Goal: Task Accomplishment & Management: Use online tool/utility

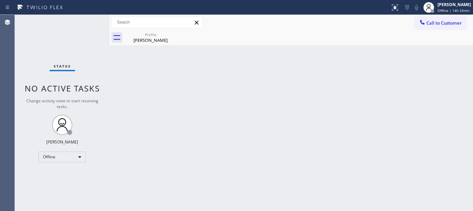
click at [114, 92] on div "Back to Dashboard Change Sender ID Customers Technicians Select a contact Outbo…" at bounding box center [290, 113] width 363 height 196
click at [451, 8] on span "Offline | 14h 33min" at bounding box center [453, 10] width 32 height 5
click at [150, 82] on div "Back to Dashboard Change Sender ID Customers Technicians Select a contact Outbo…" at bounding box center [290, 113] width 363 height 196
drag, startPoint x: 454, startPoint y: 21, endPoint x: 442, endPoint y: 27, distance: 13.6
click at [454, 21] on span "Call to Customer" at bounding box center [443, 23] width 35 height 6
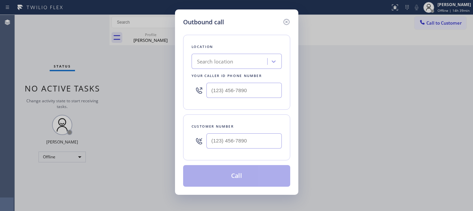
click at [414, 15] on div "Outbound call Location Search location Your caller id phone number Customer num…" at bounding box center [236, 105] width 473 height 211
click at [288, 22] on icon at bounding box center [286, 22] width 8 height 8
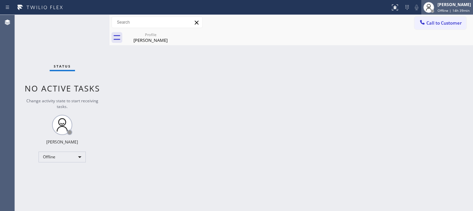
click at [430, 14] on div at bounding box center [428, 7] width 15 height 15
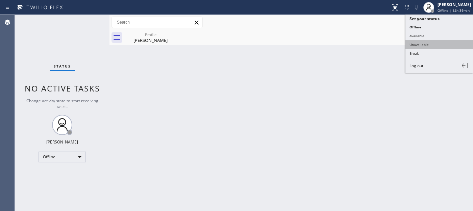
click at [417, 44] on button "Unavailable" at bounding box center [439, 44] width 68 height 9
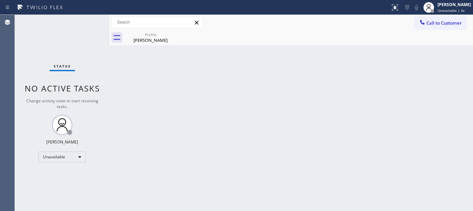
click at [136, 81] on div "Back to Dashboard Change Sender ID Customers Technicians Select a contact Outbo…" at bounding box center [290, 113] width 363 height 196
click at [271, 102] on div "Back to Dashboard Change Sender ID Customers Technicians Select a contact Outbo…" at bounding box center [290, 113] width 363 height 196
click at [279, 90] on div "Back to Dashboard Change Sender ID Customers Technicians Select a contact Outbo…" at bounding box center [290, 113] width 363 height 196
click at [154, 83] on div "Back to Dashboard Change Sender ID Customers Technicians Select a contact Outbo…" at bounding box center [290, 113] width 363 height 196
click at [392, 9] on icon at bounding box center [395, 7] width 8 height 8
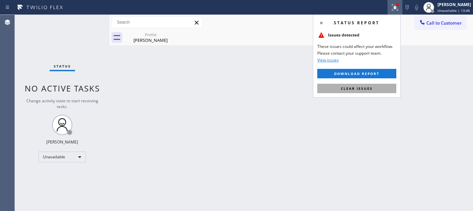
click at [363, 90] on span "Clear issues" at bounding box center [357, 88] width 32 height 5
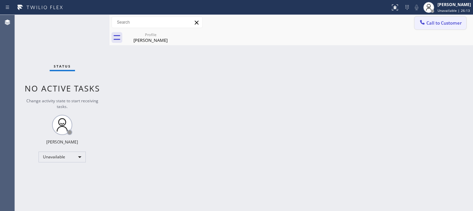
click at [449, 23] on span "Call to Customer" at bounding box center [443, 23] width 35 height 6
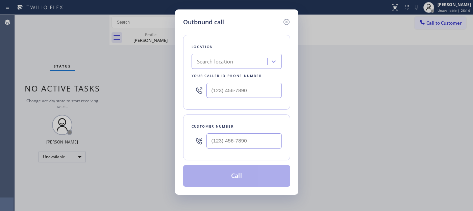
click at [265, 128] on div "Customer number" at bounding box center [236, 126] width 90 height 7
click at [259, 139] on input "(___) ___-____" at bounding box center [243, 140] width 75 height 15
paste input "760) 223-4567"
drag, startPoint x: 236, startPoint y: 147, endPoint x: 152, endPoint y: 152, distance: 84.6
click at [152, 152] on div "Outbound call Location Search location Your caller id phone number Customer num…" at bounding box center [236, 105] width 473 height 211
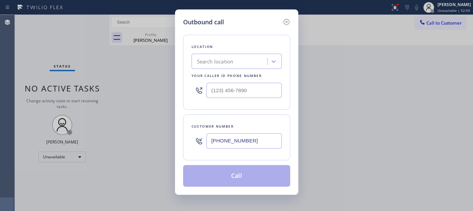
paste input "630) 440-662"
drag, startPoint x: 254, startPoint y: 142, endPoint x: 133, endPoint y: 163, distance: 122.7
click at [133, 163] on div "Outbound call Location Search location Your caller id phone number Customer num…" at bounding box center [236, 105] width 473 height 211
paste input "text"
drag, startPoint x: 260, startPoint y: 139, endPoint x: 180, endPoint y: 143, distance: 80.1
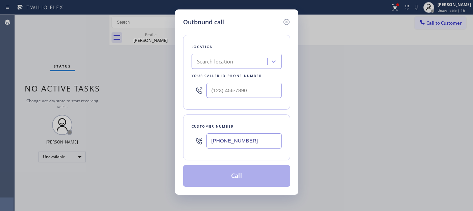
click at [180, 143] on div "Outbound call Location Search location Your caller id phone number Customer num…" at bounding box center [236, 101] width 123 height 185
paste input "714) 616-6938"
type input "[PHONE_NUMBER]"
drag, startPoint x: 236, startPoint y: 89, endPoint x: 200, endPoint y: 95, distance: 36.3
click at [183, 89] on div "Location Search location Your caller id phone number (___) ___-____" at bounding box center [236, 72] width 107 height 75
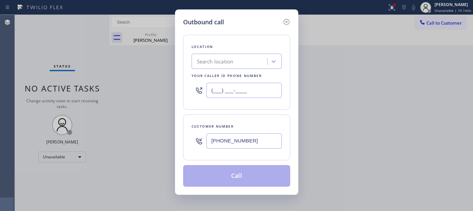
paste input "562) 362-4267"
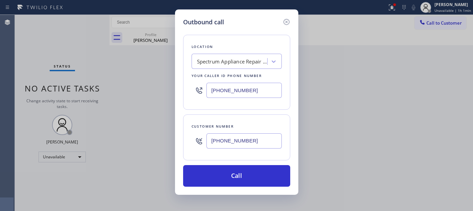
type input "[PHONE_NUMBER]"
click at [254, 188] on div "Outbound call Location Spectrum Appliance Repair [GEOGRAPHIC_DATA] Your caller …" at bounding box center [236, 101] width 123 height 185
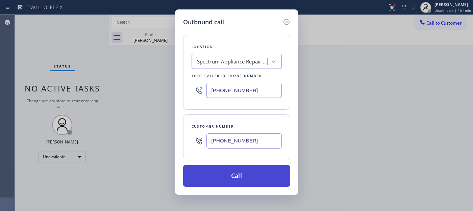
click at [254, 183] on button "Call" at bounding box center [236, 176] width 107 height 22
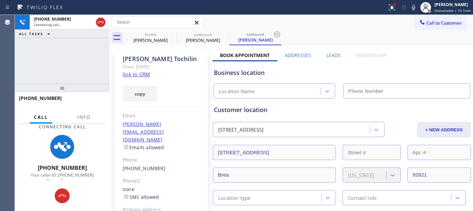
type input "[PHONE_NUMBER]"
drag, startPoint x: 68, startPoint y: 25, endPoint x: 99, endPoint y: 4, distance: 36.9
click at [73, 20] on div "[PHONE_NUMBER] Connecting call… ALL TASKS ALL TASKS ACTIVE TASKS TASKS IN WRAP …" at bounding box center [62, 113] width 95 height 196
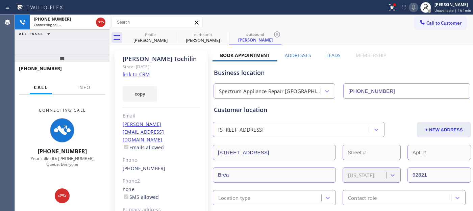
click at [413, 5] on icon at bounding box center [413, 7] width 8 height 8
click at [396, 5] on div at bounding box center [394, 4] width 3 height 3
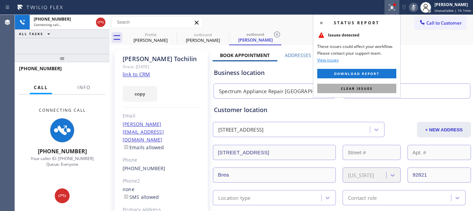
click at [350, 85] on button "Clear issues" at bounding box center [356, 88] width 79 height 9
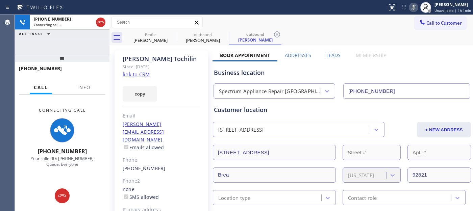
click at [169, 74] on div "[PERSON_NAME] Since: [DATE] link to CRM copy Email [PERSON_NAME][EMAIL_ADDRESS]…" at bounding box center [160, 154] width 93 height 209
drag, startPoint x: 163, startPoint y: 86, endPoint x: 259, endPoint y: 64, distance: 98.9
click at [163, 86] on div "copy" at bounding box center [161, 89] width 77 height 23
drag, startPoint x: 91, startPoint y: 57, endPoint x: 91, endPoint y: 38, distance: 18.9
click at [91, 38] on div "[PHONE_NUMBER] Connecting call… ALL TASKS ALL TASKS ACTIVE TASKS TASKS IN WRAP …" at bounding box center [62, 113] width 95 height 196
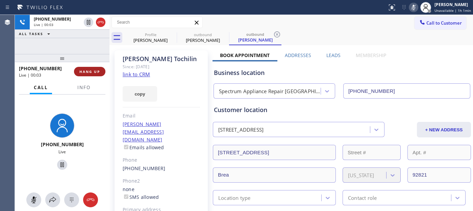
click at [100, 72] on button "HANG UP" at bounding box center [89, 71] width 31 height 9
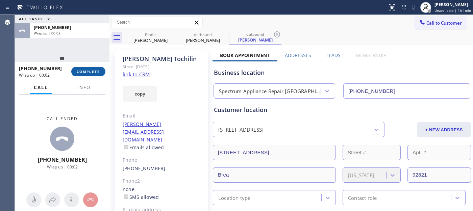
click at [95, 73] on span "COMPLETE" at bounding box center [88, 71] width 23 height 5
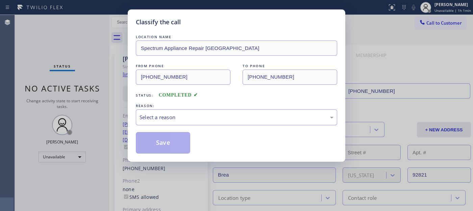
click at [192, 116] on div "Select a reason" at bounding box center [236, 117] width 194 height 8
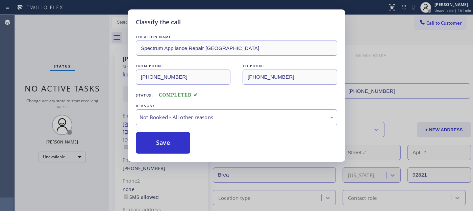
click at [161, 142] on button "Save" at bounding box center [163, 143] width 54 height 22
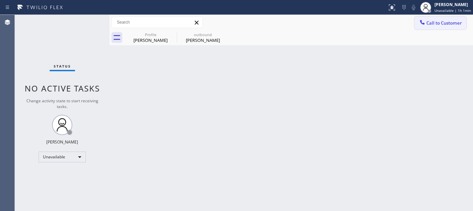
click at [453, 24] on span "Call to Customer" at bounding box center [443, 23] width 35 height 6
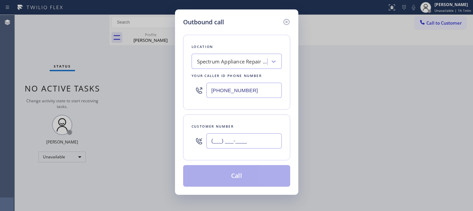
click at [218, 147] on input "(___) ___-____" at bounding box center [243, 140] width 75 height 15
paste input "310) 760-1973"
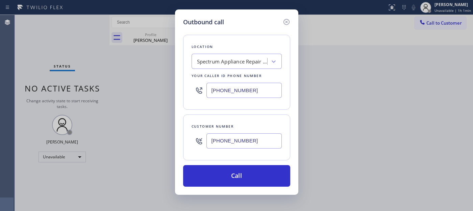
type input "[PHONE_NUMBER]"
drag, startPoint x: 174, startPoint y: 91, endPoint x: 157, endPoint y: 92, distance: 16.6
click at [157, 92] on div "Outbound call Location Spectrum Appliance Repair [GEOGRAPHIC_DATA] Your caller …" at bounding box center [236, 105] width 473 height 211
paste input "323) 205-7785"
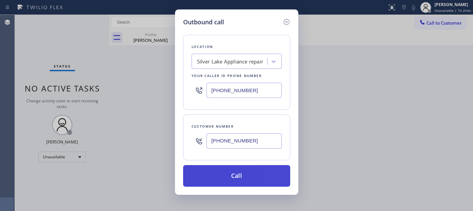
type input "[PHONE_NUMBER]"
click at [260, 180] on button "Call" at bounding box center [236, 176] width 107 height 22
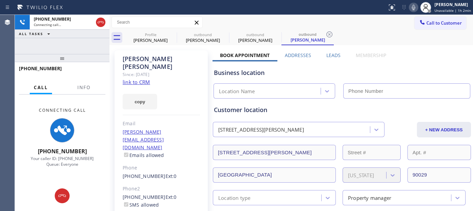
type input "[PHONE_NUMBER]"
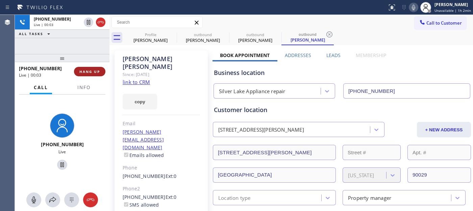
click at [99, 71] on span "HANG UP" at bounding box center [89, 71] width 21 height 5
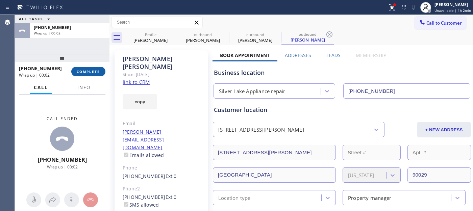
click at [82, 73] on span "COMPLETE" at bounding box center [88, 71] width 23 height 5
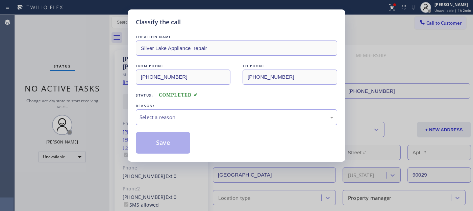
drag, startPoint x: 191, startPoint y: 129, endPoint x: 184, endPoint y: 128, distance: 7.1
click at [191, 129] on div "LOCATION NAME [GEOGRAPHIC_DATA] Appliance repair FROM PHONE [PHONE_NUMBER] TO P…" at bounding box center [236, 93] width 201 height 120
click at [181, 121] on div "Select a reason" at bounding box center [236, 117] width 194 height 8
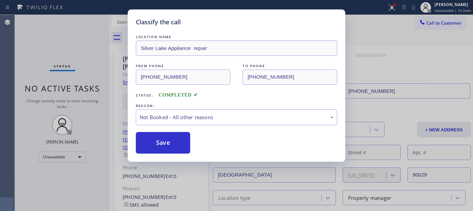
click at [167, 142] on button "Save" at bounding box center [163, 143] width 54 height 22
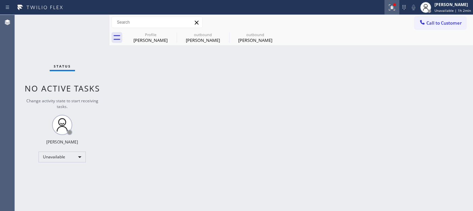
click at [395, 7] on icon at bounding box center [392, 7] width 8 height 8
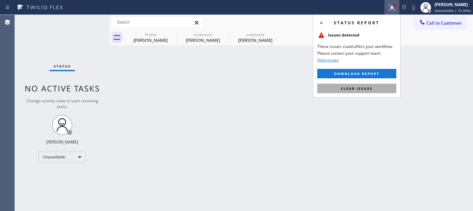
click at [348, 88] on span "Clear issues" at bounding box center [357, 88] width 32 height 5
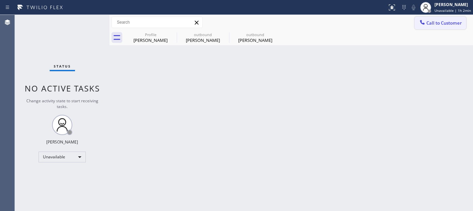
drag, startPoint x: 427, startPoint y: 22, endPoint x: 423, endPoint y: 26, distance: 5.5
click at [426, 22] on span "Call to Customer" at bounding box center [443, 23] width 35 height 6
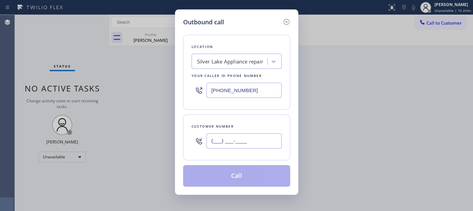
click at [247, 142] on input "(___) ___-____" at bounding box center [243, 140] width 75 height 15
paste input "415) 309-5978"
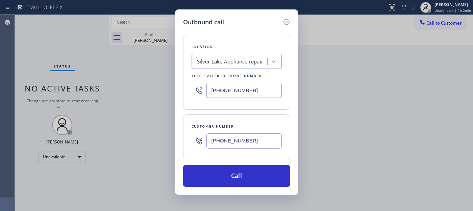
drag, startPoint x: 223, startPoint y: 142, endPoint x: 161, endPoint y: 135, distance: 62.5
click at [147, 139] on div "Outbound call Location [GEOGRAPHIC_DATA] Appliance repair Your caller id phone …" at bounding box center [236, 105] width 473 height 211
paste input "323) 702-914"
type input "[PHONE_NUMBER]"
click at [158, 86] on div "Outbound call Location [GEOGRAPHIC_DATA] Appliance repair Your caller id phone …" at bounding box center [236, 105] width 473 height 211
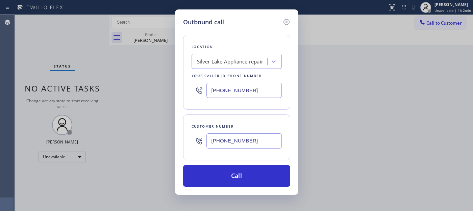
click at [259, 89] on input "[PHONE_NUMBER]" at bounding box center [243, 90] width 75 height 15
drag, startPoint x: 254, startPoint y: 89, endPoint x: 171, endPoint y: 90, distance: 82.7
click at [171, 89] on div "Outbound call Location [GEOGRAPHIC_DATA] Appliance repair Your caller id phone …" at bounding box center [236, 105] width 473 height 211
paste input "310-0103"
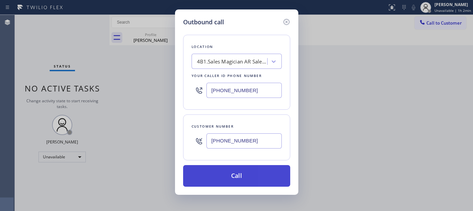
type input "[PHONE_NUMBER]"
click at [263, 175] on button "Call" at bounding box center [236, 176] width 107 height 22
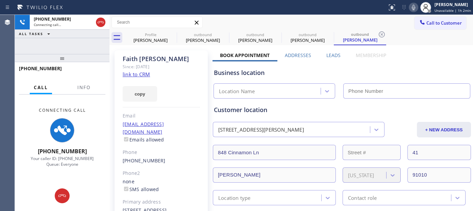
click at [413, 4] on icon at bounding box center [413, 7] width 8 height 8
type input "[PHONE_NUMBER]"
drag, startPoint x: 93, startPoint y: 59, endPoint x: 110, endPoint y: 35, distance: 30.1
click at [95, 35] on div "[PHONE_NUMBER] Connecting call… ALL TASKS ALL TASKS ACTIVE TASKS TASKS IN WRAP …" at bounding box center [62, 113] width 95 height 196
click at [173, 32] on icon at bounding box center [172, 34] width 8 height 8
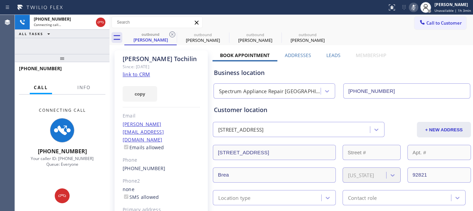
click at [173, 32] on icon at bounding box center [172, 34] width 8 height 8
type input "[PHONE_NUMBER]"
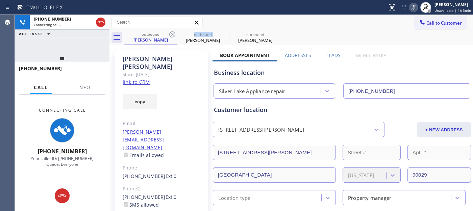
click at [173, 32] on icon at bounding box center [172, 34] width 8 height 8
type input "[PHONE_NUMBER]"
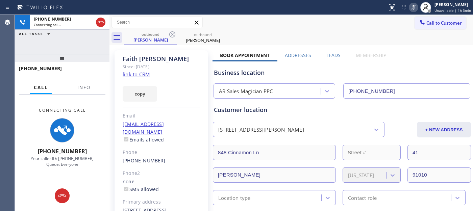
click at [286, 33] on div "outbound [PERSON_NAME] outbound [PERSON_NAME]" at bounding box center [298, 37] width 348 height 15
drag, startPoint x: 62, startPoint y: 40, endPoint x: 63, endPoint y: 24, distance: 15.9
click at [61, 28] on div "[PHONE_NUMBER] Connecting call… ALL TASKS ALL TASKS ACTIVE TASKS TASKS IN WRAP …" at bounding box center [62, 34] width 95 height 39
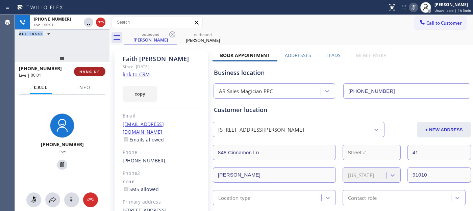
click at [96, 73] on span "HANG UP" at bounding box center [89, 71] width 21 height 5
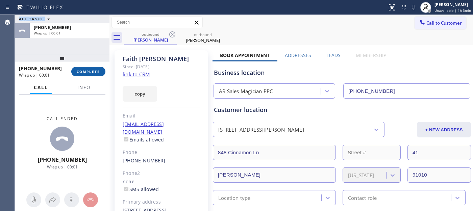
click at [96, 73] on span "COMPLETE" at bounding box center [88, 71] width 23 height 5
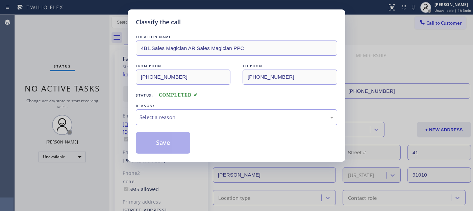
click at [190, 108] on div "REASON:" at bounding box center [236, 105] width 201 height 7
click at [178, 122] on div "Select a reason" at bounding box center [236, 117] width 201 height 16
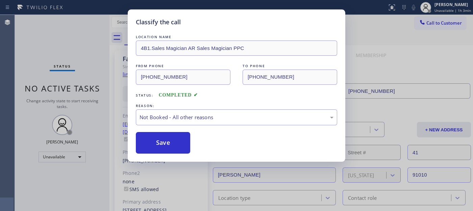
click at [171, 142] on button "Save" at bounding box center [163, 143] width 54 height 22
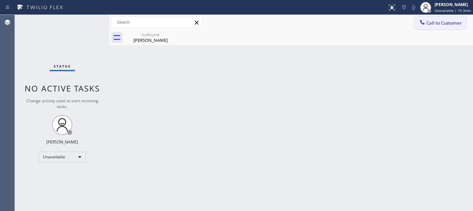
click at [441, 22] on span "Call to Customer" at bounding box center [443, 23] width 35 height 6
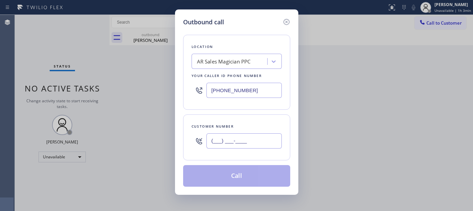
click at [229, 138] on input "(___) ___-____" at bounding box center [243, 140] width 75 height 15
paste input "602) 904-0137"
type input "[PHONE_NUMBER]"
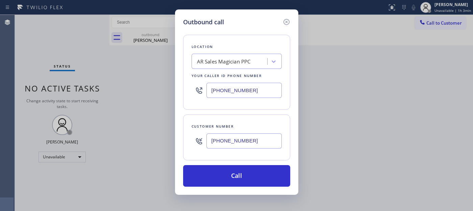
drag, startPoint x: 262, startPoint y: 91, endPoint x: 157, endPoint y: 91, distance: 105.3
click at [170, 89] on div "Outbound call Location AR Sales Magician PPC Your caller id phone number [PHONE…" at bounding box center [236, 105] width 473 height 211
paste input "855) 731-4952"
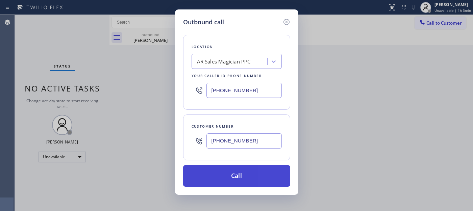
type input "[PHONE_NUMBER]"
click at [244, 176] on button "Call" at bounding box center [236, 176] width 107 height 22
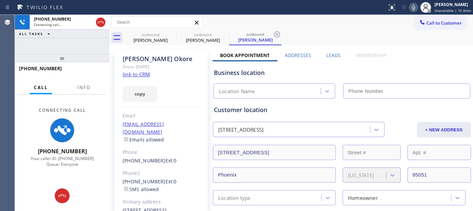
type input "[PHONE_NUMBER]"
click at [410, 9] on div at bounding box center [413, 7] width 9 height 8
drag, startPoint x: 64, startPoint y: 61, endPoint x: 107, endPoint y: 31, distance: 52.1
click at [75, 38] on div "[PHONE_NUMBER] Connecting call… ALL TASKS ALL TASKS ACTIVE TASKS TASKS IN WRAP …" at bounding box center [62, 113] width 95 height 196
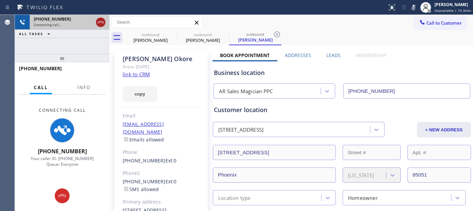
click at [103, 22] on icon at bounding box center [101, 22] width 8 height 8
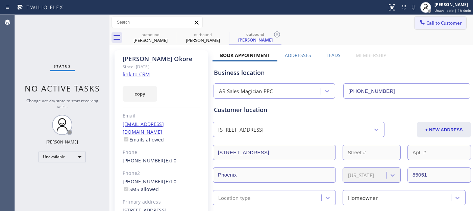
click at [427, 19] on button "Call to Customer" at bounding box center [440, 23] width 52 height 13
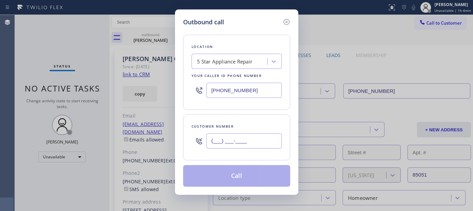
paste input "805) 245-1295"
click at [238, 143] on input "(___) ___-____" at bounding box center [243, 140] width 75 height 15
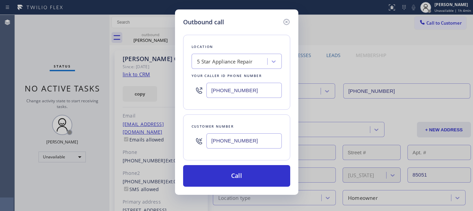
type input "[PHONE_NUMBER]"
drag, startPoint x: 174, startPoint y: 92, endPoint x: 152, endPoint y: 92, distance: 21.6
click at [152, 92] on div "Outbound call Location 5 Star Appliance Repair Your caller id phone number [PHO…" at bounding box center [236, 105] width 473 height 211
paste input "77) 748-5179"
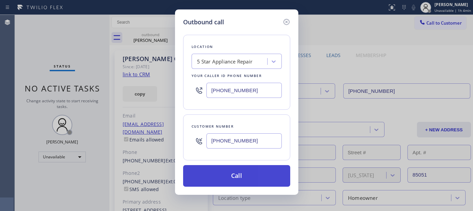
type input "[PHONE_NUMBER]"
click at [272, 169] on button "Call" at bounding box center [236, 176] width 107 height 22
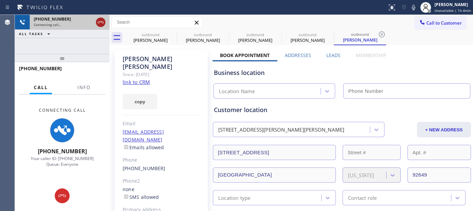
type input "[PHONE_NUMBER]"
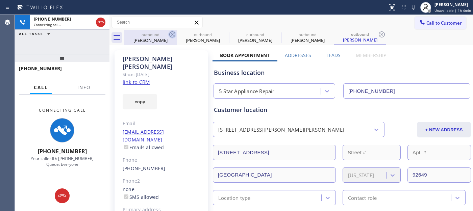
click at [173, 32] on icon at bounding box center [172, 34] width 8 height 8
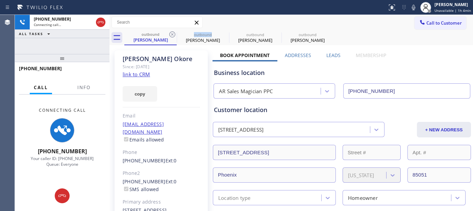
click at [173, 32] on icon at bounding box center [172, 34] width 8 height 8
click at [311, 56] on div "Addresses" at bounding box center [298, 56] width 42 height 9
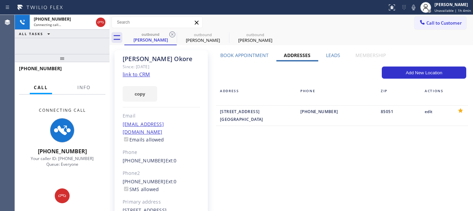
click at [227, 55] on label "Book Appointment" at bounding box center [244, 55] width 48 height 6
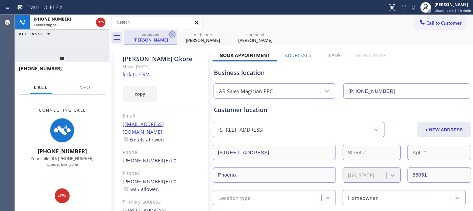
click at [173, 33] on icon at bounding box center [172, 34] width 8 height 8
type input "[PHONE_NUMBER]"
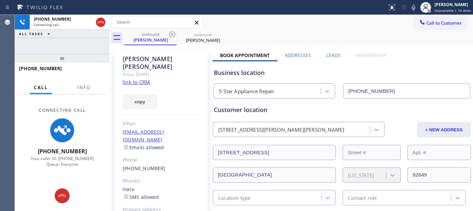
click at [313, 15] on div "Call to Customer Outbound call Location LG Repairs Your caller id phone number …" at bounding box center [290, 22] width 363 height 15
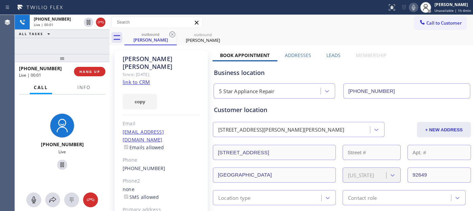
click at [416, 10] on icon at bounding box center [413, 7] width 8 height 8
click at [98, 68] on button "HANG UP" at bounding box center [89, 71] width 31 height 9
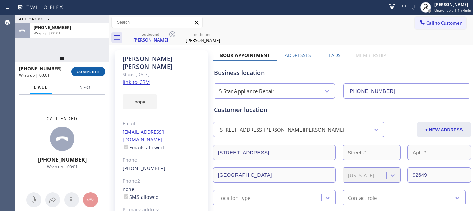
click at [98, 68] on button "COMPLETE" at bounding box center [88, 71] width 34 height 9
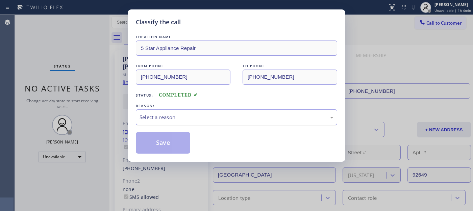
drag, startPoint x: 215, startPoint y: 107, endPoint x: 205, endPoint y: 121, distance: 17.2
click at [215, 107] on div "REASON:" at bounding box center [236, 105] width 201 height 7
click at [193, 121] on div "Select a reason" at bounding box center [236, 117] width 194 height 8
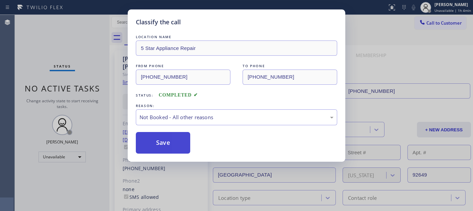
click at [154, 147] on button "Save" at bounding box center [163, 143] width 54 height 22
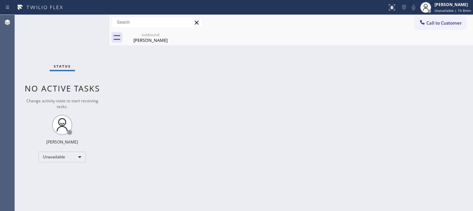
click at [442, 22] on span "Call to Customer" at bounding box center [443, 23] width 35 height 6
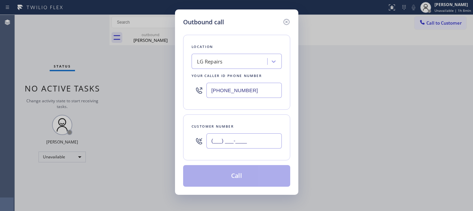
click at [234, 137] on input "(___) ___-____" at bounding box center [243, 140] width 75 height 15
paste input "510) 424-4478"
type input "[PHONE_NUMBER]"
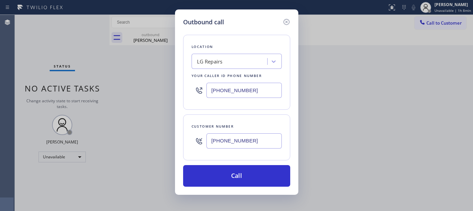
drag, startPoint x: 258, startPoint y: 82, endPoint x: 179, endPoint y: 87, distance: 79.1
click at [182, 86] on div "Outbound call Location LG Repairs Your caller id phone number [PHONE_NUMBER] Cu…" at bounding box center [236, 101] width 123 height 185
paste input "510) 399-2012"
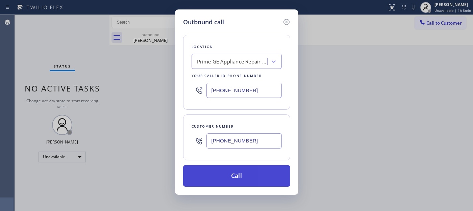
type input "[PHONE_NUMBER]"
click at [271, 173] on button "Call" at bounding box center [236, 176] width 107 height 22
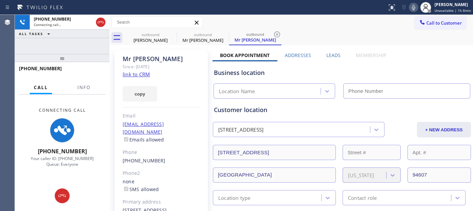
type input "[PHONE_NUMBER]"
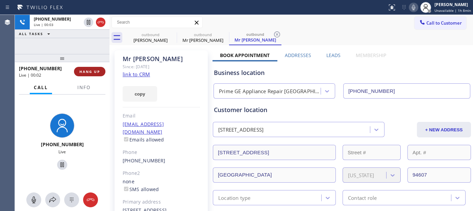
click at [96, 76] on button "HANG UP" at bounding box center [89, 71] width 31 height 9
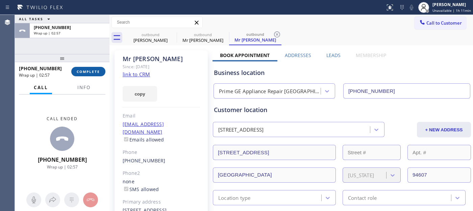
click at [92, 73] on span "COMPLETE" at bounding box center [88, 71] width 23 height 5
click at [183, 121] on div "[EMAIL_ADDRESS][DOMAIN_NAME] Emails allowed" at bounding box center [161, 132] width 77 height 23
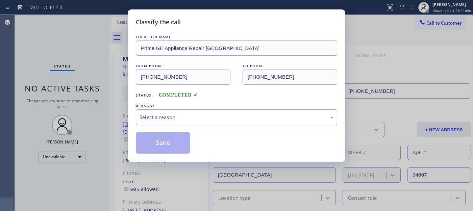
click at [172, 115] on div "Select a reason" at bounding box center [236, 117] width 194 height 8
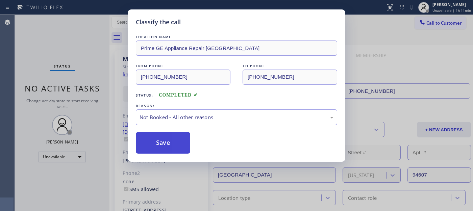
click at [173, 145] on button "Save" at bounding box center [163, 143] width 54 height 22
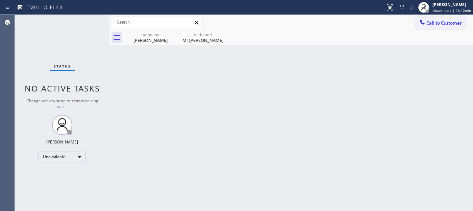
click at [156, 89] on div "Back to Dashboard Change Sender ID Customers Technicians Select a contact Outbo…" at bounding box center [290, 113] width 363 height 196
click at [448, 23] on span "Call to Customer" at bounding box center [443, 23] width 35 height 6
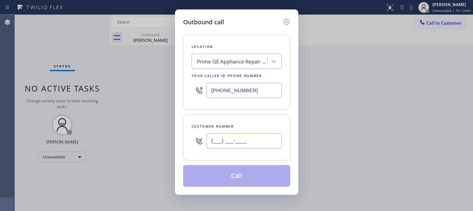
click at [226, 146] on input "(___) ___-____" at bounding box center [243, 140] width 75 height 15
paste input "253) 691-3381"
type input "[PHONE_NUMBER]"
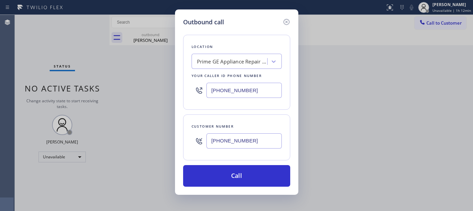
drag, startPoint x: 254, startPoint y: 86, endPoint x: 171, endPoint y: 86, distance: 83.1
click at [171, 86] on div "Outbound call Location Prime GE Appliance Repair [GEOGRAPHIC_DATA] Your caller …" at bounding box center [236, 105] width 473 height 211
paste input "206) 428-7804"
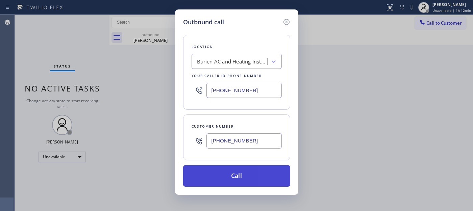
type input "[PHONE_NUMBER]"
click at [248, 173] on button "Call" at bounding box center [236, 176] width 107 height 22
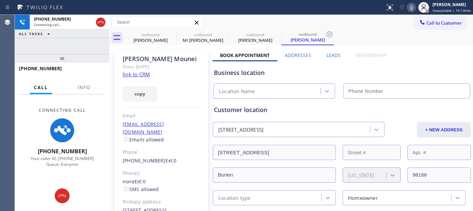
type input "[PHONE_NUMBER]"
click at [415, 6] on icon at bounding box center [411, 7] width 8 height 8
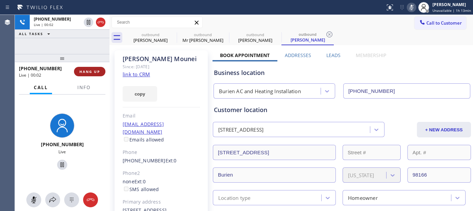
click at [96, 69] on span "HANG UP" at bounding box center [89, 71] width 21 height 5
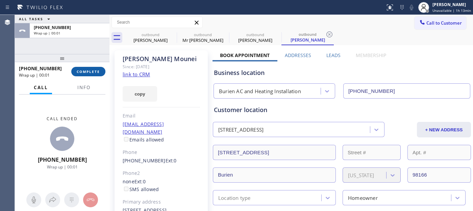
click at [96, 69] on span "COMPLETE" at bounding box center [88, 71] width 23 height 5
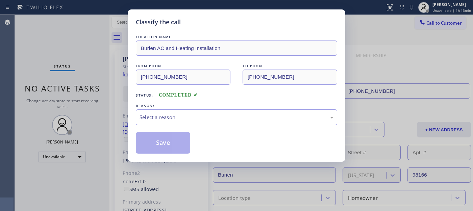
click at [96, 69] on div "Classify the call LOCATION NAME Burien AC and Heating Installation FROM PHONE […" at bounding box center [236, 105] width 473 height 211
click at [189, 116] on div "Select a reason" at bounding box center [236, 117] width 194 height 8
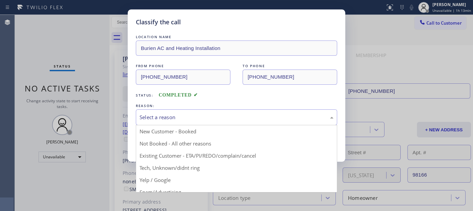
drag, startPoint x: 174, startPoint y: 140, endPoint x: 174, endPoint y: 137, distance: 3.7
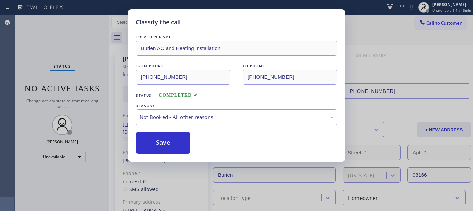
click at [169, 131] on div "LOCATION NAME Burien AC and Heating Installation FROM PHONE [PHONE_NUMBER] TO P…" at bounding box center [236, 93] width 201 height 120
click at [170, 137] on button "Save" at bounding box center [163, 143] width 54 height 22
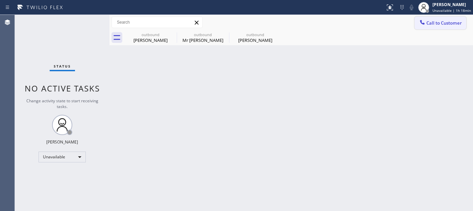
click at [443, 26] on button "Call to Customer" at bounding box center [440, 23] width 52 height 13
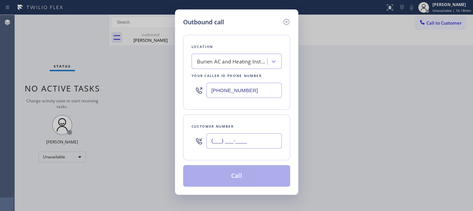
click at [237, 143] on input "(___) ___-____" at bounding box center [243, 140] width 75 height 15
paste input "310) 625-6619"
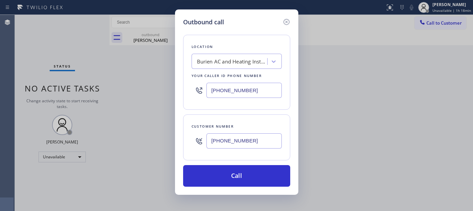
type input "[PHONE_NUMBER]"
drag, startPoint x: 255, startPoint y: 94, endPoint x: 189, endPoint y: 89, distance: 65.3
click at [189, 89] on div "Location Burien AC and Heating Installation Your caller id phone number [PHONE_…" at bounding box center [236, 72] width 107 height 75
paste input "818) 926-4987"
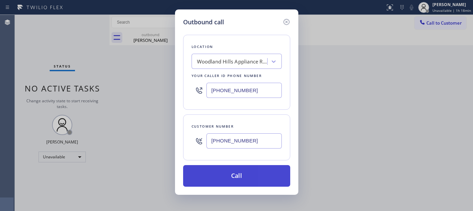
type input "[PHONE_NUMBER]"
click at [220, 171] on button "Call" at bounding box center [236, 176] width 107 height 22
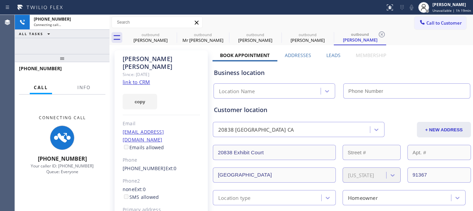
type input "[PHONE_NUMBER]"
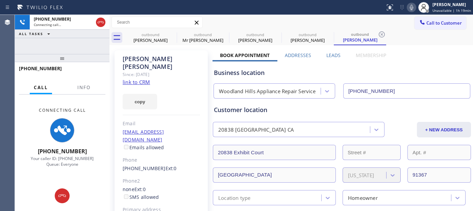
click at [410, 6] on icon at bounding box center [411, 7] width 8 height 8
drag, startPoint x: 69, startPoint y: 54, endPoint x: 73, endPoint y: 26, distance: 28.3
click at [62, 28] on div "[PHONE_NUMBER] Connecting call… ALL TASKS ALL TASKS ACTIVE TASKS TASKS IN WRAP …" at bounding box center [62, 113] width 95 height 196
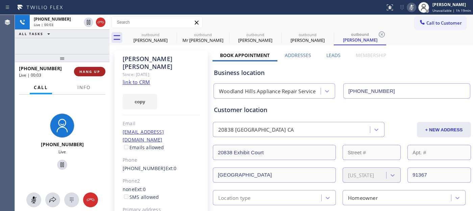
click at [90, 71] on span "HANG UP" at bounding box center [89, 71] width 21 height 5
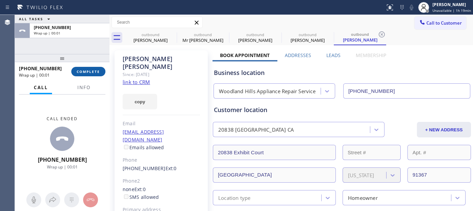
click at [83, 75] on button "COMPLETE" at bounding box center [88, 71] width 34 height 9
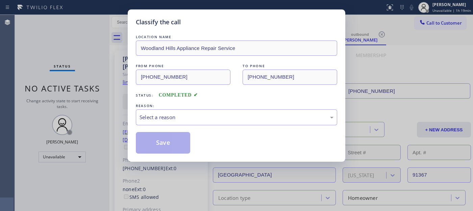
click at [199, 118] on div "Select a reason" at bounding box center [236, 117] width 194 height 8
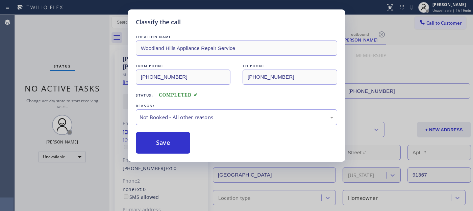
click at [167, 146] on button "Save" at bounding box center [163, 143] width 54 height 22
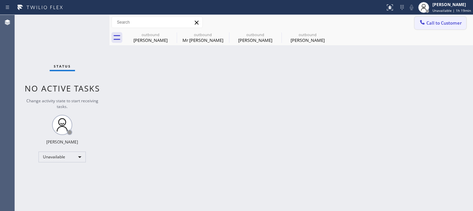
click at [445, 22] on span "Call to Customer" at bounding box center [443, 23] width 35 height 6
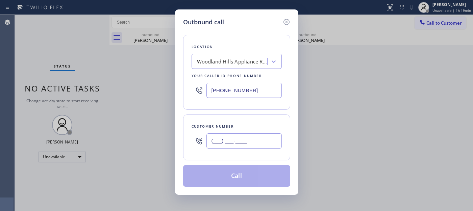
click at [227, 145] on input "(___) ___-____" at bounding box center [243, 140] width 75 height 15
paste input "310) 403-2939"
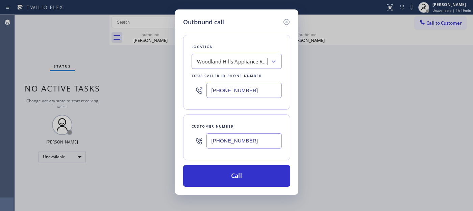
type input "[PHONE_NUMBER]"
drag, startPoint x: 192, startPoint y: 93, endPoint x: 193, endPoint y: 103, distance: 10.5
click at [166, 100] on div "Outbound call Location [GEOGRAPHIC_DATA] Appliance Repair Service Your caller i…" at bounding box center [236, 105] width 473 height 211
paste input "77) 800-0094"
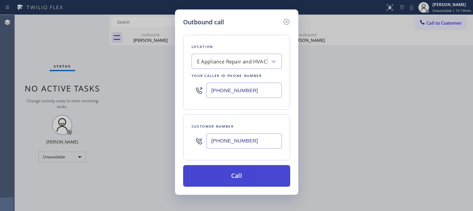
type input "[PHONE_NUMBER]"
click at [256, 169] on button "Call" at bounding box center [236, 176] width 107 height 22
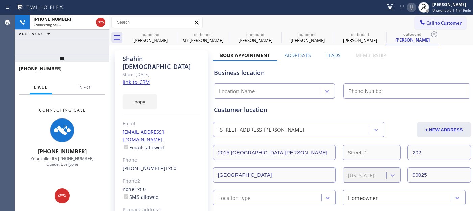
type input "[PHONE_NUMBER]"
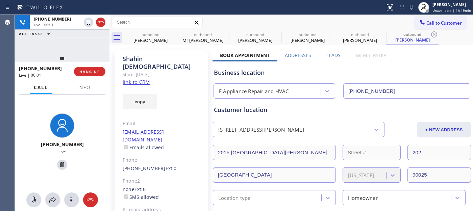
drag, startPoint x: 410, startPoint y: 5, endPoint x: 393, endPoint y: 22, distance: 23.9
click at [410, 5] on icon at bounding box center [411, 7] width 8 height 8
click at [92, 72] on span "HANG UP" at bounding box center [89, 71] width 21 height 5
click at [90, 72] on span "HANG UP" at bounding box center [89, 71] width 21 height 5
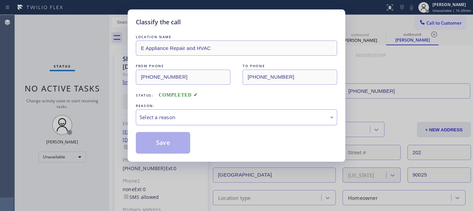
click at [201, 109] on div "REASON:" at bounding box center [236, 105] width 201 height 7
click at [196, 120] on div "Select a reason" at bounding box center [236, 117] width 194 height 8
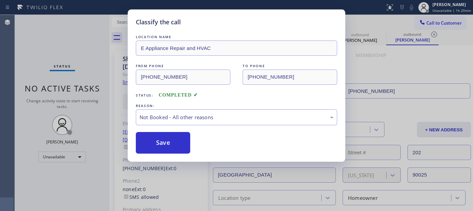
click at [159, 138] on button "Save" at bounding box center [163, 143] width 54 height 22
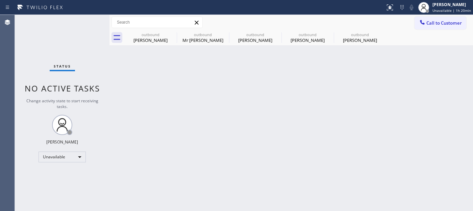
click at [445, 30] on div "outbound [PERSON_NAME] outbound Mr [PERSON_NAME] outbound [PERSON_NAME] outboun…" at bounding box center [298, 37] width 348 height 15
click at [433, 26] on button "Call to Customer" at bounding box center [440, 23] width 52 height 13
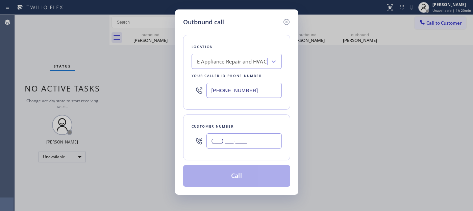
click at [260, 148] on input "(___) ___-____" at bounding box center [243, 140] width 75 height 15
paste input "626) 233-8573"
type input "[PHONE_NUMBER]"
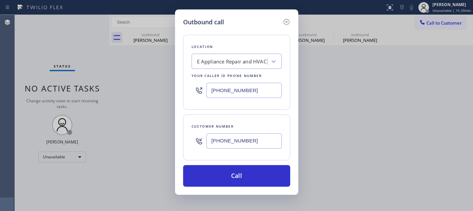
click at [178, 89] on div "Outbound call Location E Appliance Repair and HVAC Your caller id phone number …" at bounding box center [236, 101] width 123 height 185
paste input "748-5179"
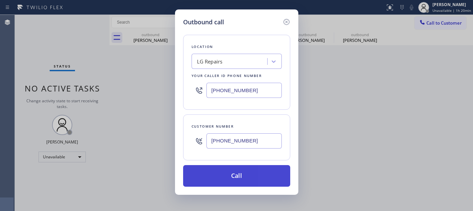
type input "[PHONE_NUMBER]"
click at [261, 181] on button "Call" at bounding box center [236, 176] width 107 height 22
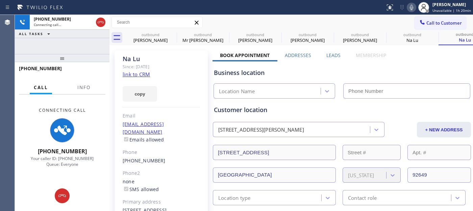
type input "[PHONE_NUMBER]"
click at [410, 7] on icon at bounding box center [411, 7] width 8 height 8
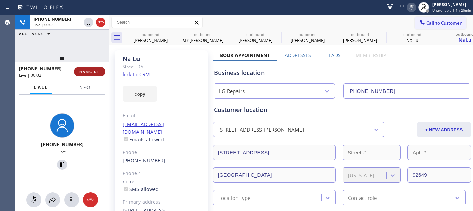
click at [94, 70] on span "HANG UP" at bounding box center [89, 71] width 21 height 5
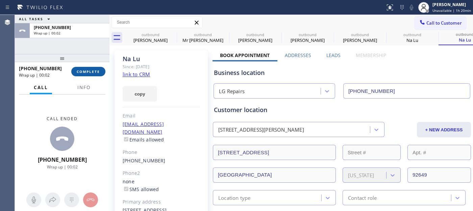
click at [95, 70] on span "COMPLETE" at bounding box center [88, 71] width 23 height 5
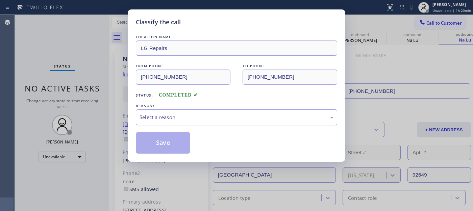
click at [192, 116] on div "Select a reason" at bounding box center [236, 117] width 194 height 8
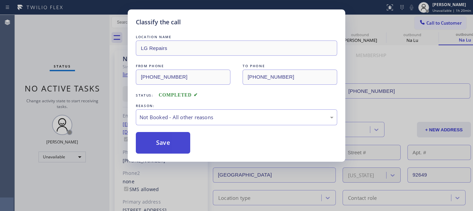
click at [163, 144] on button "Save" at bounding box center [163, 143] width 54 height 22
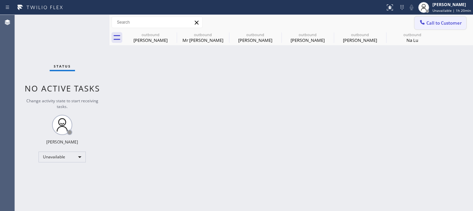
click at [438, 22] on span "Call to Customer" at bounding box center [443, 23] width 35 height 6
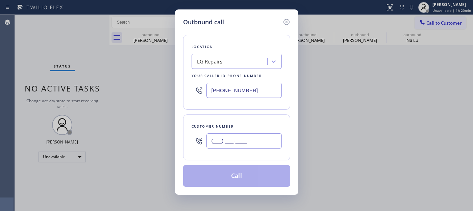
click at [219, 142] on input "(___) ___-____" at bounding box center [243, 140] width 75 height 15
paste input "714) 448-2261"
type input "[PHONE_NUMBER]"
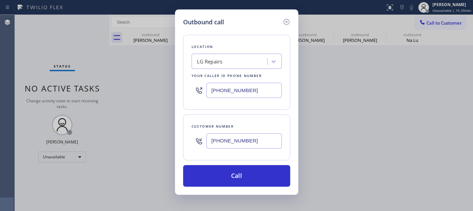
drag, startPoint x: 209, startPoint y: 89, endPoint x: 165, endPoint y: 89, distance: 43.9
click at [171, 89] on div "Outbound call Location LG Repairs Your caller id phone number [PHONE_NUMBER] Cu…" at bounding box center [236, 105] width 473 height 211
paste input "55) 731-4952"
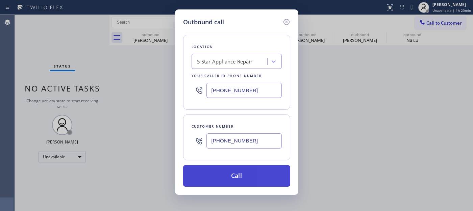
type input "[PHONE_NUMBER]"
click at [262, 178] on button "Call" at bounding box center [236, 176] width 107 height 22
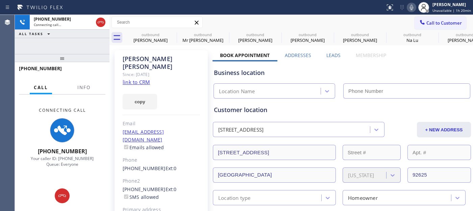
click at [414, 5] on icon at bounding box center [411, 7] width 8 height 8
type input "[PHONE_NUMBER]"
click at [172, 31] on icon at bounding box center [172, 34] width 6 height 6
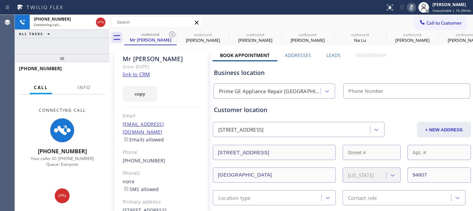
click at [172, 31] on body "Status report No issues detected If you experience an issue, please download th…" at bounding box center [236, 105] width 473 height 211
type input "[PHONE_NUMBER]"
click at [168, 23] on div at bounding box center [168, 23] width 0 height 0
click at [172, 31] on icon at bounding box center [172, 34] width 6 height 6
type input "[PHONE_NUMBER]"
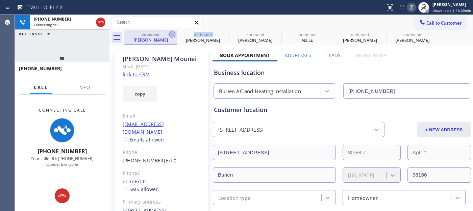
click at [172, 32] on icon at bounding box center [172, 34] width 6 height 6
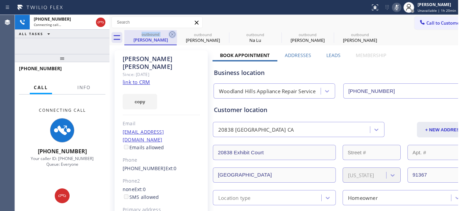
click at [172, 33] on icon at bounding box center [172, 34] width 8 height 8
type input "[PHONE_NUMBER]"
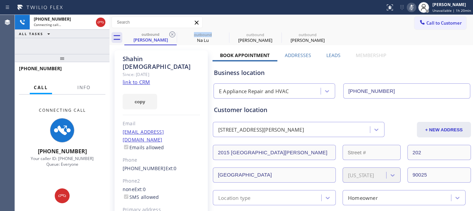
click at [172, 33] on icon at bounding box center [172, 34] width 8 height 8
type input "[PHONE_NUMBER]"
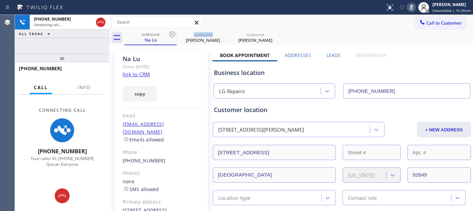
click at [172, 33] on icon at bounding box center [172, 34] width 8 height 8
type input "[PHONE_NUMBER]"
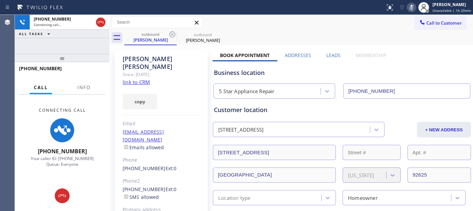
click at [326, 20] on div "Call to Customer Outbound call Location 5 Star Appliance Repair Your caller id …" at bounding box center [290, 23] width 363 height 12
drag, startPoint x: 99, startPoint y: 19, endPoint x: 227, endPoint y: 0, distance: 129.4
click at [99, 19] on icon at bounding box center [101, 22] width 8 height 8
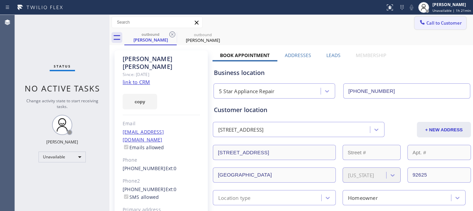
click at [419, 27] on button "Call to Customer" at bounding box center [440, 23] width 52 height 13
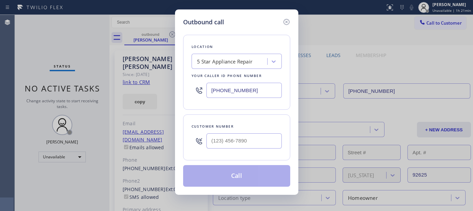
click at [198, 161] on div "Location 5 Star Appliance Repair Your caller id phone number [PHONE_NUMBER] Cus…" at bounding box center [236, 107] width 107 height 160
click at [213, 144] on input "(___) ___-____" at bounding box center [243, 140] width 75 height 15
paste input "714) 655-7912"
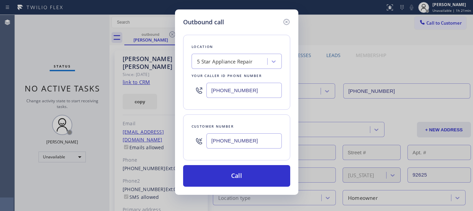
type input "[PHONE_NUMBER]"
drag, startPoint x: 256, startPoint y: 86, endPoint x: 163, endPoint y: 85, distance: 92.2
click at [163, 85] on div "Outbound call Location 5 Star Appliance Repair Your caller id phone number [PHO…" at bounding box center [236, 105] width 473 height 211
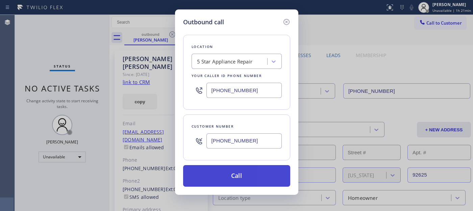
paste input "48) 266-6358"
type input "[PHONE_NUMBER]"
click at [258, 179] on button "Call" at bounding box center [236, 176] width 107 height 22
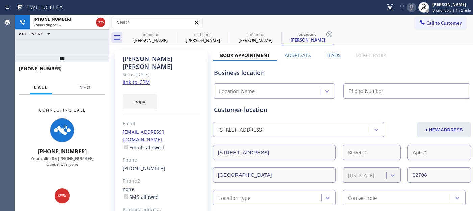
click at [414, 10] on icon at bounding box center [411, 7] width 8 height 8
type input "[PHONE_NUMBER]"
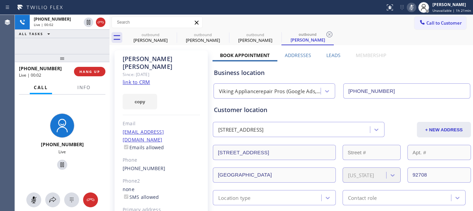
click at [93, 77] on div "[PHONE_NUMBER] Live | 00:02 HANG UP" at bounding box center [62, 72] width 86 height 18
click at [92, 75] on button "HANG UP" at bounding box center [89, 71] width 31 height 9
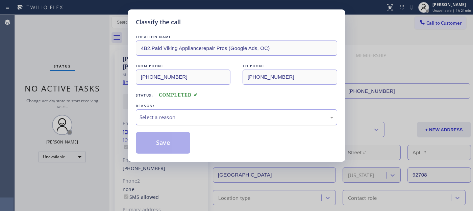
drag, startPoint x: 185, startPoint y: 115, endPoint x: 181, endPoint y: 120, distance: 6.8
click at [185, 115] on div "Select a reason" at bounding box center [236, 117] width 194 height 8
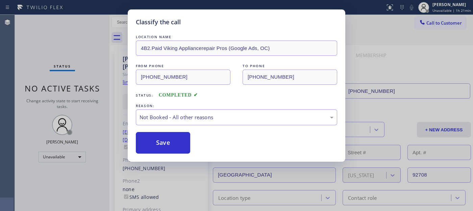
click at [160, 141] on button "Save" at bounding box center [163, 143] width 54 height 22
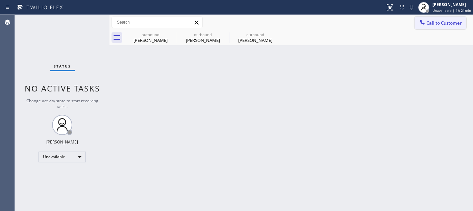
click at [428, 20] on span "Call to Customer" at bounding box center [443, 23] width 35 height 6
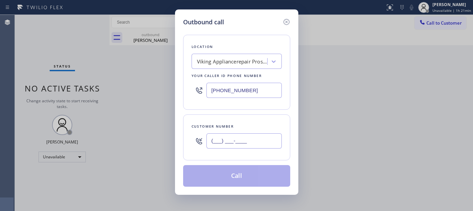
click at [249, 140] on input "(___) ___-____" at bounding box center [243, 140] width 75 height 15
paste input "347) 419-7931"
type input "[PHONE_NUMBER]"
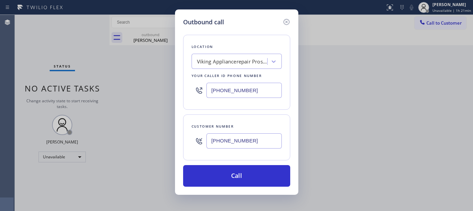
drag, startPoint x: 264, startPoint y: 86, endPoint x: 181, endPoint y: 93, distance: 83.0
click at [181, 93] on div "Outbound call Location Viking Appliancerepair Pros (Google Ads, OC) Your caller…" at bounding box center [236, 101] width 123 height 185
paste input "631) 201-5239"
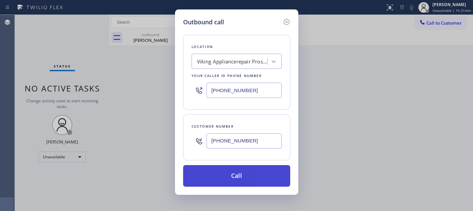
type input "[PHONE_NUMBER]"
click at [263, 175] on button "Call" at bounding box center [236, 176] width 107 height 22
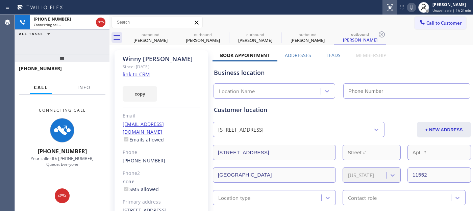
type input "[PHONE_NUMBER]"
drag, startPoint x: 413, startPoint y: 10, endPoint x: 395, endPoint y: 40, distance: 34.0
click at [413, 10] on icon at bounding box center [411, 7] width 8 height 8
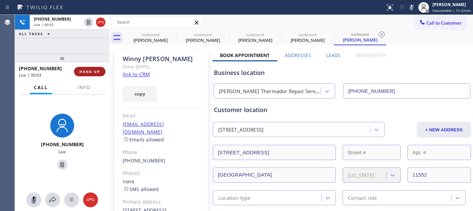
click at [93, 69] on span "HANG UP" at bounding box center [89, 71] width 21 height 5
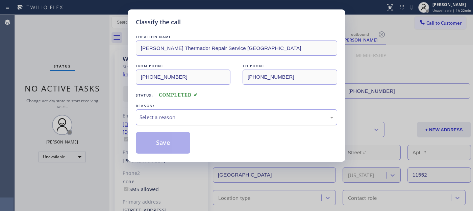
click at [193, 120] on div "Select a reason" at bounding box center [236, 117] width 194 height 8
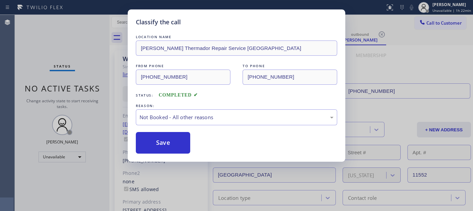
click at [163, 142] on button "Save" at bounding box center [163, 143] width 54 height 22
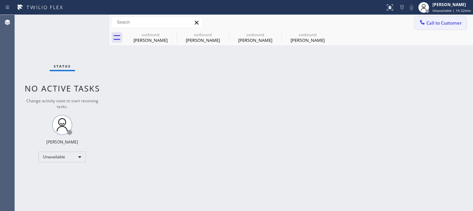
click at [442, 26] on span "Call to Customer" at bounding box center [443, 23] width 35 height 6
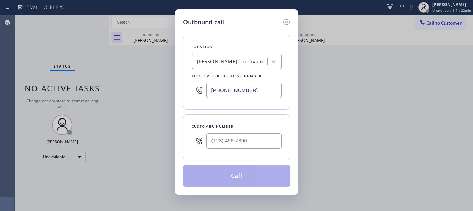
click at [246, 154] on div "Customer number" at bounding box center [236, 137] width 107 height 46
paste input "562) 412-0873"
click at [241, 144] on input "[PHONE_NUMBER]" at bounding box center [243, 140] width 75 height 15
paste input "text"
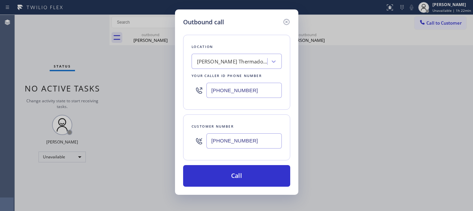
type input "[PHONE_NUMBER]"
drag, startPoint x: 245, startPoint y: 83, endPoint x: 208, endPoint y: 86, distance: 37.6
click at [208, 86] on input "[PHONE_NUMBER]" at bounding box center [243, 90] width 75 height 15
paste input "855) 731-4952"
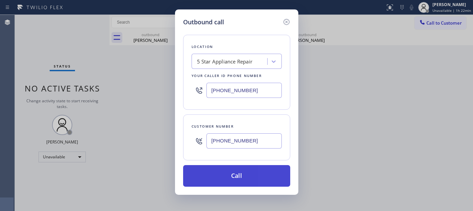
type input "[PHONE_NUMBER]"
click at [259, 178] on button "Call" at bounding box center [236, 176] width 107 height 22
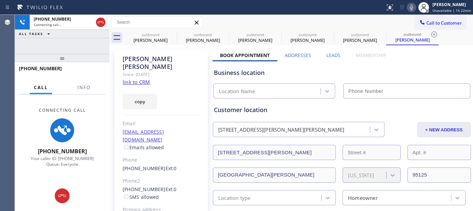
click at [414, 6] on icon at bounding box center [411, 7] width 8 height 8
type input "[PHONE_NUMBER]"
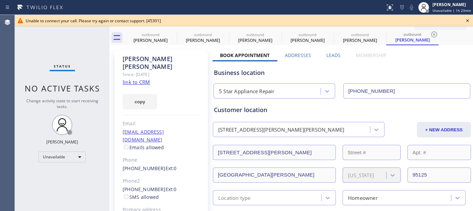
click at [466, 17] on icon at bounding box center [467, 21] width 8 height 8
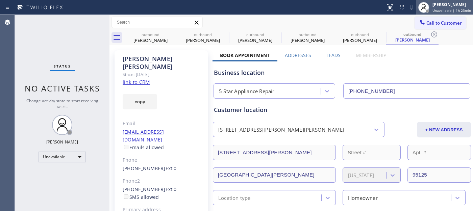
click at [427, 9] on div at bounding box center [427, 11] width 5 height 5
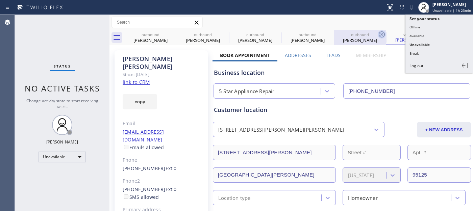
click at [380, 35] on icon at bounding box center [381, 34] width 8 height 8
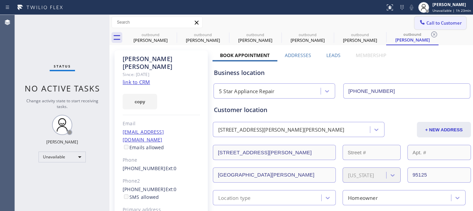
click at [429, 20] on span "Call to Customer" at bounding box center [443, 23] width 35 height 6
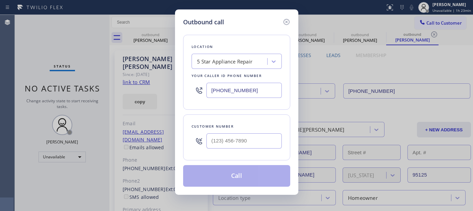
click at [244, 129] on div "Customer number" at bounding box center [236, 126] width 90 height 7
click at [242, 135] on input "(___) ___-____" at bounding box center [243, 140] width 75 height 15
paste input "562) 412-0873"
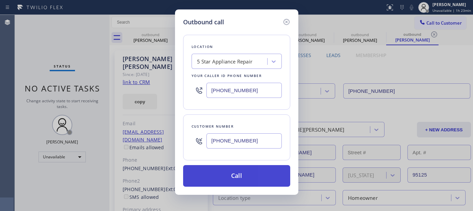
type input "[PHONE_NUMBER]"
click at [246, 172] on button "Call" at bounding box center [236, 176] width 107 height 22
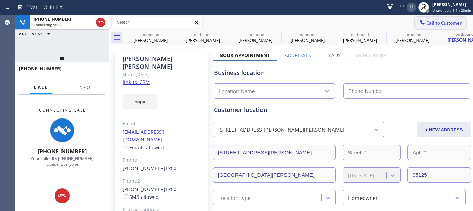
type input "[PHONE_NUMBER]"
click at [433, 25] on span "Call to Customer" at bounding box center [443, 23] width 35 height 6
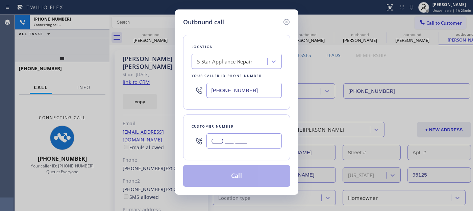
click at [242, 139] on input "(___) ___-____" at bounding box center [243, 140] width 75 height 15
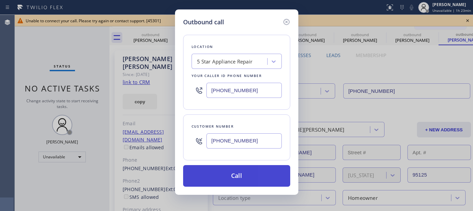
type input "[PHONE_NUMBER]"
click at [240, 170] on button "Call" at bounding box center [236, 176] width 107 height 22
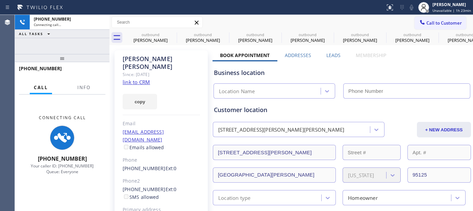
type input "[PHONE_NUMBER]"
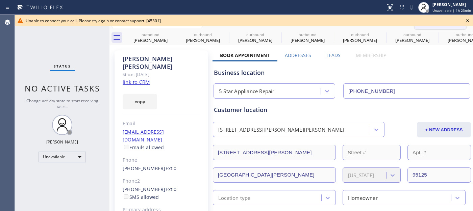
drag, startPoint x: 468, startPoint y: 17, endPoint x: 449, endPoint y: 17, distance: 18.6
click at [468, 17] on icon at bounding box center [467, 21] width 8 height 8
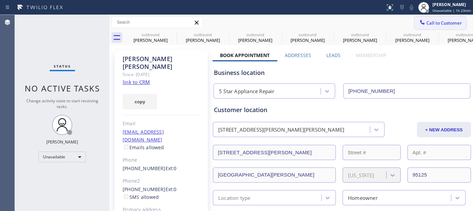
click at [448, 17] on button "Call to Customer" at bounding box center [440, 23] width 52 height 13
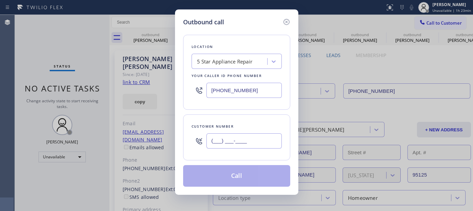
click at [232, 137] on input "(___) ___-____" at bounding box center [243, 140] width 75 height 15
paste input "562) 412-0873"
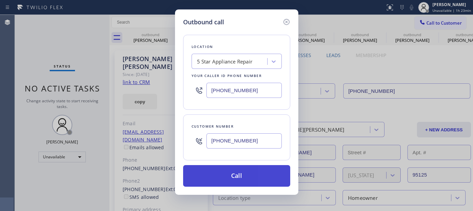
type input "[PHONE_NUMBER]"
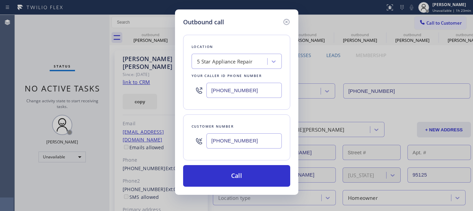
drag, startPoint x: 257, startPoint y: 174, endPoint x: 269, endPoint y: 152, distance: 24.5
click at [257, 173] on button "Call" at bounding box center [236, 176] width 107 height 22
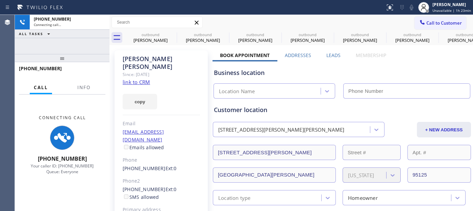
type input "[PHONE_NUMBER]"
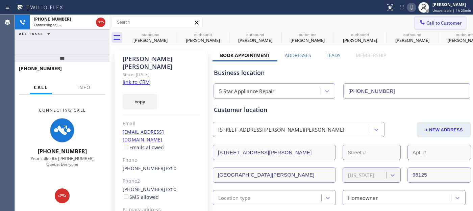
click at [428, 25] on span "Call to Customer" at bounding box center [443, 23] width 35 height 6
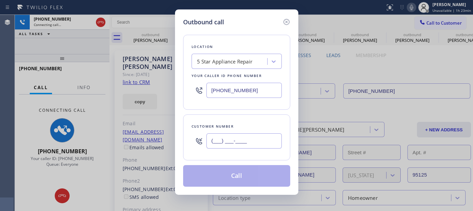
drag, startPoint x: 233, startPoint y: 142, endPoint x: 233, endPoint y: 149, distance: 6.4
click at [233, 147] on input "(___) ___-____" at bounding box center [243, 140] width 75 height 15
paste input "5624"
drag, startPoint x: 195, startPoint y: 135, endPoint x: 169, endPoint y: 136, distance: 25.7
click at [164, 135] on div "Outbound call Location 5 Star Appliance Repair Your caller id phone number [PHO…" at bounding box center [236, 105] width 473 height 211
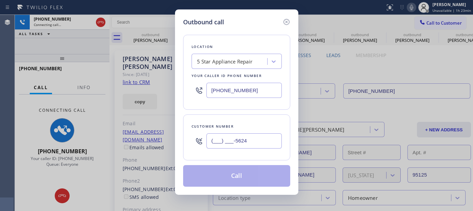
paste input "562) 412-0873"
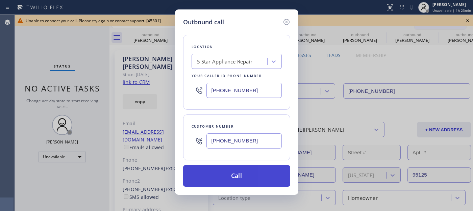
type input "[PHONE_NUMBER]"
click at [244, 176] on button "Call" at bounding box center [236, 176] width 107 height 22
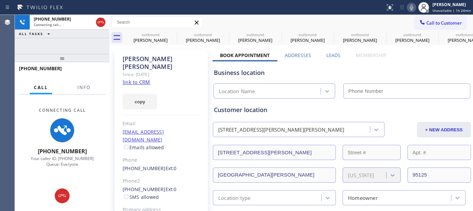
type input "[PHONE_NUMBER]"
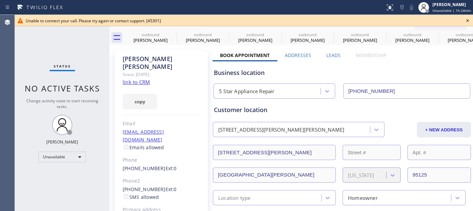
drag, startPoint x: 461, startPoint y: 21, endPoint x: 454, endPoint y: 22, distance: 7.2
click at [461, 21] on div "Unable to connect your call. Please try again or contact support. [45301]" at bounding box center [244, 21] width 436 height 6
click at [467, 19] on icon at bounding box center [467, 21] width 8 height 8
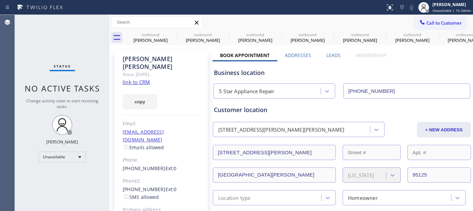
drag, startPoint x: 454, startPoint y: 19, endPoint x: 442, endPoint y: 27, distance: 14.3
click at [453, 19] on button "Call to Customer" at bounding box center [440, 23] width 52 height 13
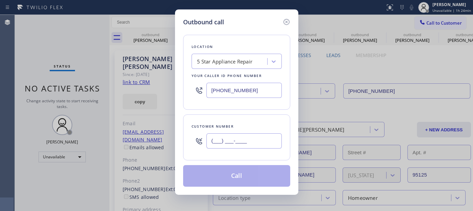
click at [257, 137] on input "(___) ___-____" at bounding box center [243, 140] width 75 height 15
paste input "562) 412-0873"
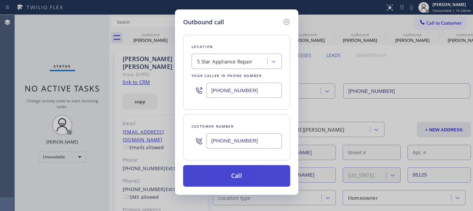
type input "[PHONE_NUMBER]"
click at [251, 169] on button "Call" at bounding box center [236, 176] width 107 height 22
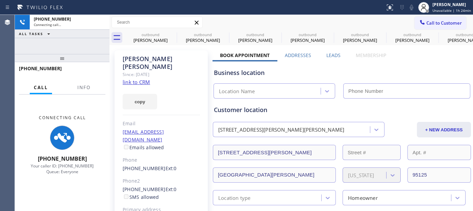
type input "[PHONE_NUMBER]"
click at [386, 65] on div "Business location 5 Star Appliance Repair [PHONE_NUMBER]" at bounding box center [341, 79] width 259 height 37
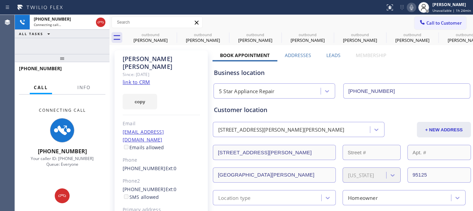
click at [414, 8] on icon at bounding box center [411, 7] width 8 height 8
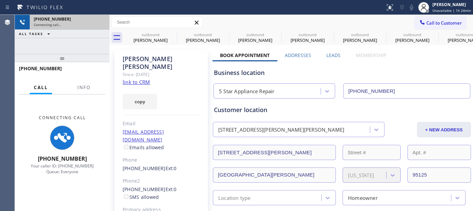
drag, startPoint x: 70, startPoint y: 59, endPoint x: 85, endPoint y: 21, distance: 41.5
click at [72, 28] on div "[PHONE_NUMBER] Connecting call… ALL TASKS ALL TASKS ACTIVE TASKS TASKS IN WRAP …" at bounding box center [62, 113] width 95 height 196
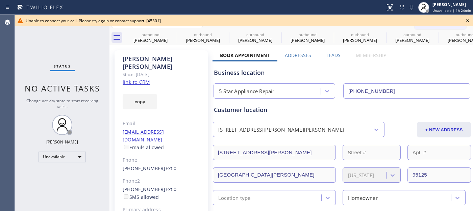
click at [470, 20] on icon at bounding box center [467, 21] width 8 height 8
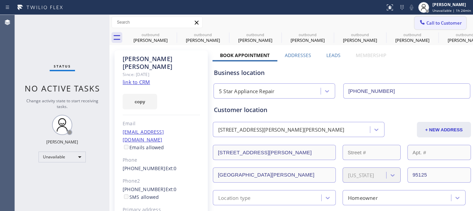
click at [429, 24] on span "Call to Customer" at bounding box center [443, 23] width 35 height 6
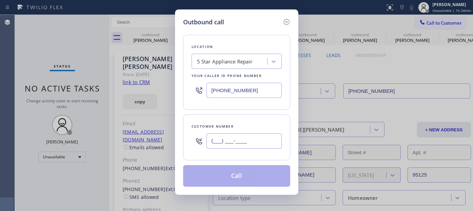
click at [248, 139] on input "(___) ___-____" at bounding box center [243, 140] width 75 height 15
paste input "562) 412-0873"
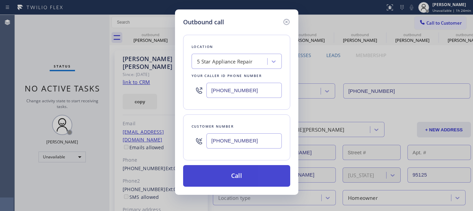
type input "[PHONE_NUMBER]"
click at [242, 177] on button "Call" at bounding box center [236, 176] width 107 height 22
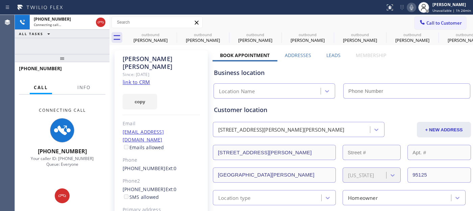
type input "[PHONE_NUMBER]"
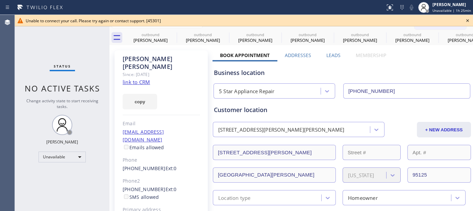
click at [467, 20] on icon at bounding box center [467, 20] width 3 height 3
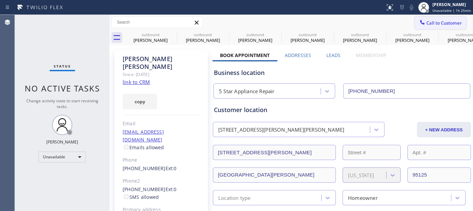
click at [420, 23] on icon at bounding box center [422, 22] width 4 height 4
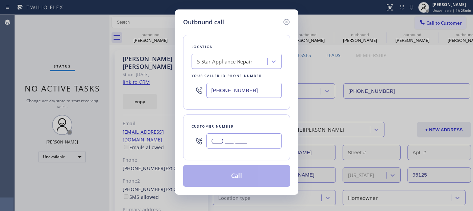
click at [263, 135] on input "(___) ___-____" at bounding box center [243, 140] width 75 height 15
paste input "818) 326-8978"
type input "[PHONE_NUMBER]"
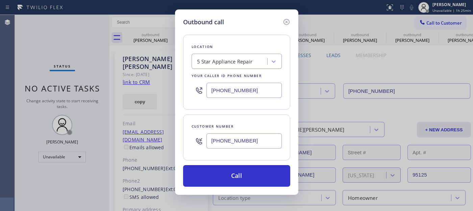
drag, startPoint x: 257, startPoint y: 92, endPoint x: 167, endPoint y: 77, distance: 91.5
click at [167, 77] on div "Outbound call Location 5 Star Appliance Repair Your caller id phone number [PHO…" at bounding box center [236, 105] width 473 height 211
paste input "text"
type input "[PHONE_NUMBER]"
drag, startPoint x: 255, startPoint y: 148, endPoint x: 166, endPoint y: 129, distance: 90.3
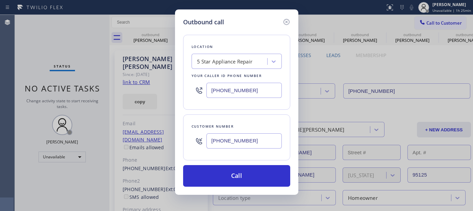
click at [166, 129] on div "Outbound call Location 5 Star Appliance Repair Your caller id phone number [PHO…" at bounding box center [236, 105] width 473 height 211
paste input "text"
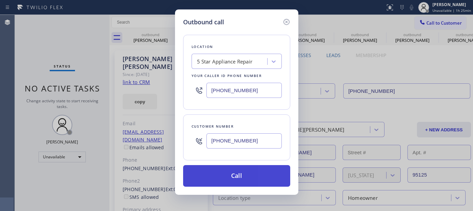
type input "[PHONE_NUMBER]"
click at [247, 181] on button "Call" at bounding box center [236, 176] width 107 height 22
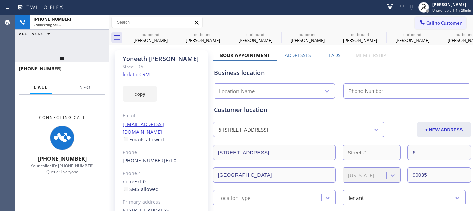
type input "[PHONE_NUMBER]"
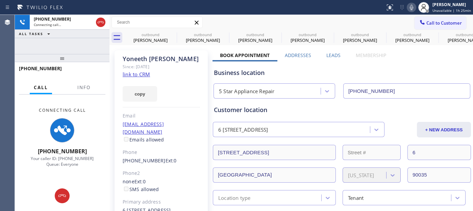
click at [90, 54] on div at bounding box center [62, 58] width 95 height 8
click at [171, 36] on icon at bounding box center [172, 34] width 8 height 8
click at [0, 0] on icon at bounding box center [0, 0] width 0 height 0
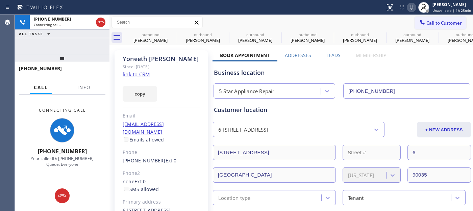
click at [257, 35] on div "outbound [PERSON_NAME] outbound [PERSON_NAME] outbound [PERSON_NAME] outbound […" at bounding box center [298, 37] width 348 height 15
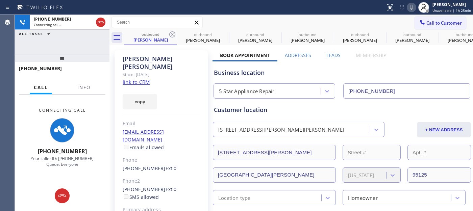
click at [413, 8] on icon at bounding box center [411, 7] width 3 height 5
type input "[PHONE_NUMBER]"
click at [171, 34] on icon at bounding box center [172, 34] width 6 height 6
click at [0, 0] on icon at bounding box center [0, 0] width 0 height 0
click at [171, 34] on icon at bounding box center [172, 34] width 6 height 6
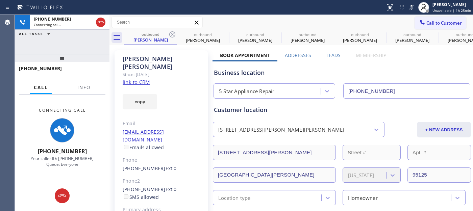
click at [0, 0] on icon at bounding box center [0, 0] width 0 height 0
click at [0, 0] on div "[PERSON_NAME]" at bounding box center [0, 0] width 0 height 0
click at [99, 21] on icon at bounding box center [101, 22] width 8 height 8
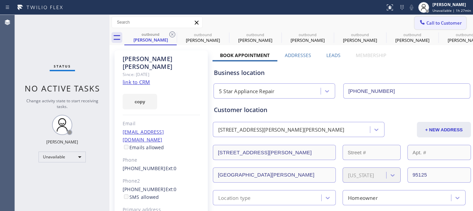
click at [431, 24] on span "Call to Customer" at bounding box center [443, 23] width 35 height 6
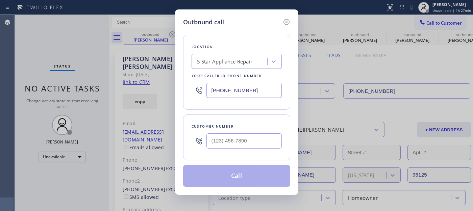
click at [223, 132] on div at bounding box center [243, 141] width 75 height 22
drag, startPoint x: 224, startPoint y: 143, endPoint x: 308, endPoint y: 77, distance: 106.5
click at [225, 143] on input "(___) ___-____" at bounding box center [243, 140] width 75 height 15
paste input "408) 761-1727"
type input "[PHONE_NUMBER]"
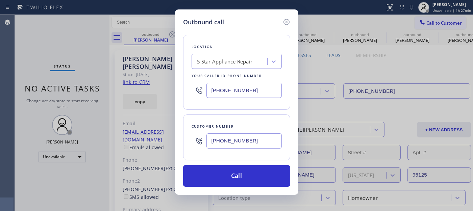
drag, startPoint x: 194, startPoint y: 95, endPoint x: 117, endPoint y: 96, distance: 77.3
click at [117, 96] on div "Outbound call Location 5 Star Appliance Repair Your caller id phone number [PHO…" at bounding box center [236, 105] width 473 height 211
click at [251, 95] on input "(___) ___-____" at bounding box center [243, 90] width 75 height 15
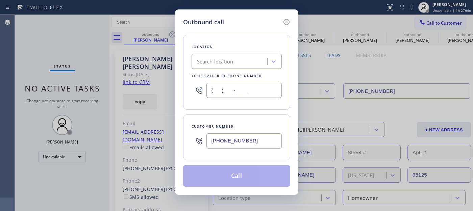
click at [188, 86] on div "Location Search location Your caller id phone number (___) ___-____" at bounding box center [236, 72] width 107 height 75
paste input "877) 748-5179"
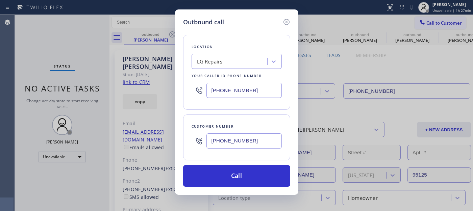
type input "[PHONE_NUMBER]"
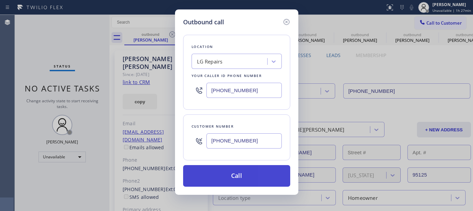
click at [273, 173] on button "Call" at bounding box center [236, 176] width 107 height 22
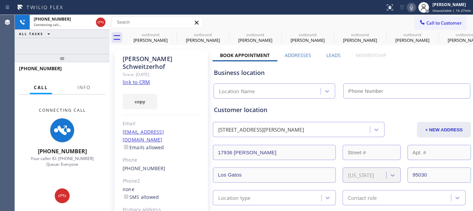
click at [411, 8] on icon at bounding box center [411, 7] width 8 height 8
drag, startPoint x: 93, startPoint y: 55, endPoint x: 92, endPoint y: 49, distance: 5.8
click at [92, 49] on div "[PHONE_NUMBER] Connecting call… ALL TASKS ALL TASKS ACTIVE TASKS TASKS IN WRAP …" at bounding box center [62, 113] width 95 height 196
click at [171, 35] on icon at bounding box center [172, 34] width 8 height 8
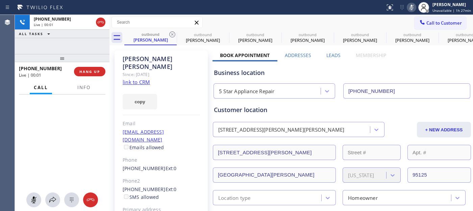
click at [171, 35] on icon at bounding box center [172, 34] width 8 height 8
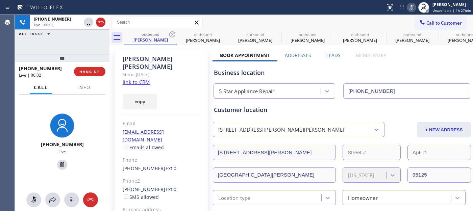
click at [171, 35] on icon at bounding box center [172, 34] width 8 height 8
click at [0, 0] on icon at bounding box center [0, 0] width 0 height 0
click at [94, 76] on button "HANG UP" at bounding box center [89, 71] width 31 height 9
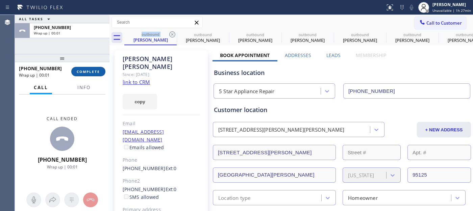
click at [100, 74] on button "COMPLETE" at bounding box center [88, 71] width 34 height 9
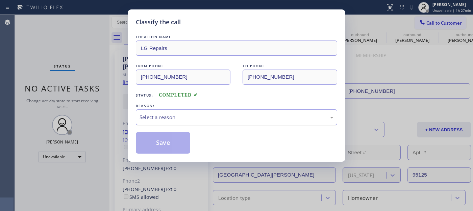
click at [169, 122] on div "Select a reason" at bounding box center [236, 117] width 201 height 16
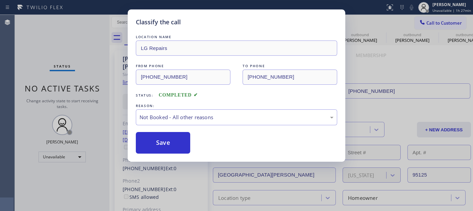
click at [166, 143] on button "Save" at bounding box center [163, 143] width 54 height 22
type input "[PHONE_NUMBER]"
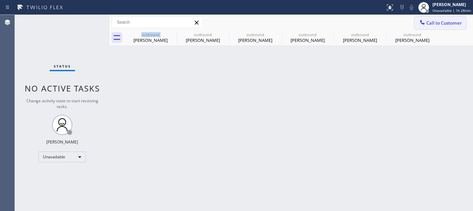
click at [451, 18] on button "Call to Customer" at bounding box center [440, 23] width 52 height 13
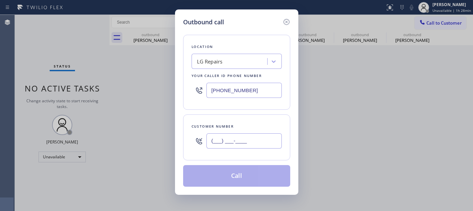
click at [248, 140] on input "(___) ___-____" at bounding box center [243, 140] width 75 height 15
paste input "310) 497-9489"
type input "[PHONE_NUMBER]"
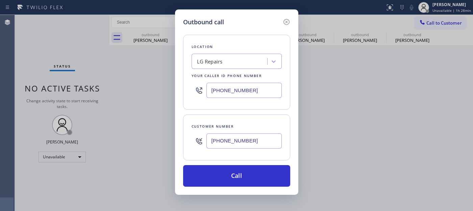
drag, startPoint x: 257, startPoint y: 88, endPoint x: 144, endPoint y: 90, distance: 113.1
click at [151, 90] on div "Outbound call Location LG Repairs Your caller id phone number [PHONE_NUMBER] Cu…" at bounding box center [236, 105] width 473 height 211
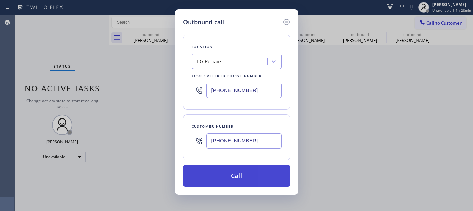
paste input "55) 946-3605"
type input "[PHONE_NUMBER]"
click at [267, 180] on button "Call" at bounding box center [236, 176] width 107 height 22
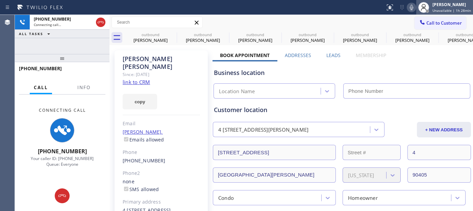
type input "[PHONE_NUMBER]"
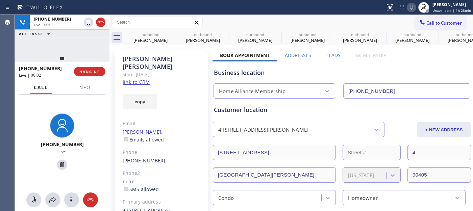
drag, startPoint x: 64, startPoint y: 62, endPoint x: 64, endPoint y: 42, distance: 20.9
click at [64, 47] on div "[PHONE_NUMBER] Live | 00:02 ALL TASKS ALL TASKS ACTIVE TASKS TASKS IN WRAP UP […" at bounding box center [62, 113] width 95 height 196
click at [96, 71] on span "HANG UP" at bounding box center [89, 71] width 21 height 5
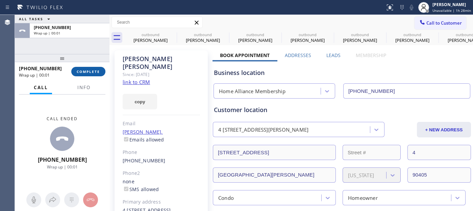
click at [96, 71] on span "COMPLETE" at bounding box center [88, 71] width 23 height 5
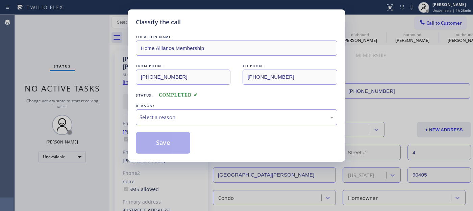
click at [204, 118] on div "Select a reason" at bounding box center [236, 117] width 194 height 8
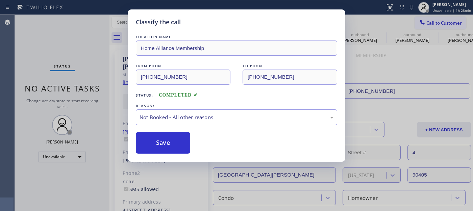
click at [165, 142] on button "Save" at bounding box center [163, 143] width 54 height 22
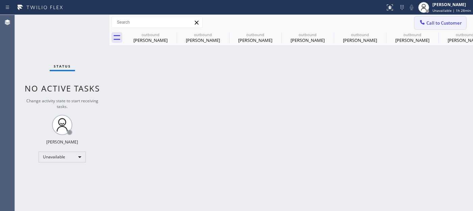
click at [445, 22] on span "Call to Customer" at bounding box center [443, 23] width 35 height 6
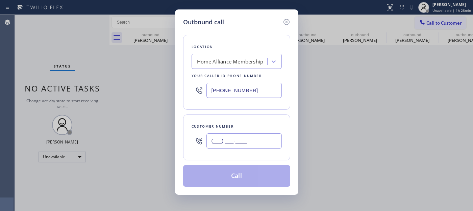
click at [253, 147] on input "(___) ___-____" at bounding box center [243, 140] width 75 height 15
paste input "626) 482-6884"
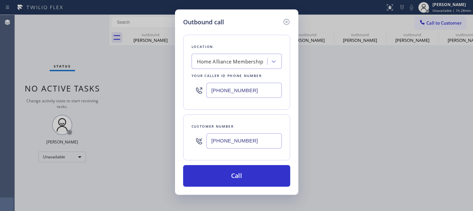
type input "[PHONE_NUMBER]"
drag, startPoint x: 258, startPoint y: 95, endPoint x: 142, endPoint y: 82, distance: 116.9
click at [143, 79] on div "Outbound call Location Home Alliance Membership Your caller id phone number [PH…" at bounding box center [236, 105] width 473 height 211
paste input "213) 277-6121"
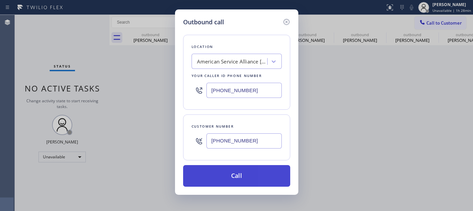
type input "[PHONE_NUMBER]"
click at [233, 176] on button "Call" at bounding box center [236, 176] width 107 height 22
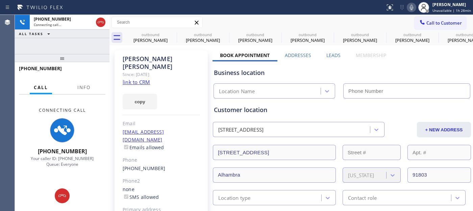
type input "[PHONE_NUMBER]"
click at [416, 12] on div "Status report No issues detected If you experience an issue, please download th…" at bounding box center [427, 7] width 90 height 15
click at [413, 12] on div "Status report No issues detected If you experience an issue, please download th…" at bounding box center [427, 7] width 90 height 15
click at [409, 12] on div "Status report No issues detected If you experience an issue, please download th…" at bounding box center [427, 7] width 90 height 15
click at [415, 4] on icon at bounding box center [411, 7] width 8 height 8
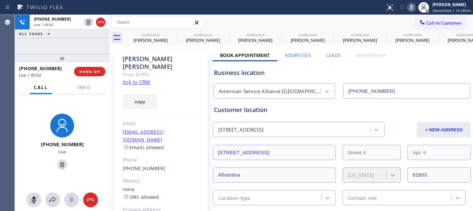
click at [415, 7] on icon at bounding box center [411, 7] width 8 height 8
click at [92, 71] on span "HANG UP" at bounding box center [89, 71] width 21 height 5
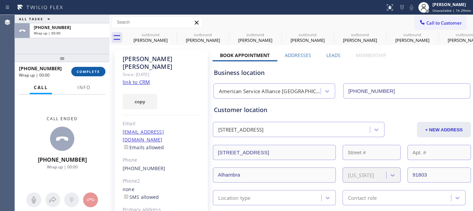
click at [92, 71] on span "COMPLETE" at bounding box center [88, 71] width 23 height 5
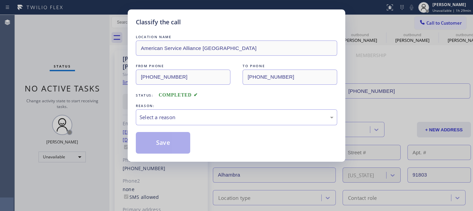
drag, startPoint x: 164, startPoint y: 108, endPoint x: 166, endPoint y: 130, distance: 21.4
click at [165, 108] on div "REASON:" at bounding box center [236, 105] width 201 height 7
click at [166, 109] on div "Select a reason" at bounding box center [236, 117] width 201 height 16
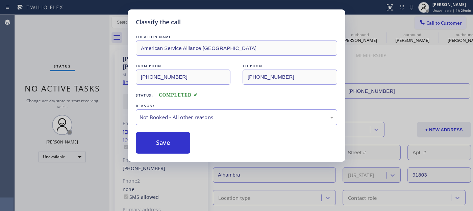
click at [162, 142] on button "Save" at bounding box center [163, 143] width 54 height 22
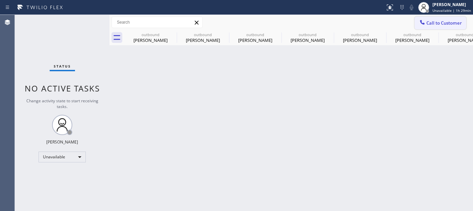
click at [426, 20] on div at bounding box center [422, 23] width 8 height 8
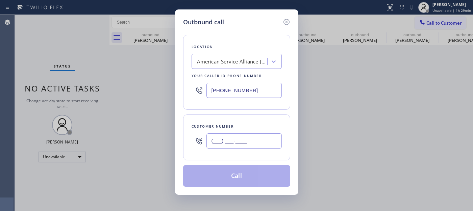
click at [240, 148] on input "(___) ___-____" at bounding box center [243, 140] width 75 height 15
paste input "619) 375-8868"
type input "[PHONE_NUMBER]"
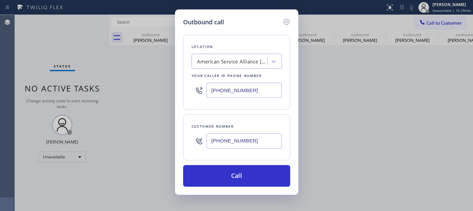
click at [160, 89] on div "Outbound call Location American Service Alliance [GEOGRAPHIC_DATA] Your caller …" at bounding box center [236, 105] width 473 height 211
paste input "800) 568-8664"
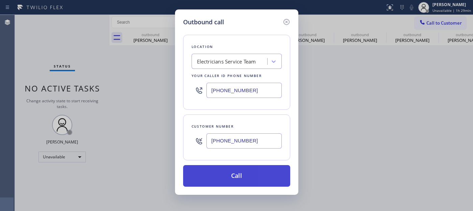
type input "[PHONE_NUMBER]"
click at [263, 169] on button "Call" at bounding box center [236, 176] width 107 height 22
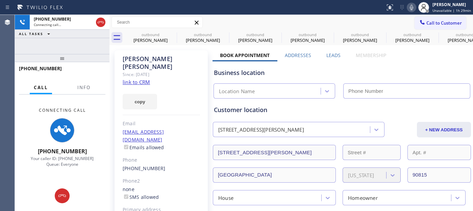
type input "[PHONE_NUMBER]"
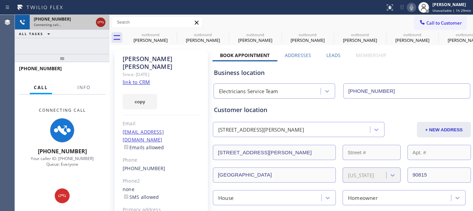
click at [99, 22] on icon at bounding box center [101, 22] width 8 height 8
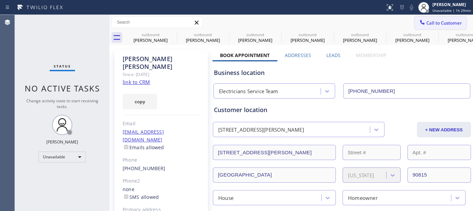
click at [428, 21] on span "Call to Customer" at bounding box center [443, 23] width 35 height 6
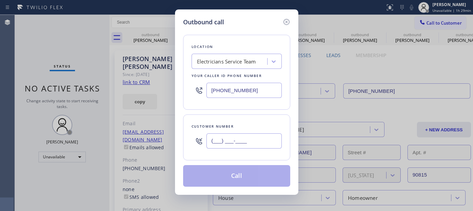
click at [223, 140] on input "(___) ___-____" at bounding box center [243, 140] width 75 height 15
paste input "480) 334-6607"
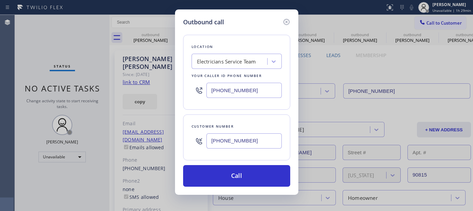
type input "[PHONE_NUMBER]"
drag, startPoint x: 262, startPoint y: 91, endPoint x: 153, endPoint y: 96, distance: 109.8
click at [155, 96] on div "Outbound call Location Electricians Service Team Your caller id phone number [P…" at bounding box center [236, 105] width 473 height 211
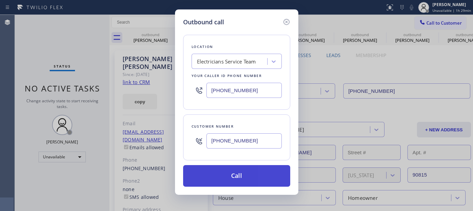
paste input "602) 755-6017"
type input "[PHONE_NUMBER]"
click at [256, 174] on button "Call" at bounding box center [236, 176] width 107 height 22
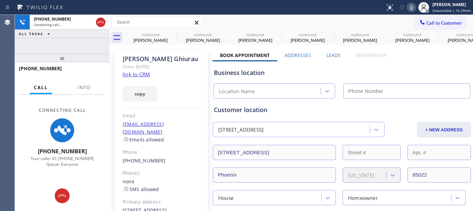
type input "[PHONE_NUMBER]"
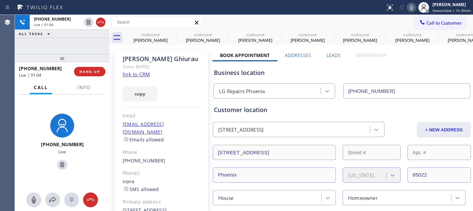
drag, startPoint x: 74, startPoint y: 56, endPoint x: 75, endPoint y: 39, distance: 16.6
click at [74, 51] on div "[PHONE_NUMBER] Live | 01:04 ALL TASKS ALL TASKS ACTIVE TASKS TASKS IN WRAP UP […" at bounding box center [62, 113] width 95 height 196
drag, startPoint x: 84, startPoint y: 57, endPoint x: 117, endPoint y: 2, distance: 65.0
click at [86, 54] on div at bounding box center [62, 58] width 95 height 8
click at [85, 73] on span "HANG UP" at bounding box center [89, 71] width 21 height 5
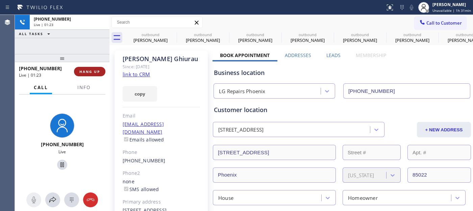
click at [85, 73] on span "HANG UP" at bounding box center [89, 71] width 21 height 5
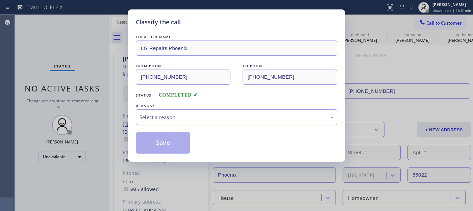
click at [192, 120] on div "Select a reason" at bounding box center [236, 117] width 194 height 8
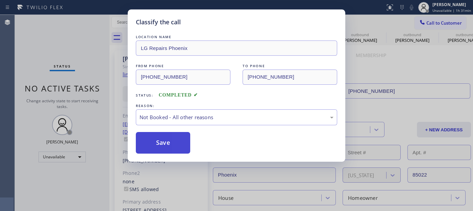
click at [164, 146] on button "Save" at bounding box center [163, 143] width 54 height 22
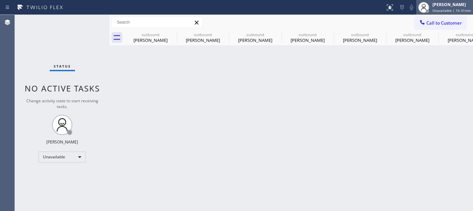
click at [424, 14] on div at bounding box center [423, 7] width 15 height 15
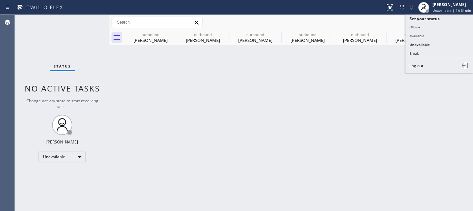
click at [427, 21] on div "Status report No issues detected If you experience an issue, please download th…" at bounding box center [236, 105] width 473 height 211
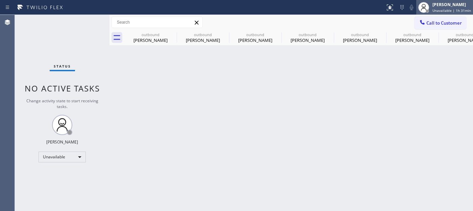
click at [448, 10] on span "Unavailable | 1h 31min" at bounding box center [451, 10] width 38 height 5
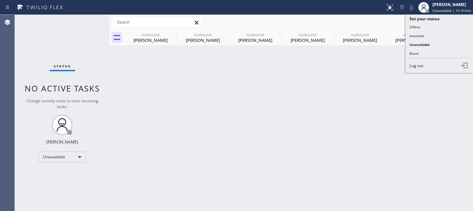
click at [384, 26] on div "Call to Customer Outbound call Location LG Repairs [GEOGRAPHIC_DATA] Your calle…" at bounding box center [290, 23] width 363 height 12
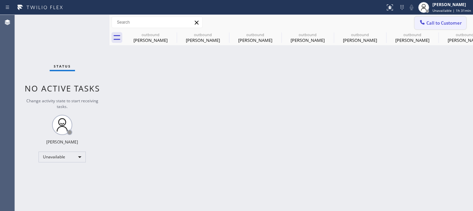
click at [460, 23] on span "Call to Customer" at bounding box center [443, 23] width 35 height 6
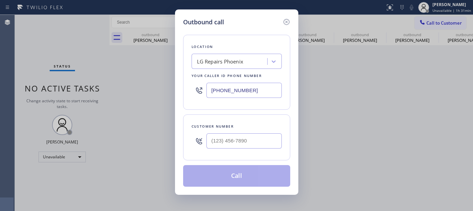
click at [242, 132] on div at bounding box center [243, 141] width 75 height 22
click at [238, 136] on input "(___) ___-____" at bounding box center [243, 140] width 75 height 15
paste input "626) 390-4310"
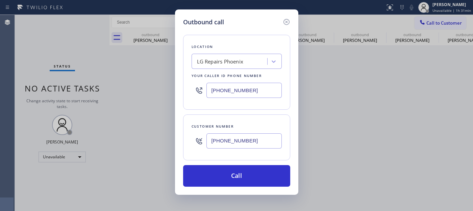
click at [176, 143] on div "Outbound call Location LG Repairs [GEOGRAPHIC_DATA] Your caller id phone number…" at bounding box center [236, 101] width 123 height 185
paste input "82) 597-6643"
type input "[PHONE_NUMBER]"
drag, startPoint x: 251, startPoint y: 89, endPoint x: 212, endPoint y: 91, distance: 38.9
click at [212, 91] on input "[PHONE_NUMBER]" at bounding box center [243, 90] width 75 height 15
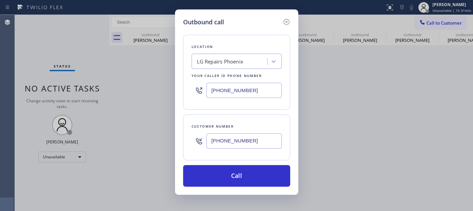
paste input "855) 731-4952"
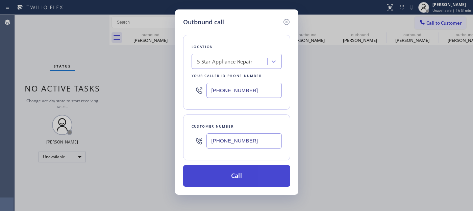
type input "[PHONE_NUMBER]"
click at [262, 172] on button "Call" at bounding box center [236, 176] width 107 height 22
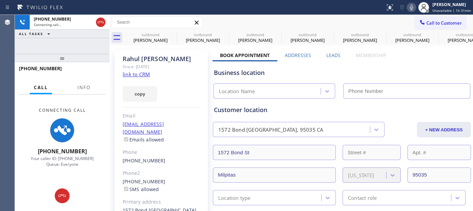
click at [414, 11] on icon at bounding box center [411, 7] width 8 height 8
click at [174, 32] on icon at bounding box center [172, 34] width 6 height 6
click at [0, 0] on icon at bounding box center [0, 0] width 0 height 0
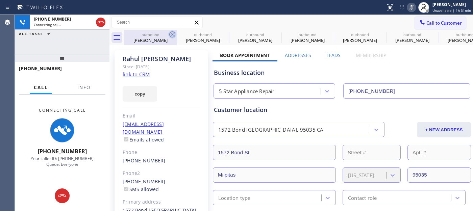
click at [0, 0] on icon at bounding box center [0, 0] width 0 height 0
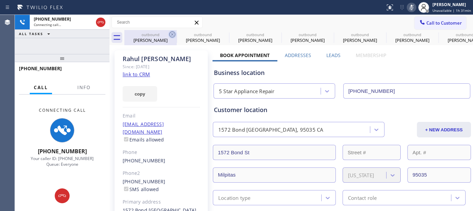
click at [0, 0] on icon at bounding box center [0, 0] width 0 height 0
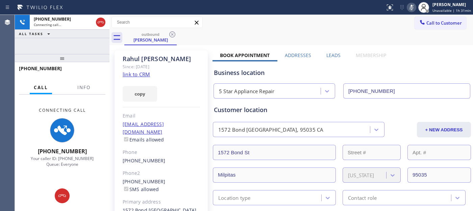
type input "[PHONE_NUMBER]"
click at [362, 42] on div "outbound [PERSON_NAME]" at bounding box center [298, 37] width 348 height 15
click at [101, 22] on icon at bounding box center [101, 22] width 8 height 8
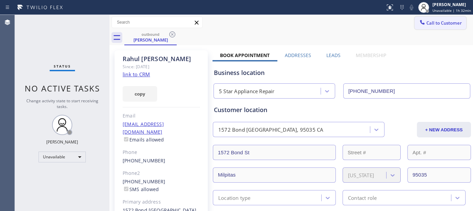
click at [437, 25] on span "Call to Customer" at bounding box center [443, 23] width 35 height 6
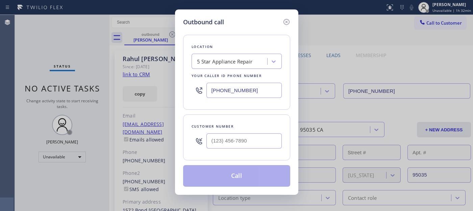
click at [250, 131] on div at bounding box center [243, 141] width 75 height 22
click at [244, 134] on input "(___) ___-____" at bounding box center [243, 140] width 75 height 15
paste input "253) 213-9406"
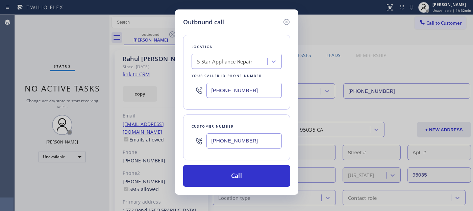
type input "[PHONE_NUMBER]"
drag, startPoint x: 262, startPoint y: 90, endPoint x: 157, endPoint y: 89, distance: 104.7
click at [158, 89] on div "Outbound call Location 5 Star Appliance Repair Your caller id phone number [PHO…" at bounding box center [236, 105] width 473 height 211
paste input "253) 237-7788"
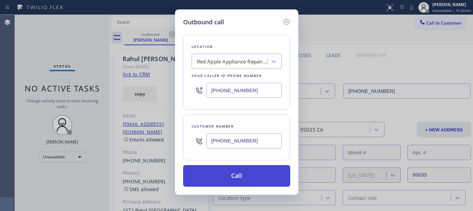
type input "[PHONE_NUMBER]"
click at [242, 175] on button "Call" at bounding box center [236, 176] width 107 height 22
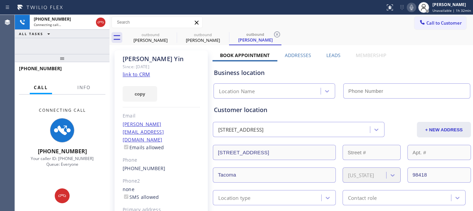
click at [414, 5] on icon at bounding box center [411, 7] width 8 height 8
type input "[PHONE_NUMBER]"
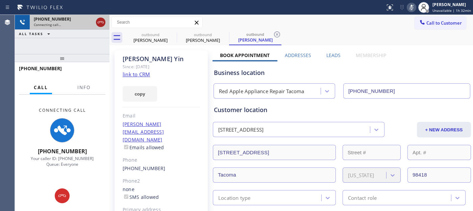
click at [103, 20] on icon at bounding box center [101, 22] width 8 height 8
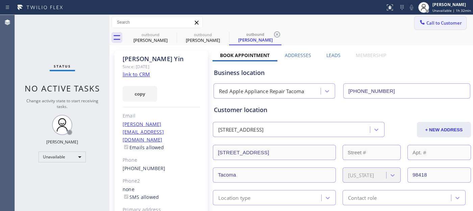
click at [439, 20] on span "Call to Customer" at bounding box center [443, 23] width 35 height 6
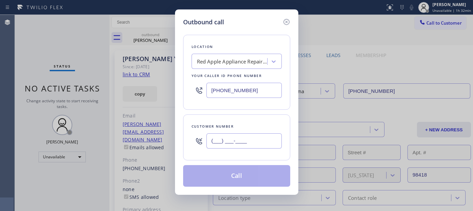
click at [215, 143] on input "(___) ___-____" at bounding box center [243, 140] width 75 height 15
paste input "305) 343-3067"
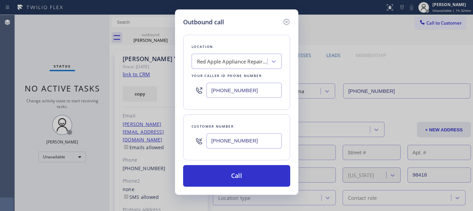
drag, startPoint x: 258, startPoint y: 137, endPoint x: 189, endPoint y: 139, distance: 68.9
click at [190, 139] on div "Customer number [PHONE_NUMBER]" at bounding box center [236, 137] width 107 height 46
paste input "401) 263-7709"
type input "[PHONE_NUMBER]"
drag, startPoint x: 251, startPoint y: 95, endPoint x: 174, endPoint y: 96, distance: 76.7
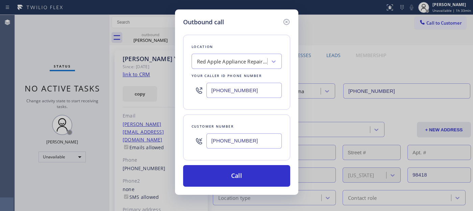
click at [174, 96] on div "Outbound call Location Red Apple Appliance Repair Tacoma Your caller id phone n…" at bounding box center [236, 105] width 473 height 211
paste input "415) 367-0902"
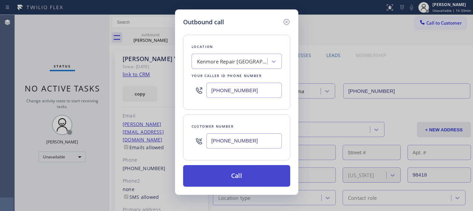
type input "[PHONE_NUMBER]"
click at [256, 173] on button "Call" at bounding box center [236, 176] width 107 height 22
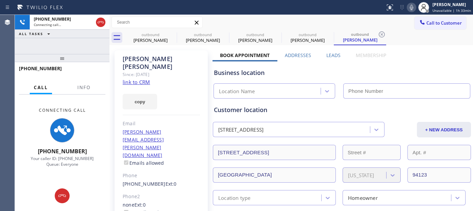
click at [409, 8] on icon at bounding box center [411, 7] width 8 height 8
type input "[PHONE_NUMBER]"
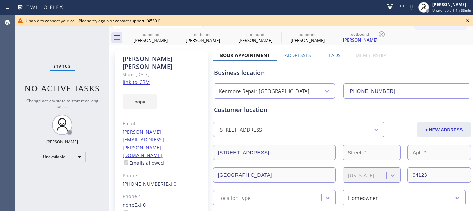
click at [467, 19] on icon at bounding box center [467, 21] width 8 height 8
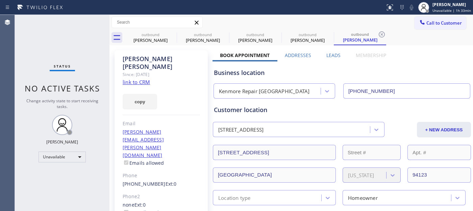
drag, startPoint x: 444, startPoint y: 20, endPoint x: 411, endPoint y: 41, distance: 39.3
click at [444, 21] on span "Call to Customer" at bounding box center [443, 23] width 35 height 6
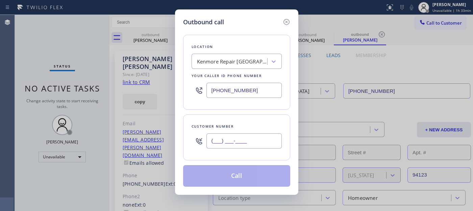
click at [240, 142] on input "(___) ___-____" at bounding box center [243, 140] width 75 height 15
paste input "401) 263-7709"
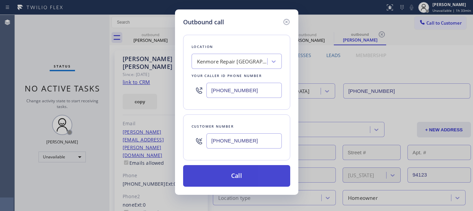
type input "[PHONE_NUMBER]"
click at [254, 171] on button "Call" at bounding box center [236, 176] width 107 height 22
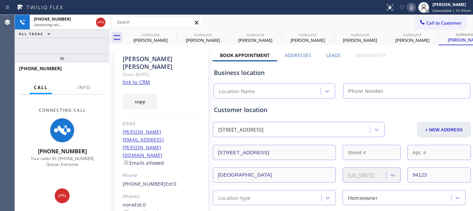
click at [413, 9] on icon at bounding box center [411, 7] width 8 height 8
type input "[PHONE_NUMBER]"
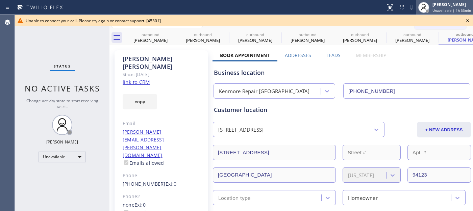
drag, startPoint x: 467, startPoint y: 22, endPoint x: 433, endPoint y: 2, distance: 39.2
click at [467, 22] on icon at bounding box center [467, 21] width 8 height 8
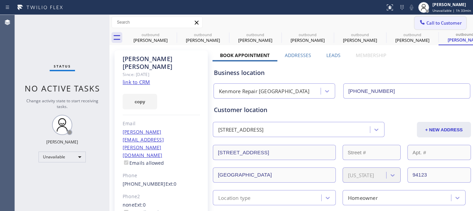
click at [435, 24] on span "Call to Customer" at bounding box center [443, 23] width 35 height 6
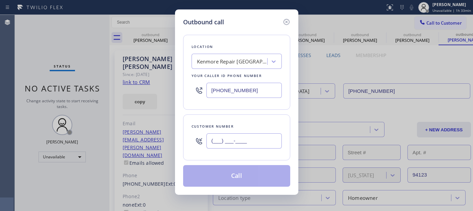
click at [256, 143] on input "(___) ___-____" at bounding box center [243, 140] width 75 height 15
paste input "401) 263-7709"
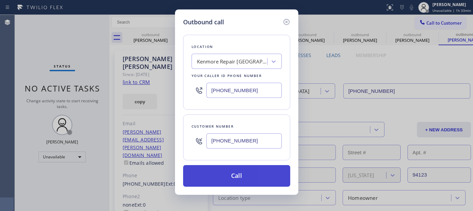
type input "[PHONE_NUMBER]"
click at [265, 176] on button "Call" at bounding box center [236, 176] width 107 height 22
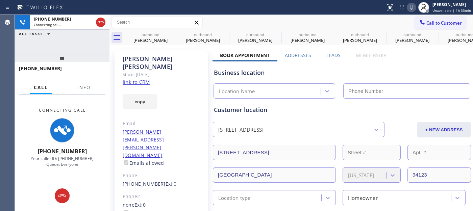
click at [412, 7] on icon at bounding box center [411, 7] width 3 height 5
type input "[PHONE_NUMBER]"
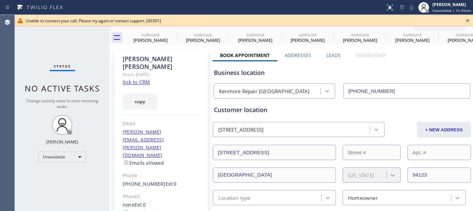
click at [468, 20] on icon at bounding box center [467, 21] width 8 height 8
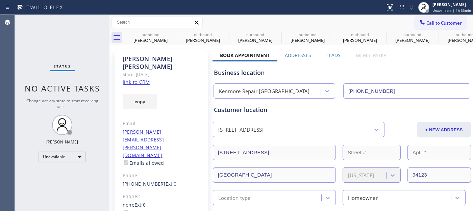
drag, startPoint x: 434, startPoint y: 24, endPoint x: 298, endPoint y: 113, distance: 162.4
click at [433, 24] on span "Call to Customer" at bounding box center [443, 23] width 35 height 6
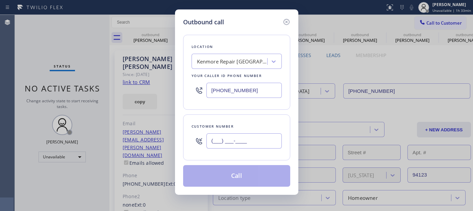
click at [226, 139] on input "(___) ___-____" at bounding box center [243, 140] width 75 height 15
paste input "708) 702-5990"
type input "[PHONE_NUMBER]"
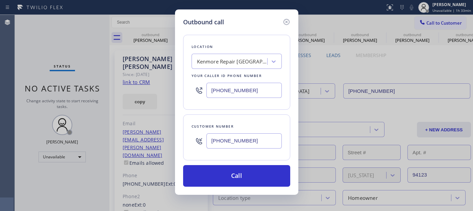
drag, startPoint x: 217, startPoint y: 95, endPoint x: 164, endPoint y: 95, distance: 53.3
click at [164, 95] on div "Outbound call Location [GEOGRAPHIC_DATA] Repair [GEOGRAPHIC_DATA] Your caller i…" at bounding box center [236, 105] width 473 height 211
paste input "623) 292-5313"
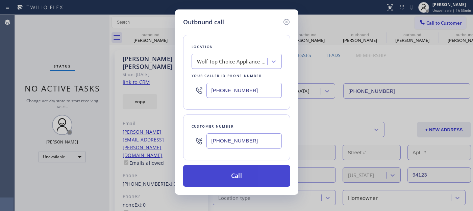
type input "[PHONE_NUMBER]"
click at [258, 176] on button "Call" at bounding box center [236, 176] width 107 height 22
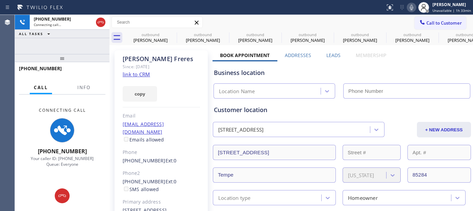
click at [412, 5] on icon at bounding box center [411, 7] width 3 height 5
type input "[PHONE_NUMBER]"
drag, startPoint x: 96, startPoint y: 59, endPoint x: 82, endPoint y: 46, distance: 19.1
click at [83, 48] on div "[PHONE_NUMBER] Connecting call… ALL TASKS ALL TASKS ACTIVE TASKS TASKS IN WRAP …" at bounding box center [62, 113] width 95 height 196
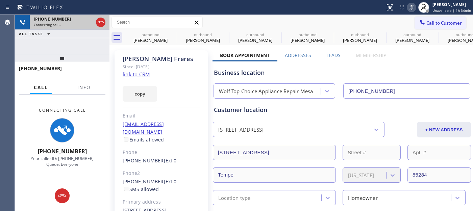
drag, startPoint x: 70, startPoint y: 55, endPoint x: 60, endPoint y: 25, distance: 31.9
click at [62, 38] on div "[PHONE_NUMBER] Connecting call… ALL TASKS ALL TASKS ACTIVE TASKS TASKS IN WRAP …" at bounding box center [62, 113] width 95 height 196
click at [102, 24] on icon at bounding box center [101, 22] width 8 height 8
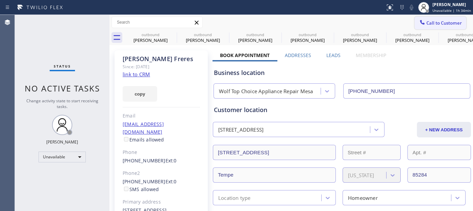
click at [443, 24] on span "Call to Customer" at bounding box center [443, 23] width 35 height 6
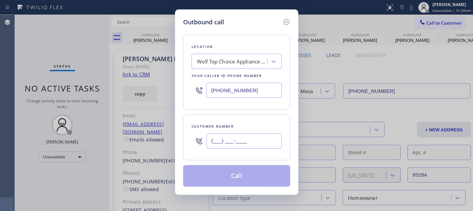
click at [253, 137] on input "(___) ___-____" at bounding box center [243, 140] width 75 height 15
paste input "626) 260-7814"
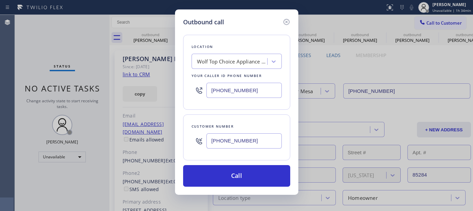
type input "[PHONE_NUMBER]"
drag, startPoint x: 231, startPoint y: 93, endPoint x: 198, endPoint y: 93, distance: 33.1
click at [200, 93] on div "[PHONE_NUMBER]" at bounding box center [236, 90] width 90 height 22
paste input "760) 452-3737"
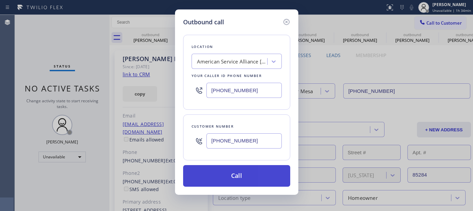
type input "[PHONE_NUMBER]"
click at [244, 177] on button "Call" at bounding box center [236, 176] width 107 height 22
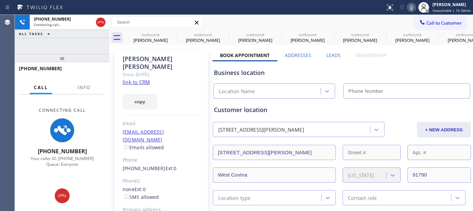
click at [410, 6] on icon at bounding box center [411, 7] width 8 height 8
type input "[PHONE_NUMBER]"
drag, startPoint x: 91, startPoint y: 65, endPoint x: 90, endPoint y: 57, distance: 7.9
click at [90, 61] on div "[PHONE_NUMBER] Connecting call… ALL TASKS ALL TASKS ACTIVE TASKS TASKS IN WRAP …" at bounding box center [62, 113] width 95 height 196
drag, startPoint x: 90, startPoint y: 57, endPoint x: 91, endPoint y: 49, distance: 8.2
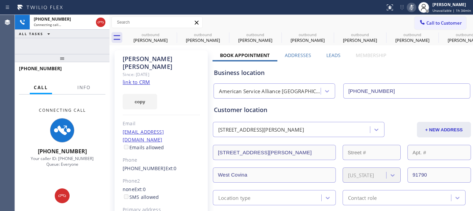
click at [90, 54] on div at bounding box center [62, 58] width 95 height 8
click at [103, 39] on div "[PHONE_NUMBER] Connecting call… ALL TASKS ALL TASKS ACTIVE TASKS TASKS IN WRAP …" at bounding box center [62, 34] width 95 height 39
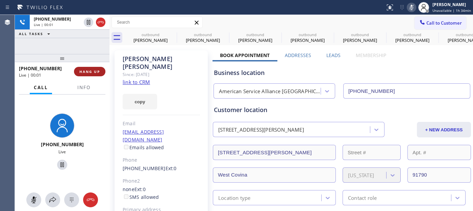
click at [78, 70] on button "HANG UP" at bounding box center [89, 71] width 31 height 9
click at [84, 70] on span "HANG UP" at bounding box center [89, 71] width 21 height 5
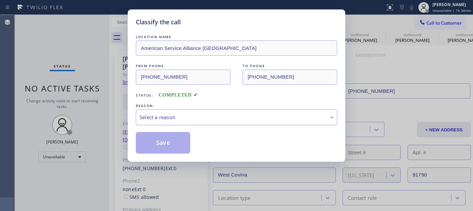
click at [214, 119] on div "Select a reason" at bounding box center [236, 117] width 194 height 8
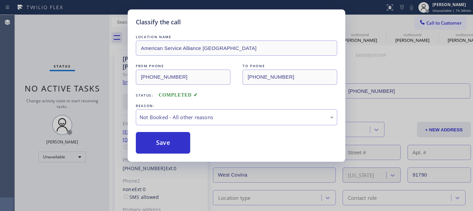
click at [161, 144] on button "Save" at bounding box center [163, 143] width 54 height 22
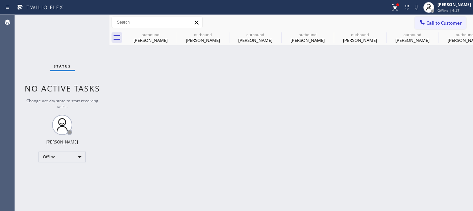
click at [436, 22] on span "Call to Customer" at bounding box center [443, 23] width 35 height 6
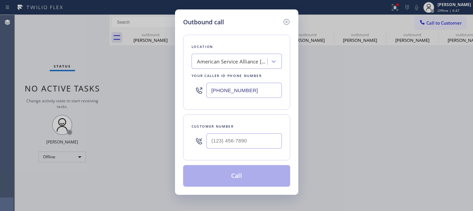
drag, startPoint x: 239, startPoint y: 89, endPoint x: 180, endPoint y: 81, distance: 59.9
click at [180, 85] on div "Outbound call Location American Service Alliance [GEOGRAPHIC_DATA] Your caller …" at bounding box center [236, 101] width 123 height 185
paste input "475) 323-6688"
type input "[PHONE_NUMBER]"
drag, startPoint x: 247, startPoint y: 138, endPoint x: 175, endPoint y: 142, distance: 72.7
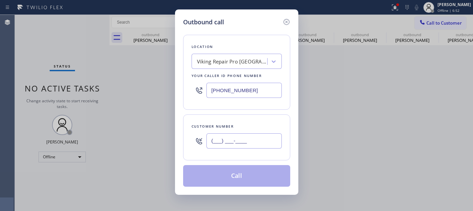
click at [155, 138] on div "Outbound call Location Viking Repair Pro [GEOGRAPHIC_DATA] Your caller id phone…" at bounding box center [236, 105] width 473 height 211
paste input "201) 543-8565"
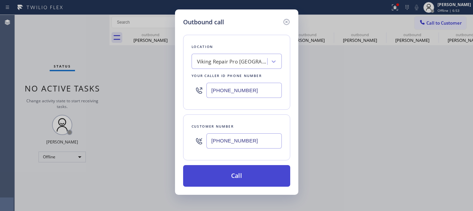
click at [252, 181] on button "Call" at bounding box center [236, 176] width 107 height 22
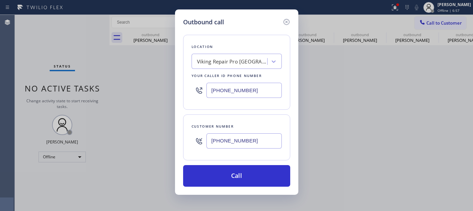
click at [254, 142] on input "[PHONE_NUMBER]" at bounding box center [243, 140] width 75 height 15
drag, startPoint x: 252, startPoint y: 145, endPoint x: 155, endPoint y: 141, distance: 97.0
click at [149, 143] on div "Outbound call Location Viking Repair Pro [GEOGRAPHIC_DATA] Your caller id phone…" at bounding box center [236, 105] width 473 height 211
paste input "text"
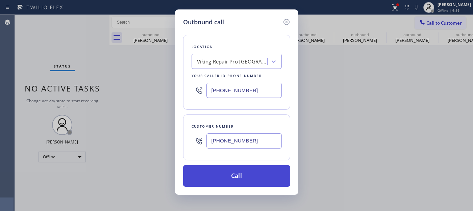
type input "[PHONE_NUMBER]"
click at [251, 177] on button "Call" at bounding box center [236, 176] width 107 height 22
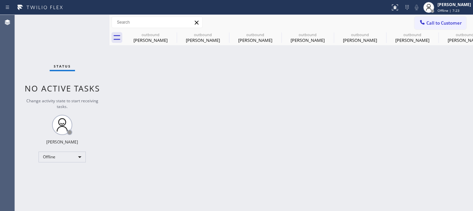
drag, startPoint x: 450, startPoint y: 20, endPoint x: 342, endPoint y: 12, distance: 108.3
click at [449, 20] on span "Call to Customer" at bounding box center [443, 23] width 35 height 6
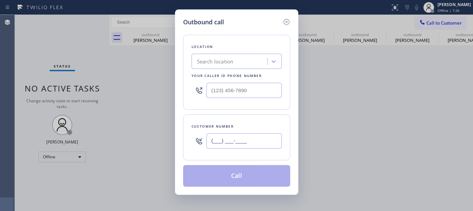
click at [234, 139] on input "(___) ___-____" at bounding box center [243, 140] width 75 height 15
paste input "201) 543-8565"
type input "[PHONE_NUMBER]"
drag, startPoint x: 194, startPoint y: 91, endPoint x: 175, endPoint y: 90, distance: 19.6
click at [175, 90] on div "Outbound call Location Search location Your caller id phone number (___) ___-__…" at bounding box center [236, 101] width 123 height 185
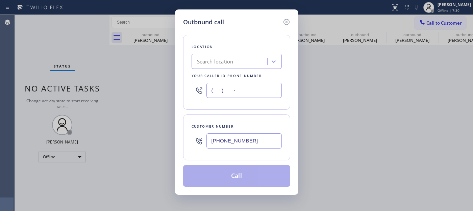
paste input "475) 323-6688"
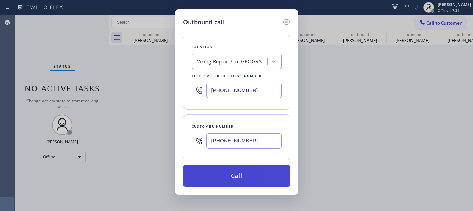
type input "[PHONE_NUMBER]"
click at [248, 173] on button "Call" at bounding box center [236, 176] width 107 height 22
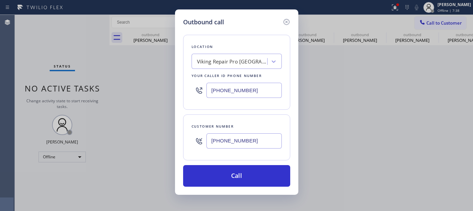
click at [440, 3] on div "Outbound call Location Viking Repair Pro [GEOGRAPHIC_DATA] Your caller id phone…" at bounding box center [236, 105] width 473 height 211
click at [286, 19] on icon at bounding box center [286, 22] width 6 height 6
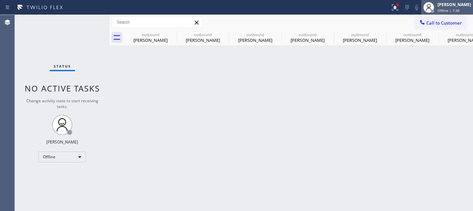
click at [430, 12] on div at bounding box center [432, 11] width 5 height 5
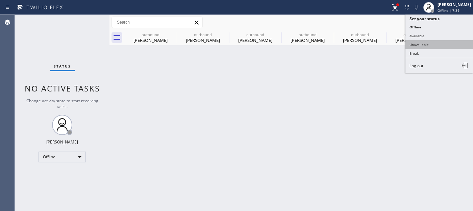
type input "[PHONE_NUMBER]"
click at [425, 45] on button "Unavailable" at bounding box center [439, 44] width 68 height 9
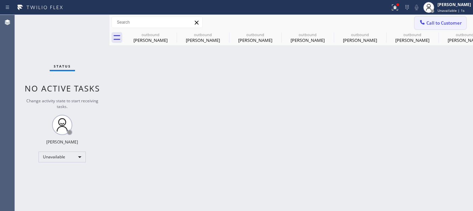
click at [434, 22] on span "Call to Customer" at bounding box center [443, 23] width 35 height 6
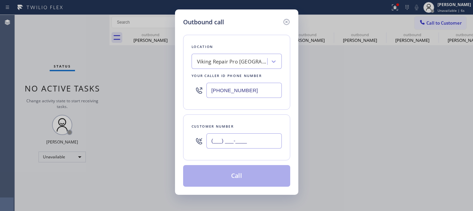
click at [227, 138] on input "(___) ___-____" at bounding box center [243, 140] width 75 height 15
paste input "201) 543-8565"
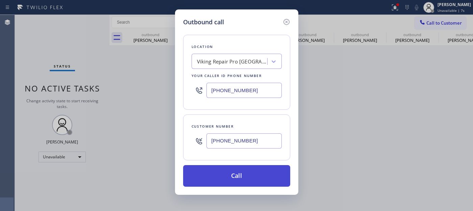
type input "[PHONE_NUMBER]"
click at [254, 177] on button "Call" at bounding box center [236, 176] width 107 height 22
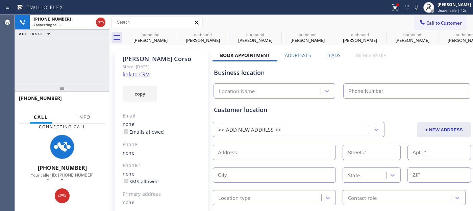
type input "[PHONE_NUMBER]"
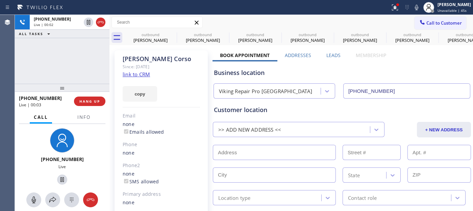
drag, startPoint x: 77, startPoint y: 81, endPoint x: 84, endPoint y: 46, distance: 35.6
click at [80, 38] on div "+12015438565 Live | 00:02 ALL TASKS ALL TASKS ACTIVE TASKS TASKS IN WRAP UP" at bounding box center [62, 49] width 95 height 69
drag, startPoint x: 96, startPoint y: 95, endPoint x: 90, endPoint y: 52, distance: 43.2
click at [90, 34] on div "+12015438565 Live | 00:03 ALL TASKS ALL TASKS ACTIVE TASKS TASKS IN WRAP UP +12…" at bounding box center [62, 113] width 95 height 196
drag, startPoint x: 91, startPoint y: 83, endPoint x: 97, endPoint y: 83, distance: 5.4
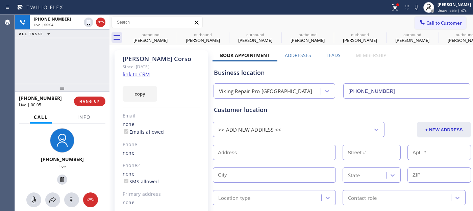
click at [89, 29] on div "+12015438565 Live | 00:04 ALL TASKS ALL TASKS ACTIVE TASKS TASKS IN WRAP UP +12…" at bounding box center [62, 113] width 95 height 196
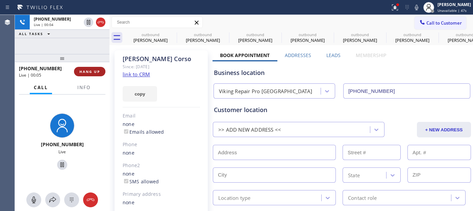
click at [91, 72] on span "HANG UP" at bounding box center [89, 71] width 21 height 5
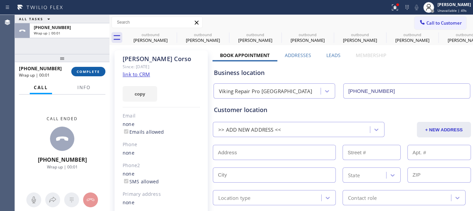
click at [91, 72] on span "COMPLETE" at bounding box center [88, 71] width 23 height 5
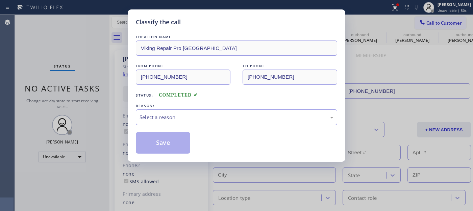
click at [171, 96] on span "COMPLETED" at bounding box center [178, 95] width 39 height 5
click at [174, 114] on div "Select a reason" at bounding box center [236, 117] width 194 height 8
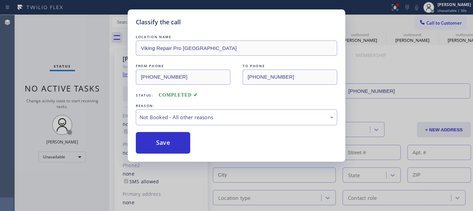
click at [167, 142] on button "Save" at bounding box center [163, 143] width 54 height 22
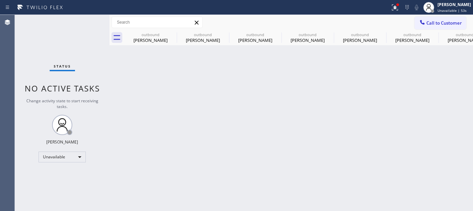
drag, startPoint x: 450, startPoint y: 25, endPoint x: 349, endPoint y: 97, distance: 123.7
click at [449, 26] on span "Call to Customer" at bounding box center [443, 23] width 35 height 6
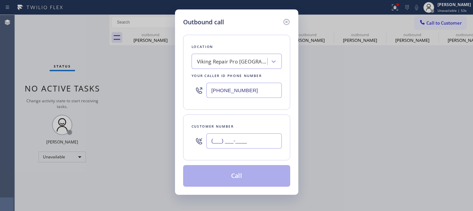
click at [228, 133] on input "(___) ___-____" at bounding box center [243, 140] width 75 height 15
paste input "201) 543-8565"
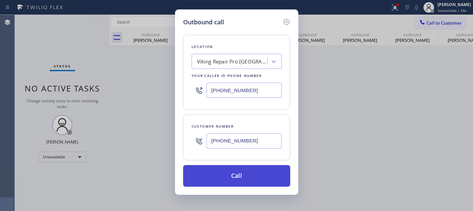
type input "[PHONE_NUMBER]"
click at [242, 171] on button "Call" at bounding box center [236, 176] width 107 height 22
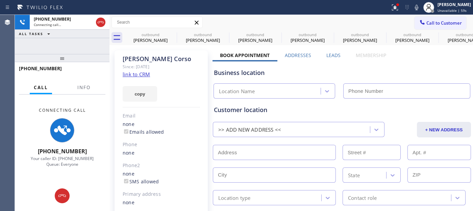
type input "[PHONE_NUMBER]"
click at [390, 12] on button at bounding box center [394, 7] width 15 height 15
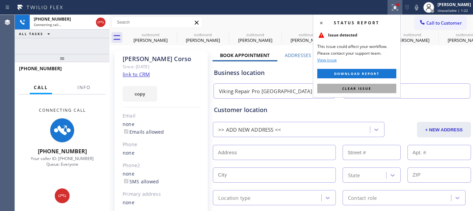
click at [351, 88] on span "Clear issue" at bounding box center [356, 88] width 29 height 5
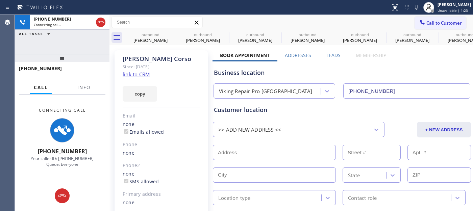
drag, startPoint x: 58, startPoint y: 56, endPoint x: 77, endPoint y: 29, distance: 32.6
click at [58, 42] on div "+12015438565 Connecting call… ALL TASKS ALL TASKS ACTIVE TASKS TASKS IN WRAP UP…" at bounding box center [62, 113] width 95 height 196
click at [102, 23] on icon at bounding box center [101, 22] width 8 height 8
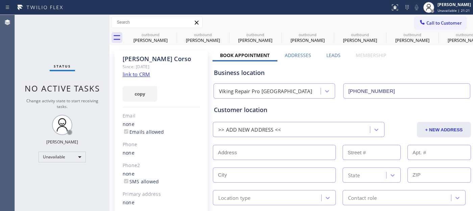
click at [430, 22] on span "Call to Customer" at bounding box center [443, 23] width 35 height 6
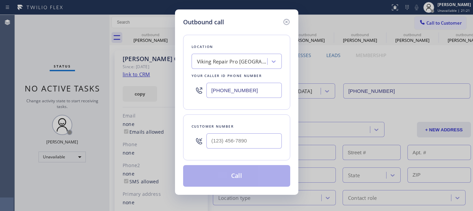
click at [254, 92] on input "[PHONE_NUMBER]" at bounding box center [243, 90] width 75 height 15
paste input "text"
drag, startPoint x: 258, startPoint y: 86, endPoint x: 161, endPoint y: 82, distance: 97.0
click at [160, 84] on div "Outbound call Location Viking Repair Pro Stamford Your caller id phone number (…" at bounding box center [236, 105] width 473 height 211
paste input "720) 740-5899"
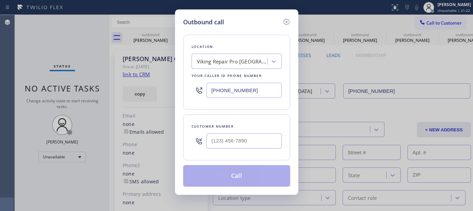
type input "(720) 740-5899"
drag, startPoint x: 255, startPoint y: 141, endPoint x: 187, endPoint y: 137, distance: 68.3
click at [191, 137] on div "(___) ___-____" at bounding box center [236, 141] width 90 height 22
paste input "303) 358-7604"
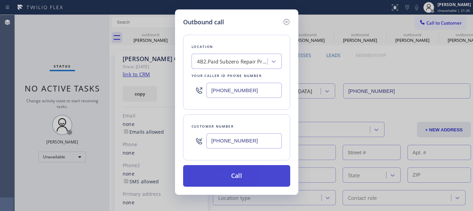
type input "(303) 358-7604"
click at [237, 179] on button "Call" at bounding box center [236, 176] width 107 height 22
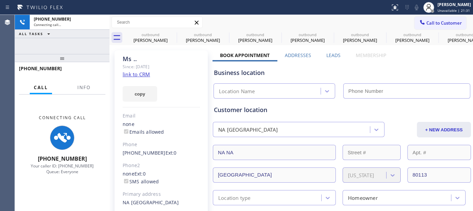
type input "(720) 740-5899"
click at [161, 53] on div "Ms .. Since: 20 may 2020 link to CRM copy Email none Emails allowed Phone (303)…" at bounding box center [160, 146] width 93 height 193
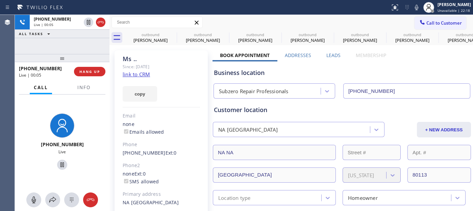
drag, startPoint x: 95, startPoint y: 62, endPoint x: 95, endPoint y: 45, distance: 17.2
click at [95, 45] on div "+13033587604 Live | 00:05 ALL TASKS ALL TASKS ACTIVE TASKS TASKS IN WRAP UP +13…" at bounding box center [62, 113] width 95 height 196
drag, startPoint x: 90, startPoint y: 58, endPoint x: 88, endPoint y: 36, distance: 21.7
click at [88, 36] on div "+13033587604 Live | 00:05 ALL TASKS ALL TASKS ACTIVE TASKS TASKS IN WRAP UP +13…" at bounding box center [62, 113] width 95 height 196
click at [90, 73] on span "HANG UP" at bounding box center [89, 71] width 21 height 5
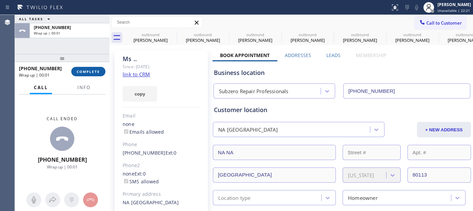
click at [90, 73] on span "COMPLETE" at bounding box center [88, 71] width 23 height 5
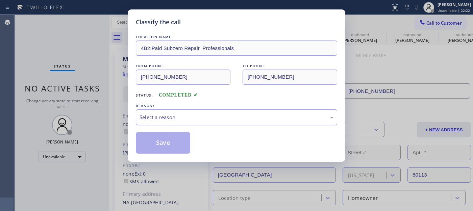
click at [179, 112] on div "Select a reason" at bounding box center [236, 117] width 201 height 16
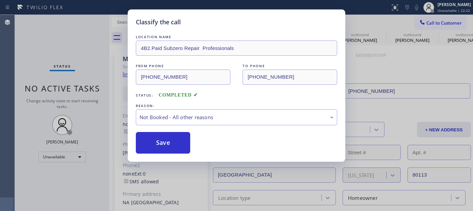
click at [173, 141] on button "Save" at bounding box center [163, 143] width 54 height 22
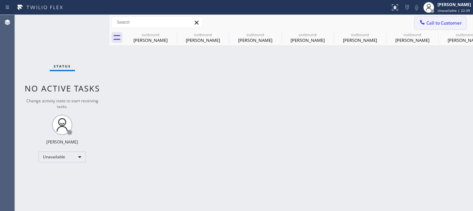
click at [435, 21] on span "Call to Customer" at bounding box center [443, 23] width 35 height 6
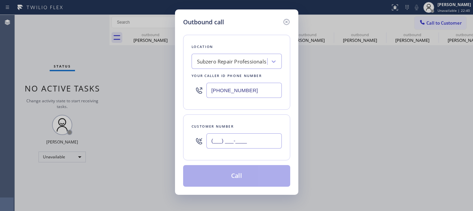
click at [245, 145] on input "(___) ___-____" at bounding box center [243, 140] width 75 height 15
paste input "303) 358-7604"
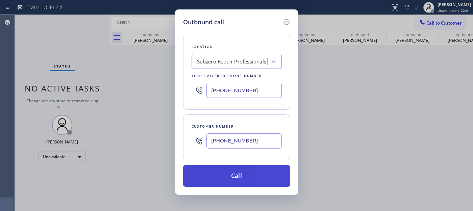
type input "(303) 358-7604"
click at [257, 176] on button "Call" at bounding box center [236, 176] width 107 height 22
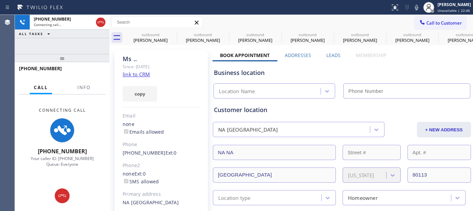
type input "(720) 740-5899"
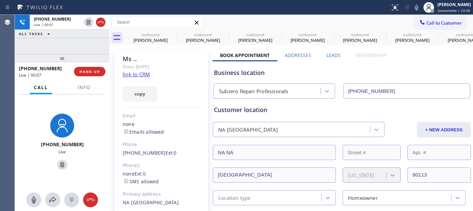
drag, startPoint x: 85, startPoint y: 57, endPoint x: 80, endPoint y: 41, distance: 17.3
click at [80, 41] on div "+13033587604 Live | 00:07 ALL TASKS ALL TASKS ACTIVE TASKS TASKS IN WRAP UP +13…" at bounding box center [62, 113] width 95 height 196
click at [87, 69] on span "HANG UP" at bounding box center [89, 71] width 21 height 5
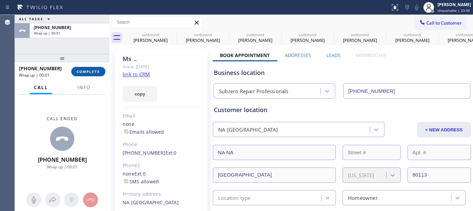
click at [90, 69] on span "COMPLETE" at bounding box center [88, 71] width 23 height 5
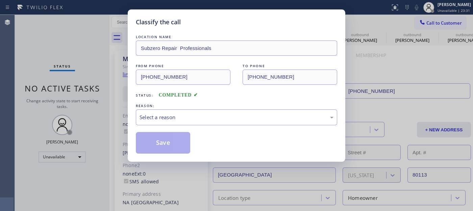
click at [209, 113] on div "Select a reason" at bounding box center [236, 117] width 201 height 16
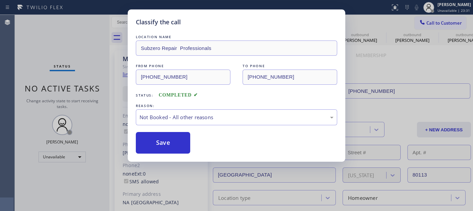
click at [178, 143] on button "Save" at bounding box center [163, 143] width 54 height 22
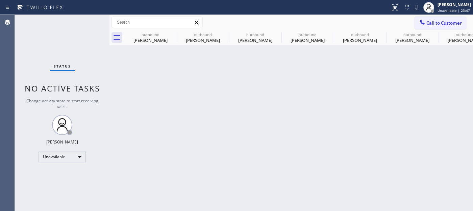
click at [441, 22] on span "Call to Customer" at bounding box center [443, 23] width 35 height 6
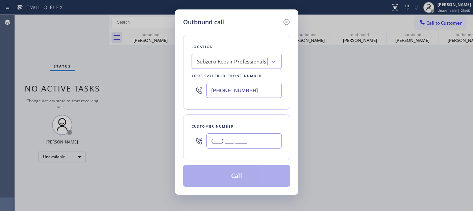
paste input "408) 480-4827"
click at [232, 142] on input "(___) ___-____" at bounding box center [243, 140] width 75 height 15
type input "(408) 480-4827"
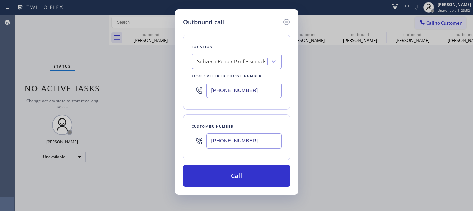
drag, startPoint x: 252, startPoint y: 90, endPoint x: 102, endPoint y: 86, distance: 150.3
click at [105, 88] on div "Outbound call Location Subzero Repair Professionals Your caller id phone number…" at bounding box center [236, 105] width 473 height 211
paste input "415) 582-6736"
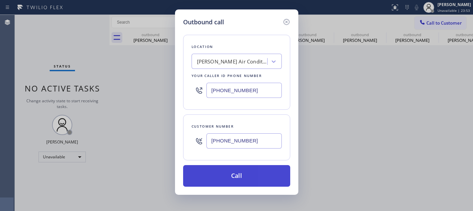
type input "(415) 582-6736"
click at [262, 174] on button "Call" at bounding box center [236, 176] width 107 height 22
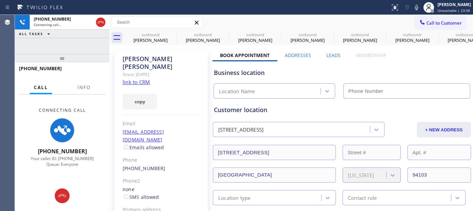
type input "(415) 582-6736"
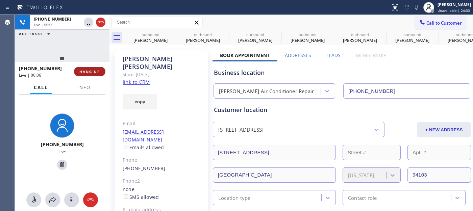
click at [98, 74] on button "HANG UP" at bounding box center [89, 71] width 31 height 9
click at [96, 73] on span "HANG UP" at bounding box center [89, 71] width 21 height 5
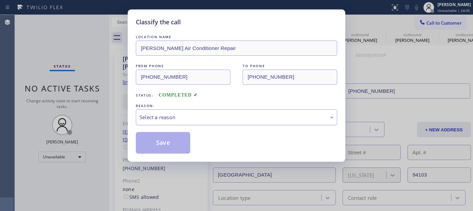
click at [186, 122] on div "Select a reason" at bounding box center [236, 117] width 201 height 16
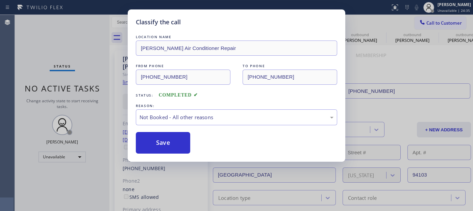
click at [157, 145] on button "Save" at bounding box center [163, 143] width 54 height 22
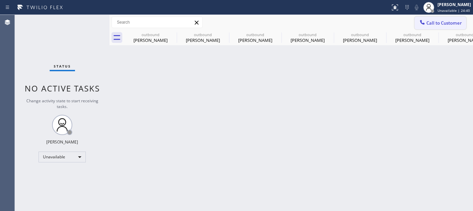
click at [441, 23] on span "Call to Customer" at bounding box center [443, 23] width 35 height 6
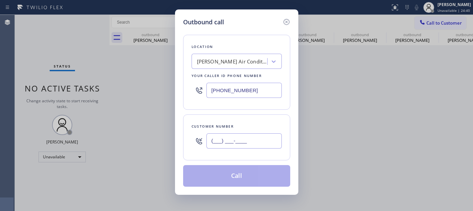
click at [218, 144] on input "(___) ___-____" at bounding box center [243, 140] width 75 height 15
paste input "480) 338-6415"
type input "(480) 338-6415"
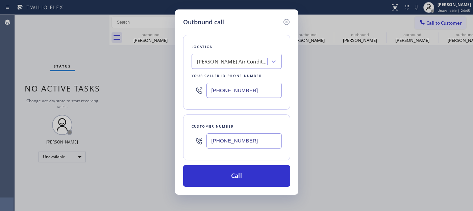
click at [206, 98] on div "(415) 582-6736" at bounding box center [236, 90] width 90 height 22
paste input "602) 755-6398"
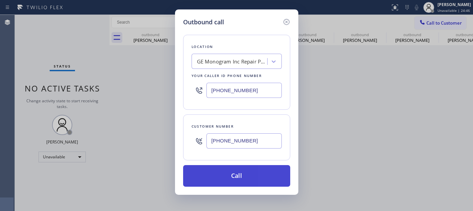
type input "(602) 755-6398"
click at [255, 174] on button "Call" at bounding box center [236, 176] width 107 height 22
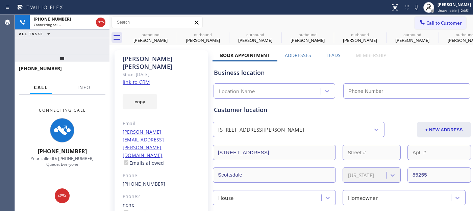
type input "(602) 755-6398"
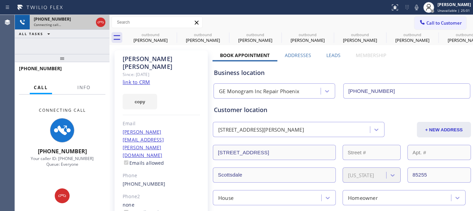
click at [100, 22] on icon at bounding box center [101, 22] width 6 height 2
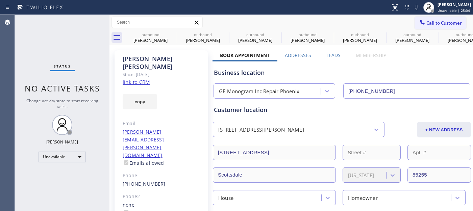
drag, startPoint x: 153, startPoint y: 56, endPoint x: 263, endPoint y: 21, distance: 115.2
click at [153, 56] on div "Cathy Slawson" at bounding box center [161, 63] width 77 height 16
click at [447, 12] on span "Unavailable | 25:05" at bounding box center [453, 10] width 32 height 5
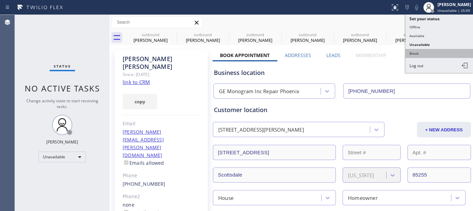
click at [412, 55] on button "Break" at bounding box center [439, 53] width 68 height 9
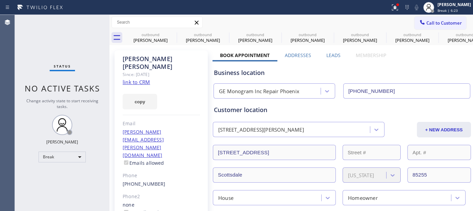
drag, startPoint x: 237, startPoint y: 22, endPoint x: 258, endPoint y: 22, distance: 20.3
click at [237, 22] on div "Call to Customer Outbound call Location GE Monogram Inc Repair Phoenix Your cal…" at bounding box center [290, 23] width 363 height 12
click at [441, 9] on span "Offline | 6:24" at bounding box center [448, 10] width 22 height 5
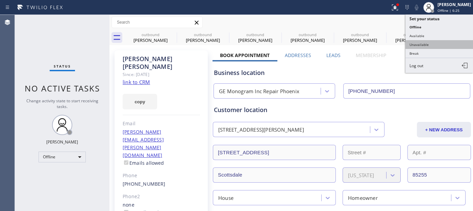
click at [419, 44] on button "Unavailable" at bounding box center [439, 44] width 68 height 9
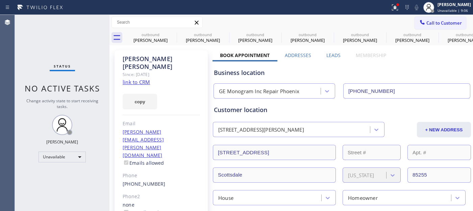
drag, startPoint x: 158, startPoint y: 85, endPoint x: 239, endPoint y: 6, distance: 113.9
click at [158, 86] on div "copy" at bounding box center [161, 97] width 77 height 23
click at [448, 24] on span "Call to Customer" at bounding box center [443, 23] width 35 height 6
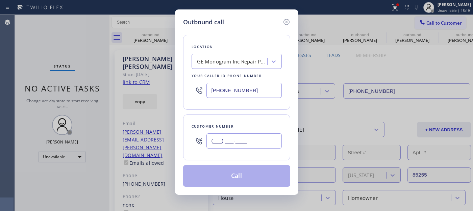
click at [248, 143] on input "(___) ___-____" at bounding box center [243, 140] width 75 height 15
paste input "408) 933-8526"
type input "(408) 933-8526"
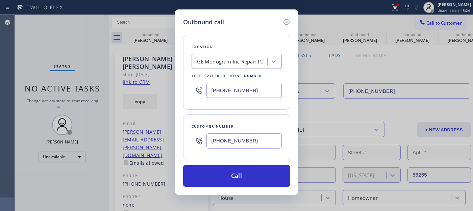
drag, startPoint x: 262, startPoint y: 90, endPoint x: 116, endPoint y: 90, distance: 145.9
click at [116, 90] on div "Outbound call Location GE Monogram Inc Repair Phoenix Your caller id phone numb…" at bounding box center [236, 105] width 473 height 211
paste input "877) 777-0796"
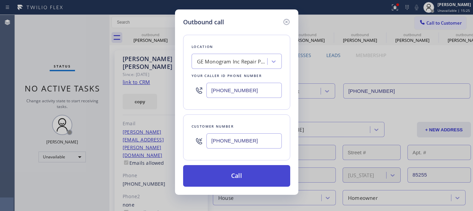
type input "(877) 777-0796"
click at [271, 170] on button "Call" at bounding box center [236, 176] width 107 height 22
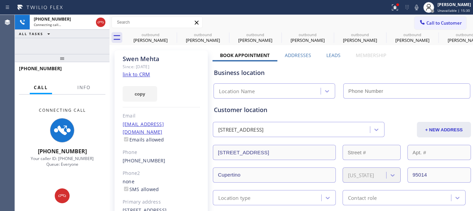
type input "(877) 777-0796"
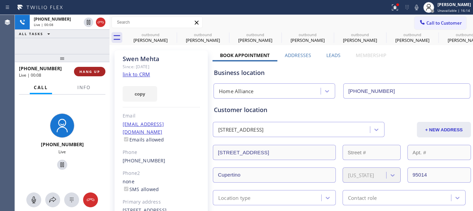
click at [97, 71] on span "HANG UP" at bounding box center [89, 71] width 21 height 5
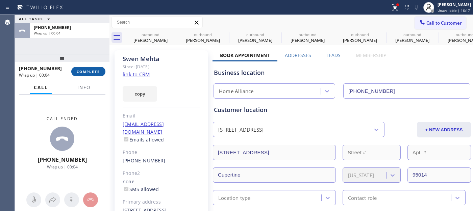
click at [97, 73] on button "COMPLETE" at bounding box center [88, 71] width 34 height 9
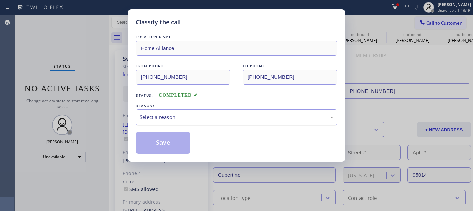
click at [207, 123] on div "Select a reason" at bounding box center [236, 117] width 201 height 16
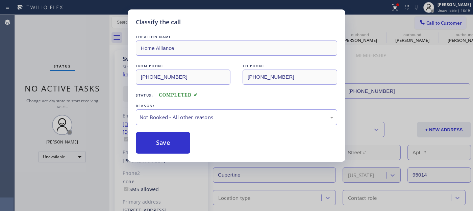
click at [170, 143] on button "Save" at bounding box center [163, 143] width 54 height 22
click at [394, 8] on icon at bounding box center [395, 7] width 6 height 6
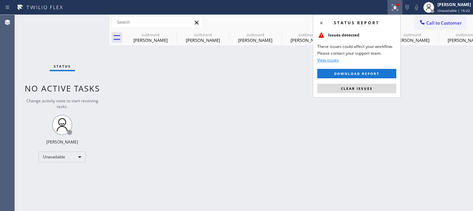
click at [363, 83] on div "Status report Issues detected These issues could affect your workflow. Please c…" at bounding box center [357, 56] width 88 height 83
click at [363, 85] on button "Clear issues" at bounding box center [356, 88] width 79 height 9
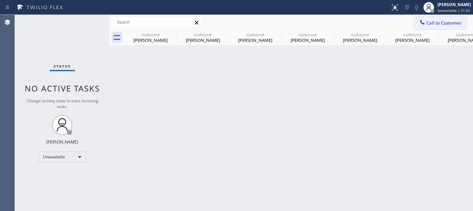
click at [430, 22] on span "Call to Customer" at bounding box center [443, 23] width 35 height 6
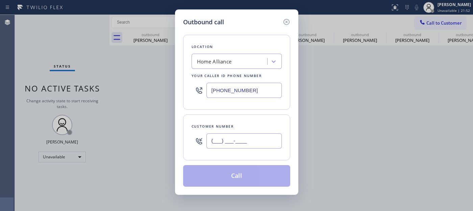
click at [269, 134] on input "(___) ___-____" at bounding box center [243, 140] width 75 height 15
click at [268, 135] on input "(___) ___-____" at bounding box center [243, 140] width 75 height 15
paste input "text"
drag, startPoint x: 218, startPoint y: 141, endPoint x: 163, endPoint y: 140, distance: 55.1
click at [163, 140] on div "Outbound call Location Home Alliance Your caller id phone number (877) 777-0796…" at bounding box center [236, 105] width 473 height 211
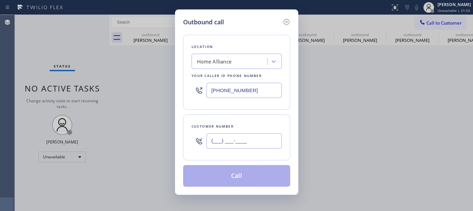
paste input "310) 739-4869"
type input "(310) 739-4869"
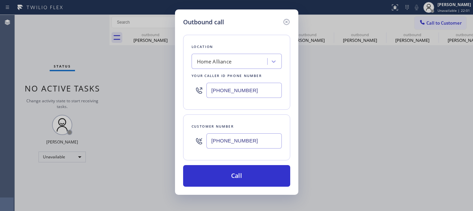
drag, startPoint x: 258, startPoint y: 93, endPoint x: 173, endPoint y: 95, distance: 84.4
click at [171, 93] on div "Outbound call Location Home Alliance Your caller id phone number (877) 777-0796…" at bounding box center [236, 105] width 473 height 211
paste input "626) 469-5551"
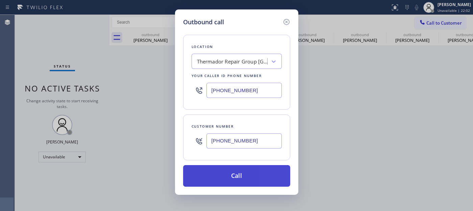
type input "(626) 469-5551"
click at [241, 173] on button "Call" at bounding box center [236, 176] width 107 height 22
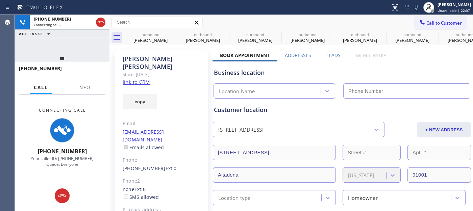
type input "(626) 469-5551"
click at [100, 24] on icon at bounding box center [101, 22] width 8 height 8
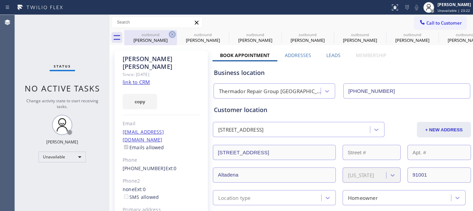
click at [171, 34] on icon at bounding box center [172, 34] width 8 height 8
click at [0, 0] on icon at bounding box center [0, 0] width 0 height 0
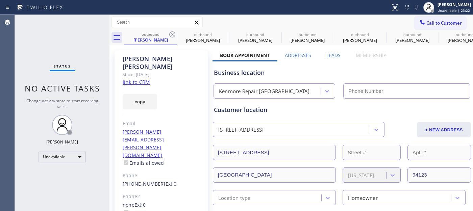
click at [171, 34] on icon at bounding box center [172, 34] width 8 height 8
click at [0, 0] on icon at bounding box center [0, 0] width 0 height 0
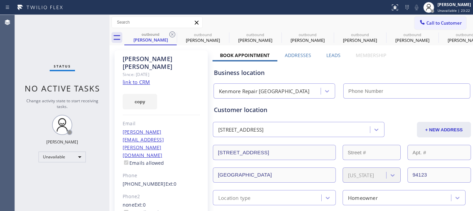
click at [0, 0] on icon at bounding box center [0, 0] width 0 height 0
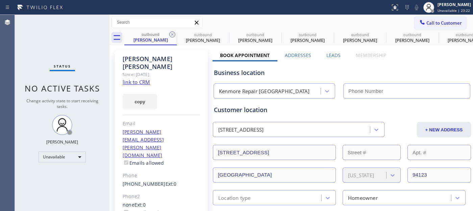
click at [0, 0] on icon at bounding box center [0, 0] width 0 height 0
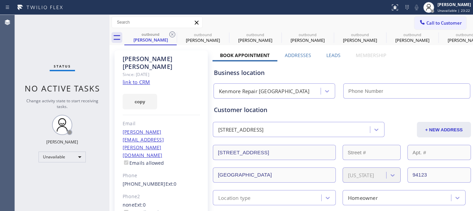
click at [0, 0] on icon at bounding box center [0, 0] width 0 height 0
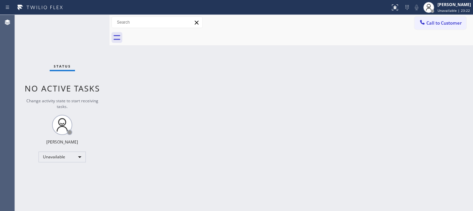
click at [171, 34] on div at bounding box center [298, 37] width 348 height 15
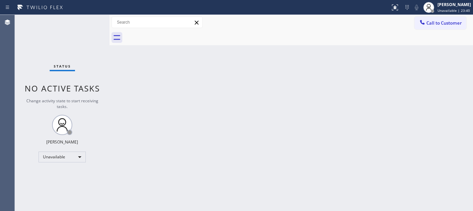
click at [456, 32] on div at bounding box center [298, 37] width 348 height 15
click at [416, 20] on button "Call to Customer" at bounding box center [440, 23] width 52 height 13
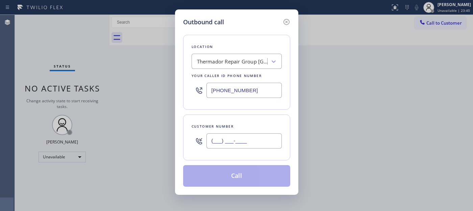
paste input "303) 905-3166"
click at [223, 139] on input "(___) ___-____" at bounding box center [243, 140] width 75 height 15
type input "(303) 905-3166"
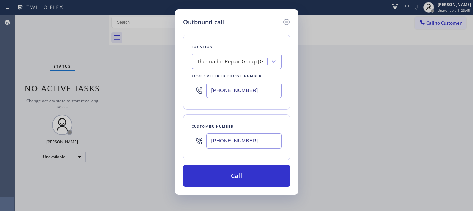
drag, startPoint x: 224, startPoint y: 93, endPoint x: 160, endPoint y: 100, distance: 64.2
click at [159, 100] on div "Outbound call Location Thermador Repair Group Pasadena Your caller id phone num…" at bounding box center [236, 105] width 473 height 211
paste input "720) 669-654"
type input "(720) 669-6541"
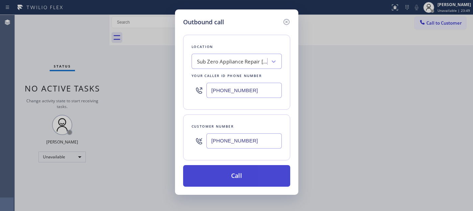
click at [259, 180] on button "Call" at bounding box center [236, 176] width 107 height 22
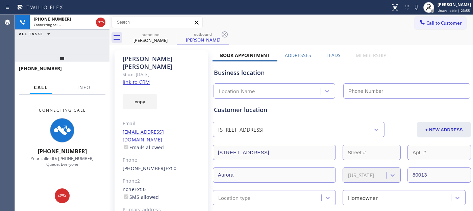
type input "(720) 669-6541"
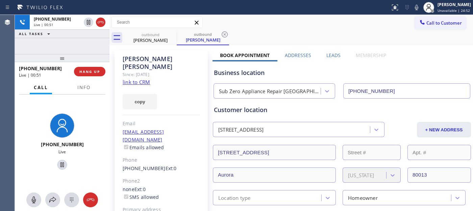
click at [83, 78] on div "+13039053166 Live | 00:51 HANG UP" at bounding box center [62, 72] width 86 height 18
click at [78, 74] on div at bounding box center [78, 74] width 0 height 0
click at [83, 77] on div "+13039053166 Live | 00:52 HANG UP" at bounding box center [62, 72] width 86 height 18
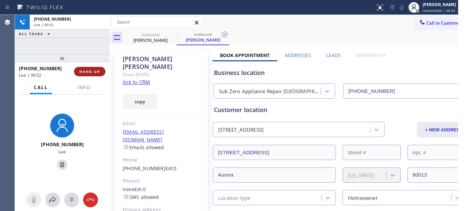
click at [90, 68] on button "HANG UP" at bounding box center [89, 71] width 31 height 9
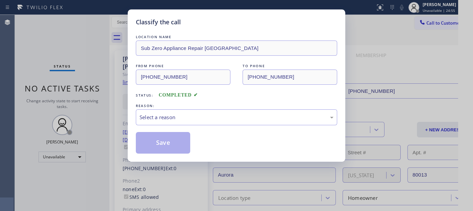
click at [80, 72] on div "Classify the call LOCATION NAME Sub Zero Appliance Repair Meadow Hill FROM PHON…" at bounding box center [236, 105] width 473 height 211
click at [218, 115] on div "Select a reason" at bounding box center [236, 117] width 194 height 8
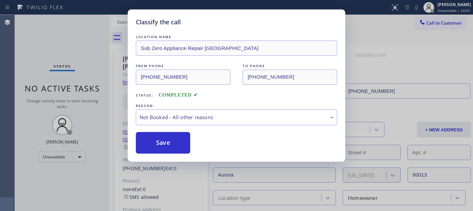
click at [164, 140] on button "Save" at bounding box center [163, 143] width 54 height 22
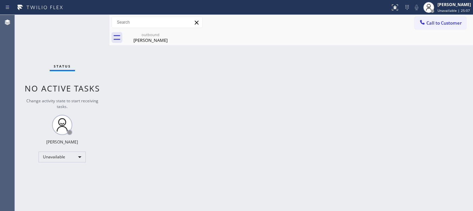
click at [434, 28] on button "Call to Customer" at bounding box center [440, 23] width 52 height 13
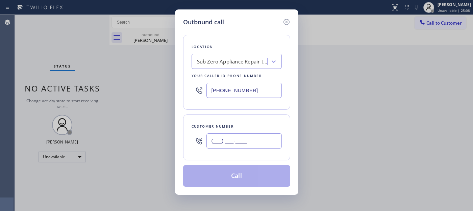
click at [241, 134] on input "(___) ___-____" at bounding box center [243, 140] width 75 height 15
paste input "917) 244-6520"
type input "(917) 244-6520"
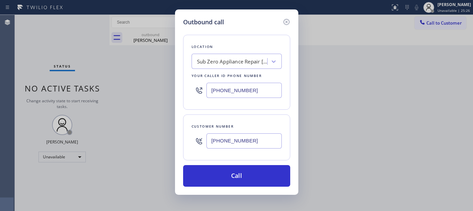
drag, startPoint x: 261, startPoint y: 87, endPoint x: 173, endPoint y: 102, distance: 89.4
click at [173, 102] on div "Outbound call Location Sub Zero Appliance Repair Meadow Hill Your caller id pho…" at bounding box center [236, 105] width 473 height 211
paste input "917) 920-9568"
type input "(917) 920-9568"
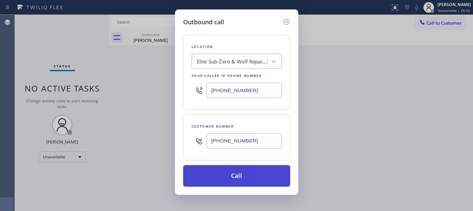
click at [252, 172] on button "Call" at bounding box center [236, 176] width 107 height 22
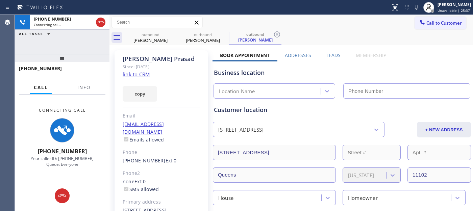
type input "(917) 920-9568"
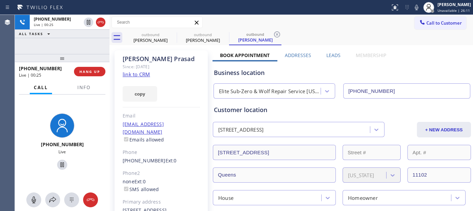
drag, startPoint x: 79, startPoint y: 62, endPoint x: 83, endPoint y: 31, distance: 30.6
click at [74, 38] on div "+19172446520 Live | 00:25 ALL TASKS ALL TASKS ACTIVE TASKS TASKS IN WRAP UP +19…" at bounding box center [62, 113] width 95 height 196
drag, startPoint x: 65, startPoint y: 53, endPoint x: 74, endPoint y: 54, distance: 9.6
click at [64, 42] on div "+19172446520 Live | 00:57 ALL TASKS ALL TASKS ACTIVE TASKS TASKS IN WRAP UP +19…" at bounding box center [62, 113] width 95 height 196
click at [88, 69] on span "HANG UP" at bounding box center [89, 71] width 21 height 5
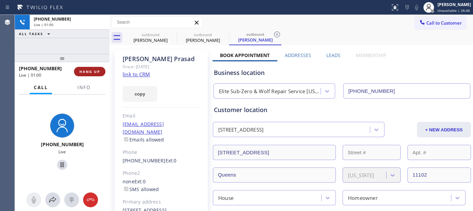
click at [88, 69] on span "HANG UP" at bounding box center [89, 71] width 21 height 5
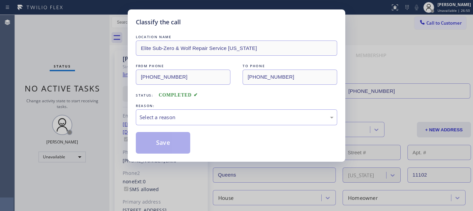
click at [177, 106] on div "REASON:" at bounding box center [236, 105] width 201 height 7
click at [177, 112] on div "Select a reason" at bounding box center [236, 117] width 201 height 16
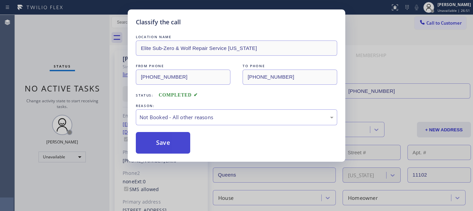
click at [164, 144] on button "Save" at bounding box center [163, 143] width 54 height 22
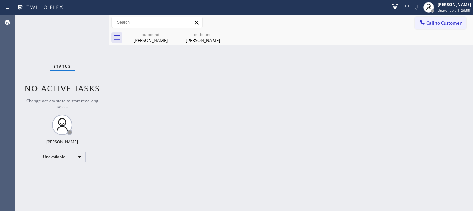
drag, startPoint x: 436, startPoint y: 18, endPoint x: 433, endPoint y: 21, distance: 5.0
click at [434, 18] on button "Call to Customer" at bounding box center [440, 23] width 52 height 13
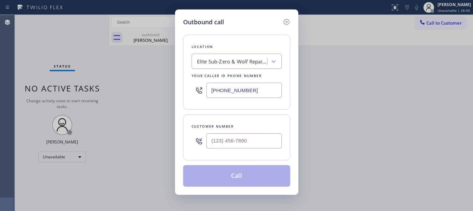
click at [224, 153] on div "Customer number" at bounding box center [236, 137] width 107 height 46
click at [238, 140] on input "(___) ___-____" at bounding box center [243, 140] width 75 height 15
paste input "347) 232-4750"
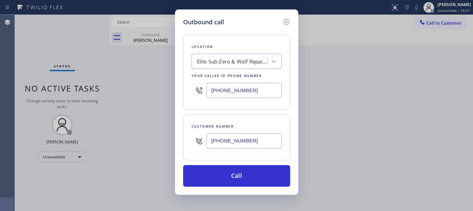
type input "(347) 232-4750"
drag, startPoint x: 264, startPoint y: 89, endPoint x: 143, endPoint y: 93, distance: 120.9
click at [143, 93] on div "Outbound call Location Elite Sub-Zero & Wolf Repair Service New York Your calle…" at bounding box center [236, 105] width 473 height 211
paste input "347) 284-6179"
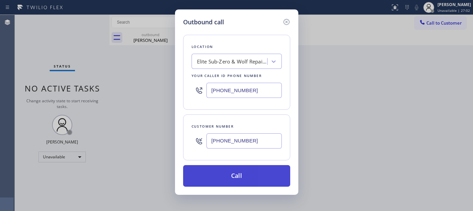
type input "(347) 284-6179"
click at [239, 171] on button "Call" at bounding box center [236, 176] width 107 height 22
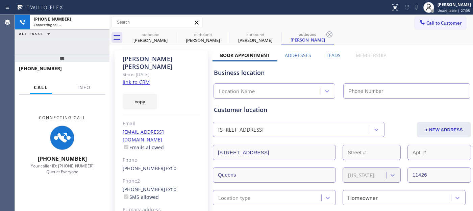
type input "(917) 920-9568"
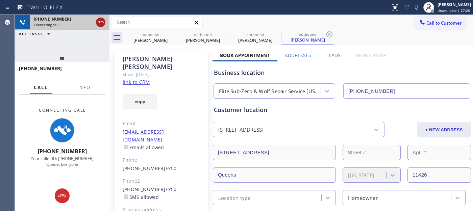
click at [100, 19] on icon at bounding box center [101, 22] width 8 height 8
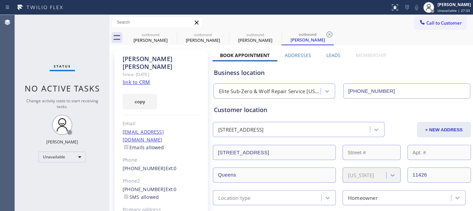
drag, startPoint x: 438, startPoint y: 15, endPoint x: 442, endPoint y: 25, distance: 10.9
click at [438, 16] on div "Call to Customer Outbound call Location Repair Twist of New York Your caller id…" at bounding box center [290, 22] width 363 height 15
click at [436, 20] on span "Call to Customer" at bounding box center [443, 23] width 35 height 6
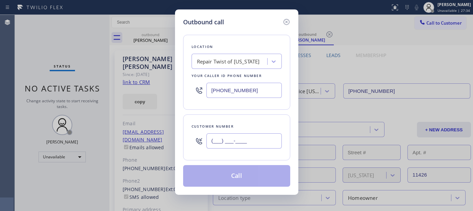
click at [221, 144] on input "(___) ___-____" at bounding box center [243, 140] width 75 height 15
paste input "201) 820-5057"
type input "(201) 820-5057"
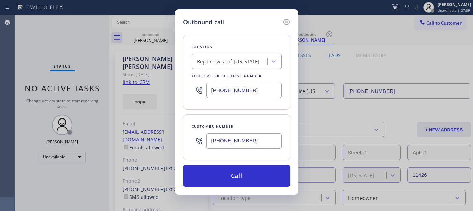
drag, startPoint x: 251, startPoint y: 90, endPoint x: 129, endPoint y: 84, distance: 122.1
click at [116, 84] on div "Outbound call Location Repair Twist of New York Your caller id phone number (34…" at bounding box center [236, 105] width 473 height 211
paste input "23) 310-0103"
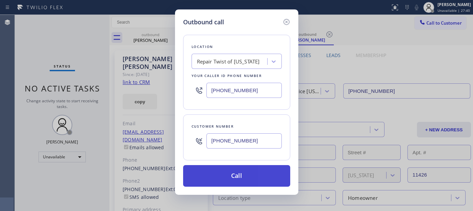
type input "[PHONE_NUMBER]"
click at [255, 174] on button "Call" at bounding box center [236, 176] width 107 height 22
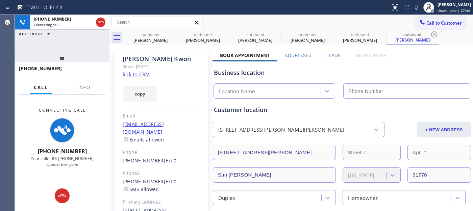
type input "[PHONE_NUMBER]"
drag, startPoint x: 100, startPoint y: 24, endPoint x: 111, endPoint y: 24, distance: 10.8
click at [101, 24] on icon at bounding box center [101, 22] width 8 height 8
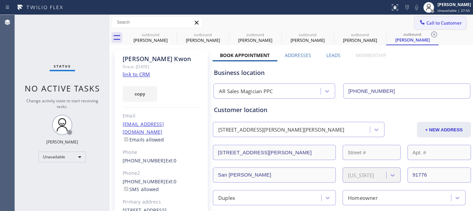
click at [426, 21] on span "Call to Customer" at bounding box center [443, 23] width 35 height 6
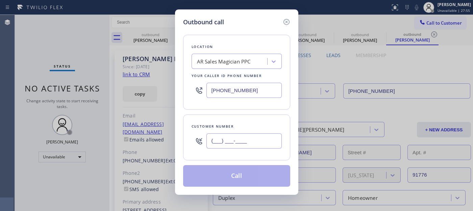
click at [223, 142] on input "(___) ___-____" at bounding box center [243, 140] width 75 height 15
paste input "213) 200-2257"
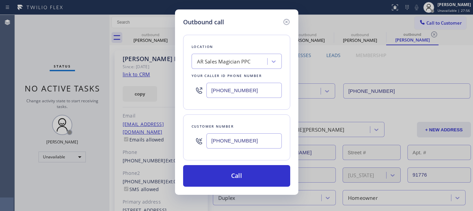
type input "(213) 200-2257"
click at [169, 90] on div "Outbound call Location AR Sales Magician PPC Your caller id phone number (323) …" at bounding box center [236, 105] width 473 height 211
paste input "___) ___-___"
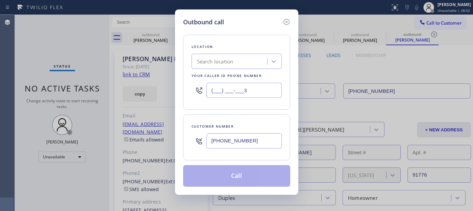
drag, startPoint x: 252, startPoint y: 87, endPoint x: 180, endPoint y: 91, distance: 72.4
click at [164, 87] on div "Outbound call Location Search location Your caller id phone number (___) ___-__…" at bounding box center [236, 105] width 473 height 211
paste input "_"
paste input "text"
type input "(___) ___-____"
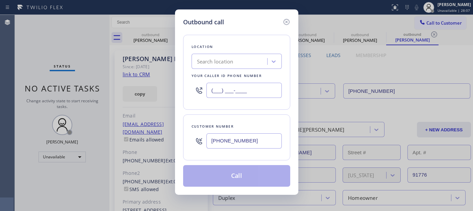
paste input "877) 800-0094"
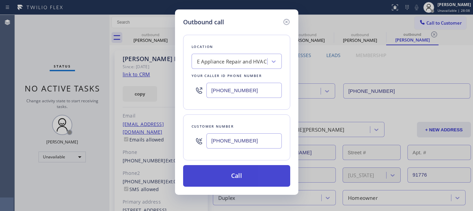
type input "[PHONE_NUMBER]"
click at [259, 180] on button "Call" at bounding box center [236, 176] width 107 height 22
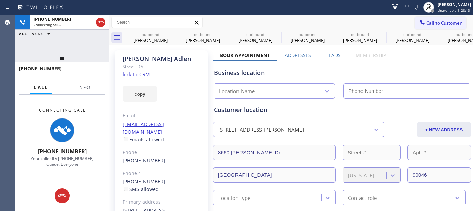
type input "[PHONE_NUMBER]"
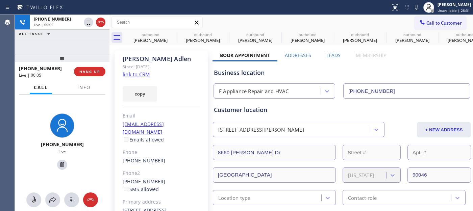
drag, startPoint x: 80, startPoint y: 56, endPoint x: 84, endPoint y: 30, distance: 25.6
click at [81, 36] on div "+12132002257 Live | 00:05 ALL TASKS ALL TASKS ACTIVE TASKS TASKS IN WRAP UP +12…" at bounding box center [62, 113] width 95 height 196
drag, startPoint x: 59, startPoint y: 54, endPoint x: 56, endPoint y: 43, distance: 12.1
click at [57, 48] on div "+12132002257 Live | 00:17 ALL TASKS ALL TASKS ACTIVE TASKS TASKS IN WRAP UP +12…" at bounding box center [62, 113] width 95 height 196
drag, startPoint x: 58, startPoint y: 58, endPoint x: 59, endPoint y: 47, distance: 11.2
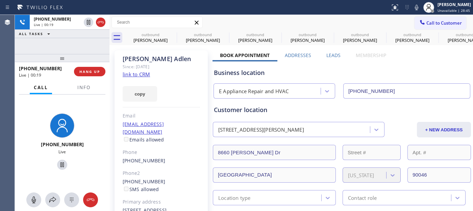
click at [59, 47] on div "+12132002257 Live | 00:19 ALL TASKS ALL TASKS ACTIVE TASKS TASKS IN WRAP UP +12…" at bounding box center [62, 113] width 95 height 196
drag, startPoint x: 81, startPoint y: 58, endPoint x: 75, endPoint y: 33, distance: 25.4
click at [77, 43] on div "+12132002257 Live | 00:38 ALL TASKS ALL TASKS ACTIVE TASKS TASKS IN WRAP UP +12…" at bounding box center [62, 113] width 95 height 196
click at [85, 71] on span "HANG UP" at bounding box center [89, 71] width 21 height 5
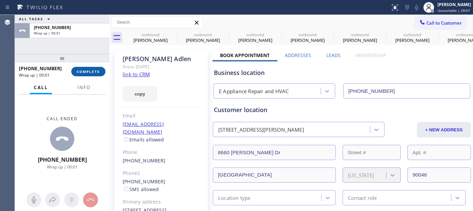
click at [85, 71] on span "COMPLETE" at bounding box center [88, 71] width 23 height 5
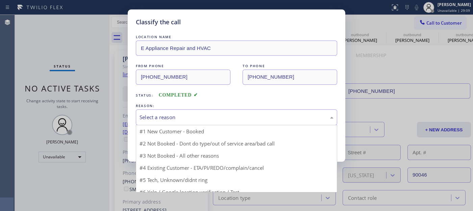
click at [196, 124] on div "Select a reason" at bounding box center [236, 117] width 201 height 16
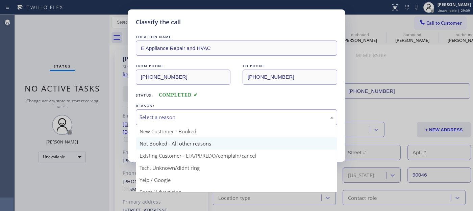
click at [173, 146] on button "Save" at bounding box center [163, 143] width 54 height 22
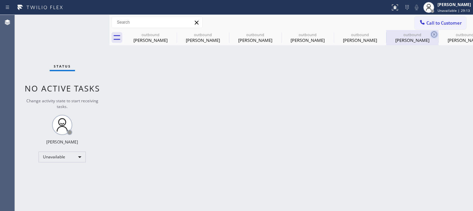
click at [430, 32] on icon at bounding box center [434, 34] width 8 height 8
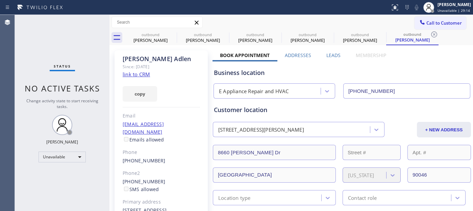
click at [423, 26] on button "Call to Customer" at bounding box center [440, 23] width 52 height 13
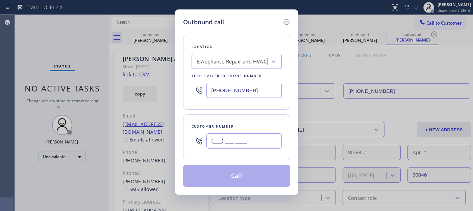
click at [224, 146] on input "(___) ___-____" at bounding box center [243, 140] width 75 height 15
click at [226, 142] on input "(___) ___-____" at bounding box center [243, 140] width 75 height 15
paste input "480-3130"
drag, startPoint x: 196, startPoint y: 144, endPoint x: 280, endPoint y: 95, distance: 97.5
click at [161, 143] on div "Outbound call Location E Appliance Repair and HVAC Your caller id phone number …" at bounding box center [236, 105] width 473 height 211
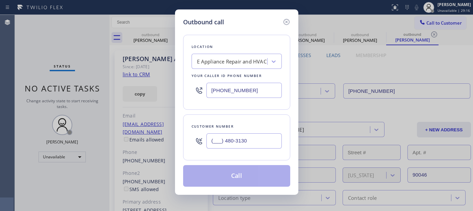
paste input "480) 313-0354"
type input "(480) 313-0354"
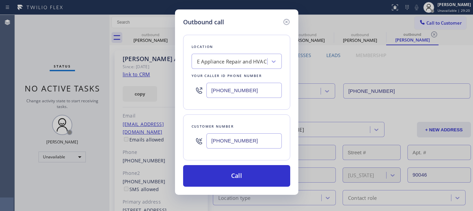
drag, startPoint x: 258, startPoint y: 88, endPoint x: 172, endPoint y: 90, distance: 86.8
click at [173, 92] on div "Outbound call Location E Appliance Repair and HVAC Your caller id phone number …" at bounding box center [236, 105] width 473 height 211
paste input "602) 755-6017"
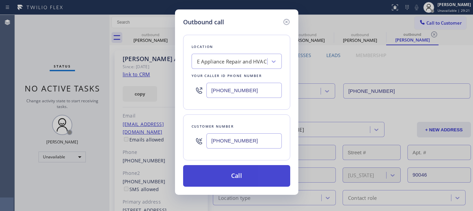
type input "[PHONE_NUMBER]"
click at [258, 181] on button "Call" at bounding box center [236, 176] width 107 height 22
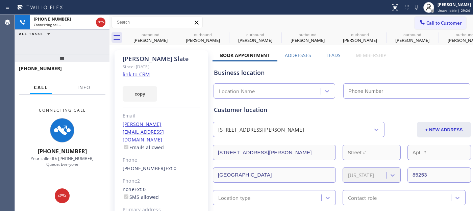
type input "[PHONE_NUMBER]"
click at [131, 57] on div "Ilene Slate" at bounding box center [161, 59] width 77 height 8
drag, startPoint x: 414, startPoint y: 69, endPoint x: 394, endPoint y: 67, distance: 20.4
click at [414, 69] on div "Business location" at bounding box center [342, 72] width 256 height 9
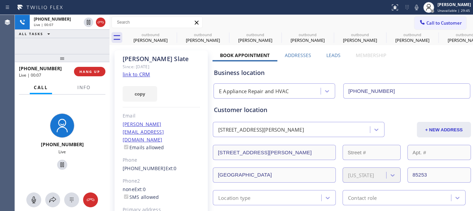
drag, startPoint x: 91, startPoint y: 60, endPoint x: 90, endPoint y: 42, distance: 17.9
click at [88, 45] on div "+14803130354 Live | 00:07 ALL TASKS ALL TASKS ACTIVE TASKS TASKS IN WRAP UP +14…" at bounding box center [62, 113] width 95 height 196
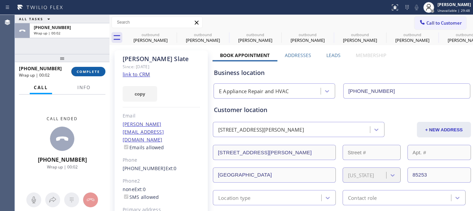
click at [87, 72] on span "COMPLETE" at bounding box center [88, 71] width 23 height 5
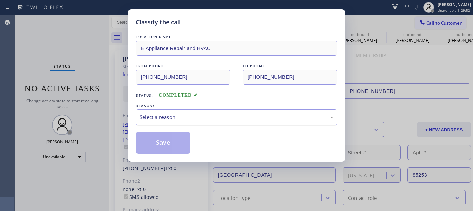
drag, startPoint x: 162, startPoint y: 106, endPoint x: 171, endPoint y: 116, distance: 13.2
click at [164, 109] on div "REASON: Select a reason" at bounding box center [236, 113] width 201 height 23
click at [171, 116] on div "Select a reason" at bounding box center [236, 117] width 194 height 8
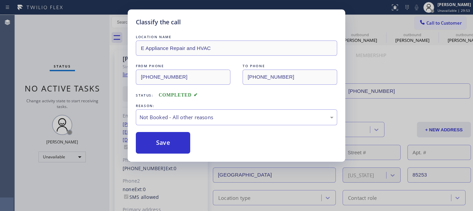
click at [171, 143] on button "Save" at bounding box center [163, 143] width 54 height 22
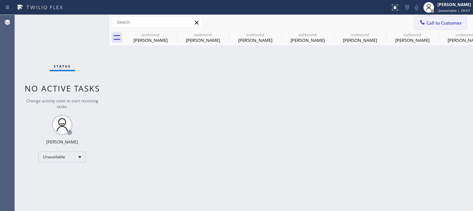
click at [446, 24] on span "Call to Customer" at bounding box center [443, 23] width 35 height 6
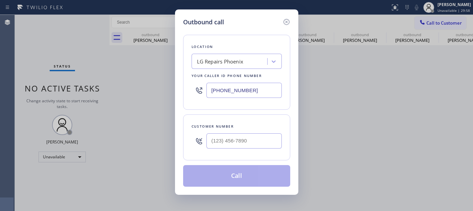
drag, startPoint x: 223, startPoint y: 115, endPoint x: 221, endPoint y: 129, distance: 13.6
click at [221, 123] on div "Customer number" at bounding box center [236, 137] width 107 height 46
click at [222, 132] on div at bounding box center [243, 141] width 75 height 22
click at [227, 138] on input "(___) ___-____" at bounding box center [243, 140] width 75 height 15
paste input "626) 320-4059"
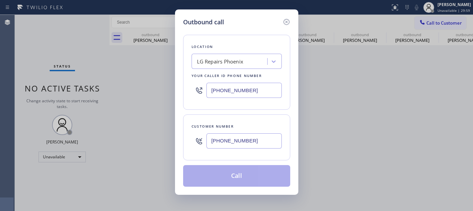
type input "(626) 320-4059"
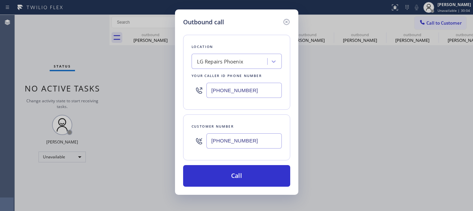
drag, startPoint x: 110, startPoint y: 83, endPoint x: 215, endPoint y: 121, distance: 112.4
click at [72, 89] on div "Outbound call Location LG Repairs Phoenix Your caller id phone number (602) 755…" at bounding box center [236, 105] width 473 height 211
paste input "855) 731-4952"
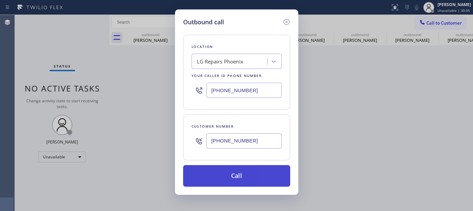
type input "[PHONE_NUMBER]"
click at [248, 170] on button "Call" at bounding box center [236, 176] width 107 height 22
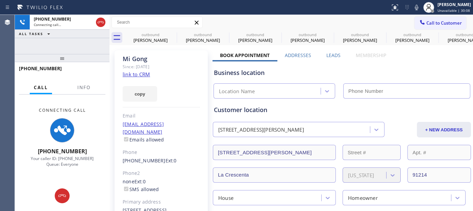
type input "[PHONE_NUMBER]"
click at [171, 35] on icon at bounding box center [172, 34] width 6 height 6
click at [0, 0] on icon at bounding box center [0, 0] width 0 height 0
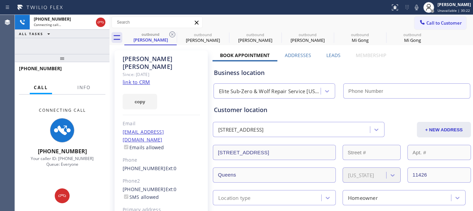
click at [171, 35] on icon at bounding box center [172, 34] width 6 height 6
click at [0, 0] on icon at bounding box center [0, 0] width 0 height 0
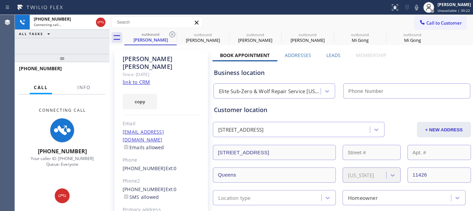
click at [0, 0] on icon at bounding box center [0, 0] width 0 height 0
click at [171, 35] on div "outbound John Rosario outbound Hanna Kwon outbound Nathan Adlen outbound Ilene …" at bounding box center [298, 37] width 348 height 15
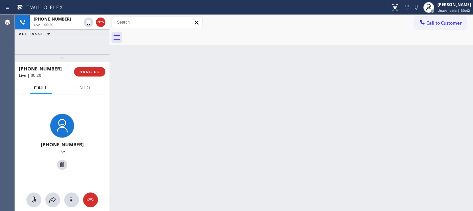
drag, startPoint x: 72, startPoint y: 55, endPoint x: 69, endPoint y: 37, distance: 18.1
click at [69, 49] on div "+16263204059 Live | 00:20 ALL TASKS ALL TASKS ACTIVE TASKS TASKS IN WRAP UP +16…" at bounding box center [62, 113] width 95 height 197
drag, startPoint x: 49, startPoint y: 60, endPoint x: 51, endPoint y: 53, distance: 7.3
click at [51, 56] on div at bounding box center [62, 58] width 95 height 8
drag, startPoint x: 83, startPoint y: 60, endPoint x: 76, endPoint y: 34, distance: 26.9
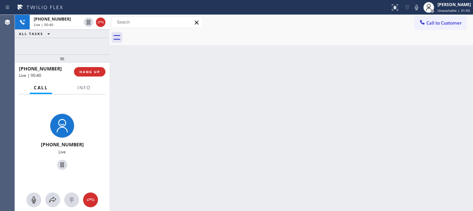
click at [80, 58] on div at bounding box center [62, 58] width 95 height 8
drag, startPoint x: 66, startPoint y: 55, endPoint x: 63, endPoint y: 48, distance: 6.7
click at [66, 54] on div at bounding box center [62, 58] width 95 height 8
click at [81, 66] on div "+16263204059 Live | 00:49 HANG UP" at bounding box center [62, 72] width 86 height 18
click at [87, 65] on div "+16263204059 Live | 00:50 HANG UP" at bounding box center [62, 72] width 86 height 18
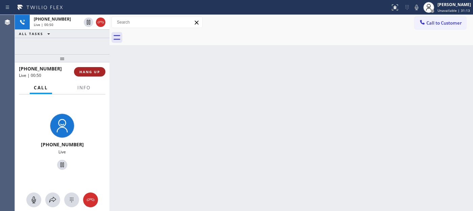
click at [88, 72] on span "HANG UP" at bounding box center [89, 72] width 21 height 5
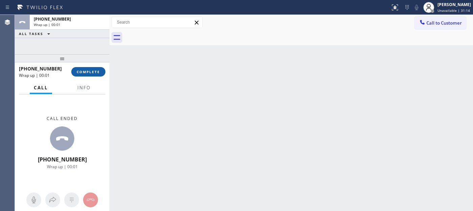
click at [88, 75] on button "COMPLETE" at bounding box center [88, 71] width 34 height 9
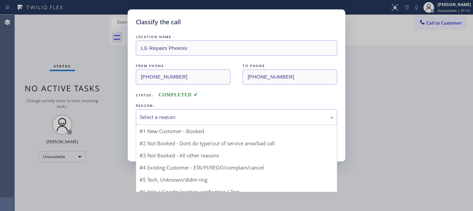
click at [204, 115] on div "Select a reason" at bounding box center [236, 117] width 194 height 8
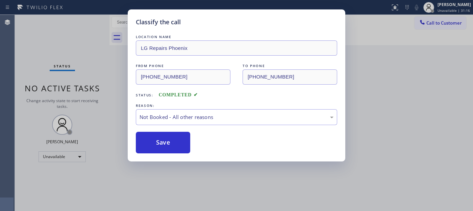
click at [158, 140] on button "Save" at bounding box center [163, 143] width 54 height 22
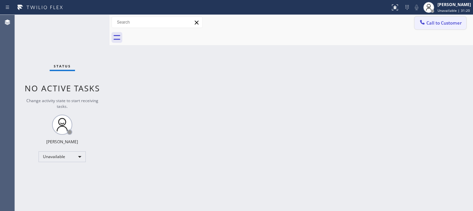
click at [438, 28] on button "Call to Customer" at bounding box center [440, 23] width 52 height 13
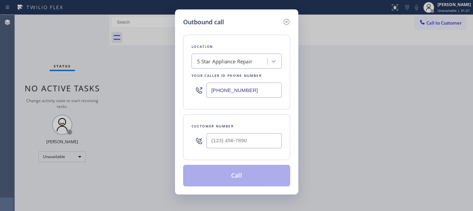
drag, startPoint x: 239, startPoint y: 129, endPoint x: 230, endPoint y: 140, distance: 14.7
click at [230, 140] on div "Customer number" at bounding box center [236, 137] width 107 height 46
click at [230, 140] on input "(___) ___-____" at bounding box center [243, 140] width 75 height 15
paste input "424) 666-4065"
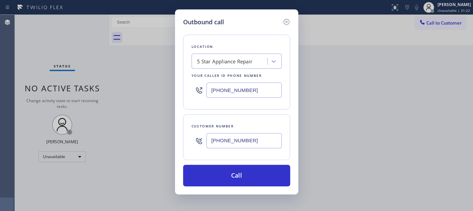
type input "(424) 666-4065"
drag, startPoint x: 259, startPoint y: 88, endPoint x: 231, endPoint y: 110, distance: 35.3
click at [172, 88] on div "Outbound call Location 5 Star Appliance Repair Your caller id phone number (855…" at bounding box center [236, 105] width 473 height 211
paste input "310) 740-9737"
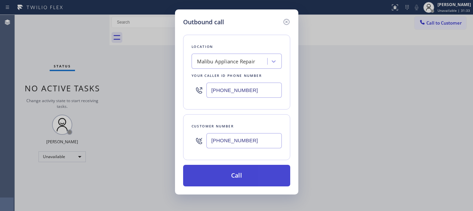
type input "(310) 740-9737"
click at [252, 171] on button "Call" at bounding box center [236, 176] width 107 height 22
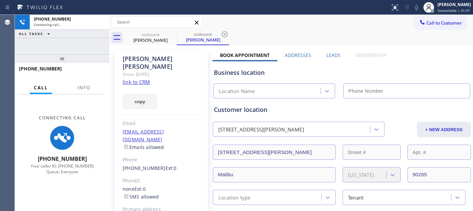
type input "(310) 740-9737"
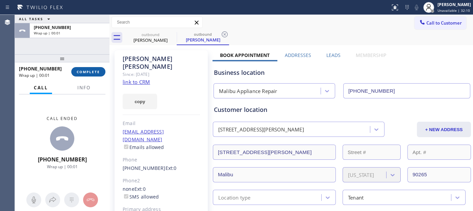
click at [90, 71] on span "COMPLETE" at bounding box center [88, 72] width 23 height 5
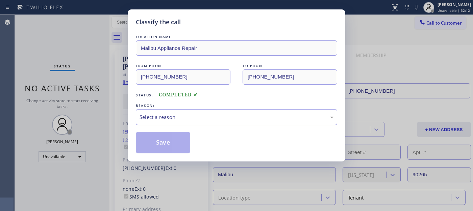
click at [166, 117] on div "Select a reason" at bounding box center [236, 117] width 194 height 8
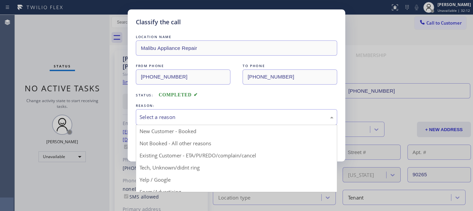
click at [157, 142] on button "Save" at bounding box center [163, 143] width 54 height 22
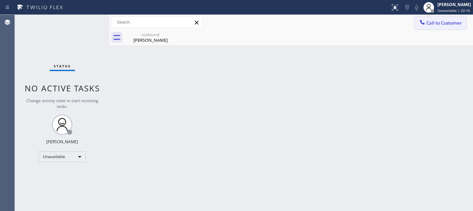
click at [428, 26] on button "Call to Customer" at bounding box center [440, 23] width 52 height 13
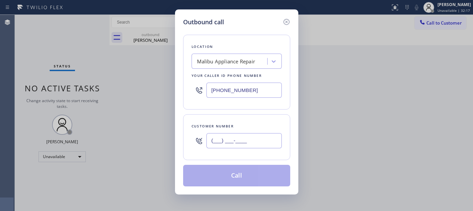
click at [223, 143] on input "(___) ___-____" at bounding box center [243, 140] width 75 height 15
paste input "786) 457-1103"
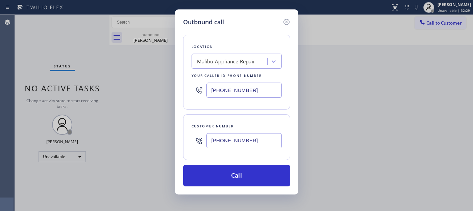
click at [428, 21] on div "Outbound call Location Malibu Appliance Repair Your caller id phone number (310…" at bounding box center [236, 105] width 473 height 211
click at [242, 150] on div "(786) 457-1103" at bounding box center [243, 141] width 75 height 22
drag, startPoint x: 269, startPoint y: 139, endPoint x: 199, endPoint y: 123, distance: 71.3
click at [170, 140] on div "Outbound call Location Malibu Appliance Repair Your caller id phone number (310…" at bounding box center [236, 105] width 473 height 211
paste input "626) 355-6040"
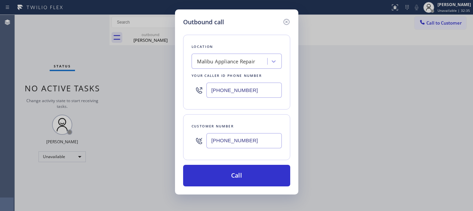
type input "(626) 355-6040"
drag, startPoint x: 188, startPoint y: 86, endPoint x: 148, endPoint y: 86, distance: 40.2
click at [140, 86] on div "Outbound call Location Malibu Appliance Repair Your caller id phone number (310…" at bounding box center [236, 105] width 473 height 211
paste input "415) 523-0058"
type input "(415) 523-0058"
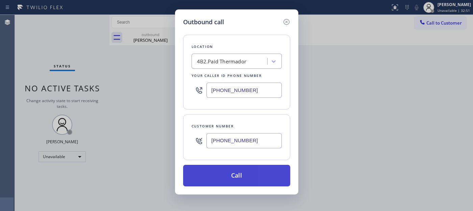
click at [250, 178] on button "Call" at bounding box center [236, 176] width 107 height 22
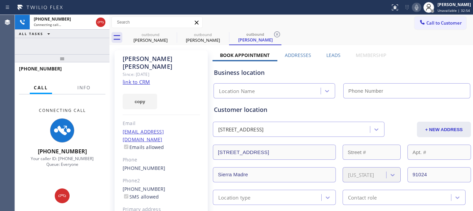
click at [412, 4] on icon at bounding box center [416, 7] width 8 height 8
type input "(415) 523-0058"
drag, startPoint x: 72, startPoint y: 62, endPoint x: 69, endPoint y: 43, distance: 19.1
click at [70, 44] on div "+16263556040 Connecting call… ALL TASKS ALL TASKS ACTIVE TASKS TASKS IN WRAP UP…" at bounding box center [62, 113] width 95 height 197
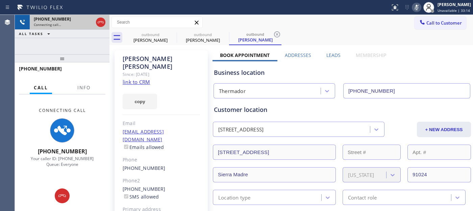
drag, startPoint x: 68, startPoint y: 59, endPoint x: 69, endPoint y: 28, distance: 31.1
click at [69, 31] on div "+16263556040 Connecting call… ALL TASKS ALL TASKS ACTIVE TASKS TASKS IN WRAP UP…" at bounding box center [62, 113] width 95 height 197
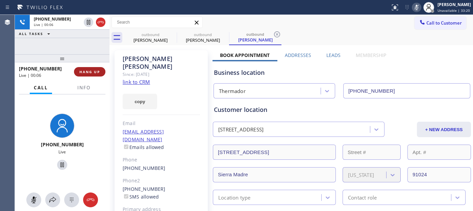
click at [95, 70] on span "HANG UP" at bounding box center [89, 72] width 21 height 5
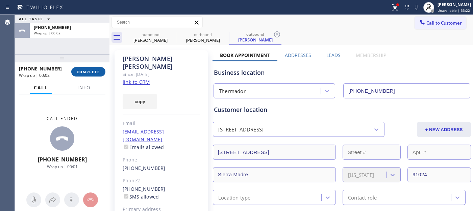
click at [93, 75] on button "COMPLETE" at bounding box center [88, 71] width 34 height 9
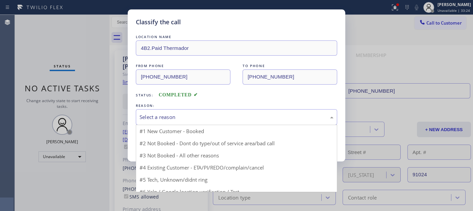
click at [207, 120] on div "Select a reason" at bounding box center [236, 117] width 194 height 8
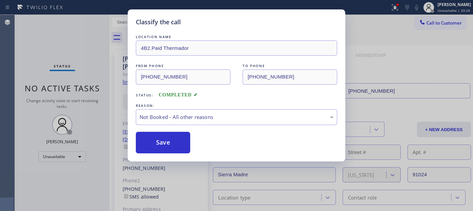
click at [169, 140] on button "Save" at bounding box center [163, 143] width 54 height 22
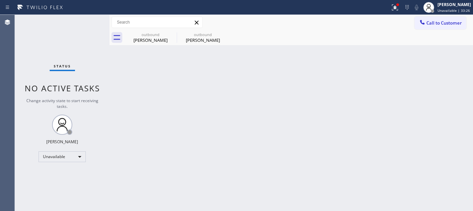
drag, startPoint x: 391, startPoint y: 7, endPoint x: 359, endPoint y: 43, distance: 47.8
click at [391, 7] on icon at bounding box center [395, 7] width 8 height 8
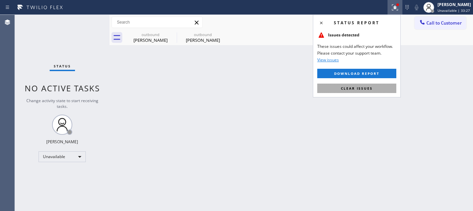
click at [334, 89] on button "Clear issues" at bounding box center [356, 88] width 79 height 9
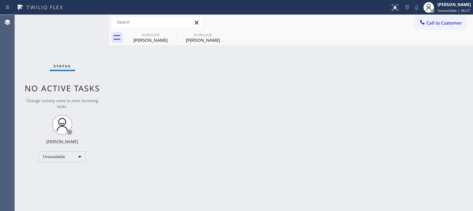
drag, startPoint x: 447, startPoint y: 23, endPoint x: 153, endPoint y: 169, distance: 328.4
click at [446, 23] on span "Call to Customer" at bounding box center [443, 23] width 35 height 6
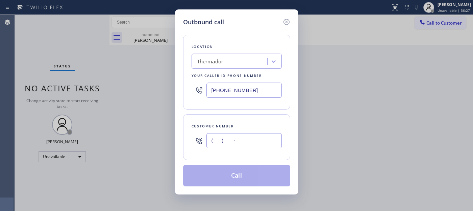
click at [228, 139] on input "(___) ___-____" at bounding box center [243, 140] width 75 height 15
paste input "626) 355-6040"
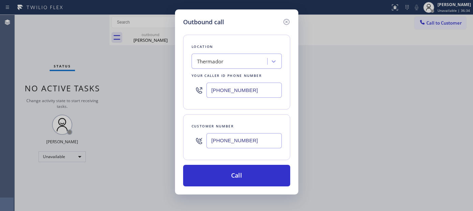
drag, startPoint x: 257, startPoint y: 137, endPoint x: 204, endPoint y: 95, distance: 68.0
click at [119, 147] on div "Outbound call Location Thermador Your caller id phone number (415) 523-0058 Cus…" at bounding box center [236, 105] width 473 height 211
paste input "310) 467-4189"
type input "(310) 467-4189"
click at [103, 96] on div "Outbound call Location Thermador Your caller id phone number (415) 523-0058 Cus…" at bounding box center [236, 105] width 473 height 211
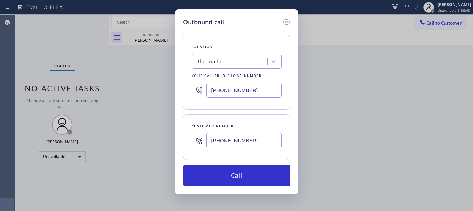
paste input "855) 731-4952"
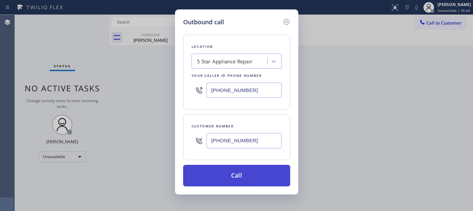
type input "[PHONE_NUMBER]"
click at [237, 171] on button "Call" at bounding box center [236, 176] width 107 height 22
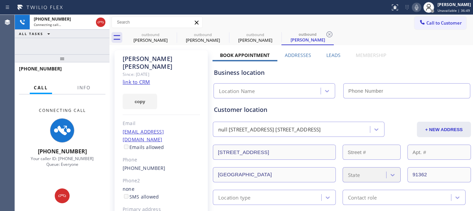
type input "[PHONE_NUMBER]"
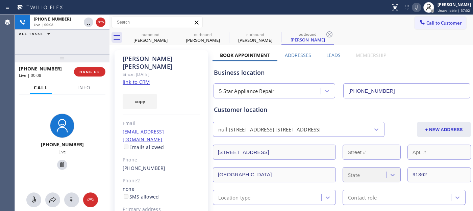
drag, startPoint x: 90, startPoint y: 74, endPoint x: 100, endPoint y: 84, distance: 14.1
click at [90, 74] on button "HANG UP" at bounding box center [89, 71] width 31 height 9
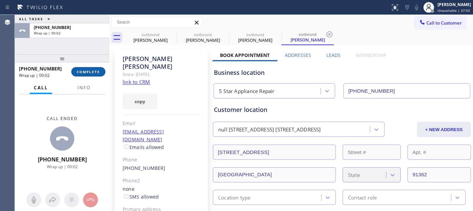
click at [94, 70] on span "COMPLETE" at bounding box center [88, 72] width 23 height 5
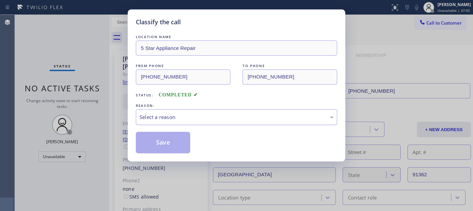
click at [157, 113] on div "Select a reason" at bounding box center [236, 117] width 201 height 16
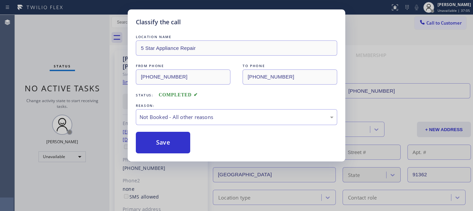
click at [157, 142] on button "Save" at bounding box center [163, 143] width 54 height 22
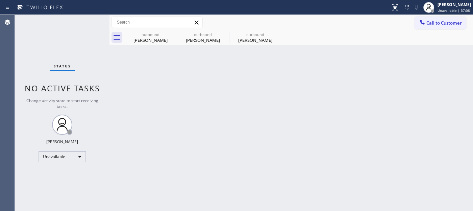
drag, startPoint x: 431, startPoint y: 16, endPoint x: 365, endPoint y: 51, distance: 74.9
click at [431, 17] on button "Call to Customer" at bounding box center [440, 23] width 52 height 13
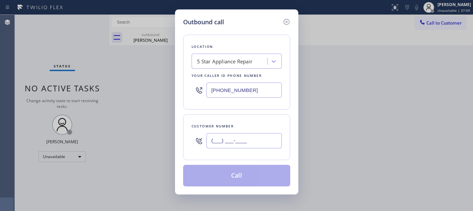
click at [211, 139] on input "(___) ___-____" at bounding box center [243, 140] width 75 height 15
paste input "720) 560-5101"
type input "(720) 560-5101"
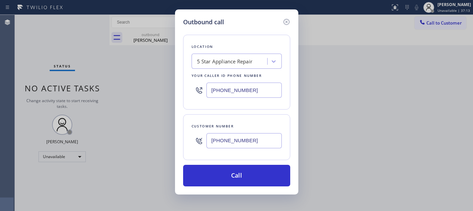
drag, startPoint x: 119, startPoint y: 89, endPoint x: 114, endPoint y: 89, distance: 4.7
click at [114, 89] on div "Outbound call Location 5 Star Appliance Repair Your caller id phone number (855…" at bounding box center [236, 105] width 473 height 211
paste input "77) 748-5179"
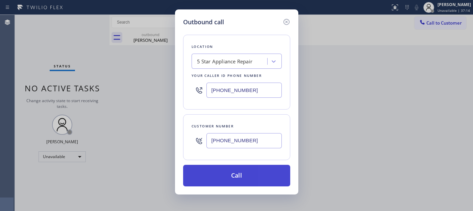
type input "[PHONE_NUMBER]"
click at [244, 173] on button "Call" at bounding box center [236, 176] width 107 height 22
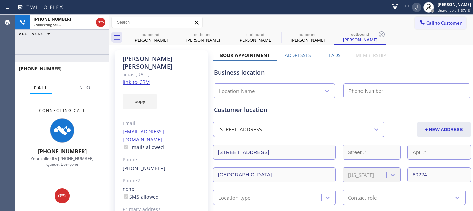
type input "[PHONE_NUMBER]"
click at [0, 0] on icon at bounding box center [0, 0] width 0 height 0
type input "(415) 523-0058"
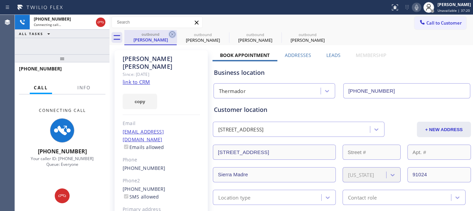
click at [174, 34] on icon at bounding box center [172, 34] width 8 height 8
type input "[PHONE_NUMBER]"
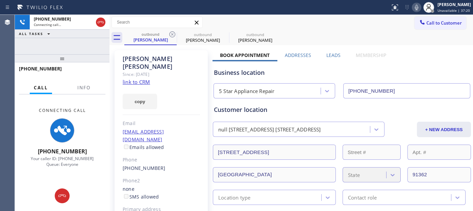
click at [322, 26] on div "Call to Customer Outbound call Location LG Repairs Your caller id phone number …" at bounding box center [290, 23] width 363 height 12
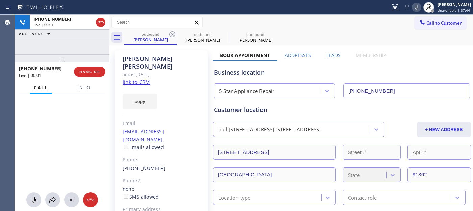
drag, startPoint x: 97, startPoint y: 21, endPoint x: 150, endPoint y: 22, distance: 52.3
click at [97, 21] on icon at bounding box center [101, 22] width 8 height 8
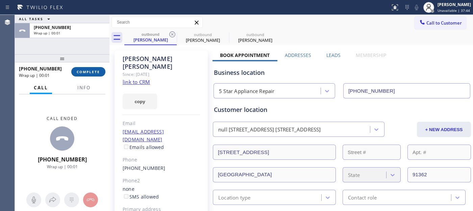
click at [98, 76] on button "COMPLETE" at bounding box center [88, 71] width 34 height 9
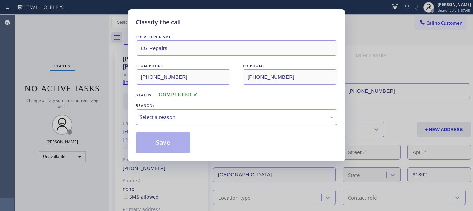
click at [168, 121] on div "Select a reason" at bounding box center [236, 117] width 194 height 8
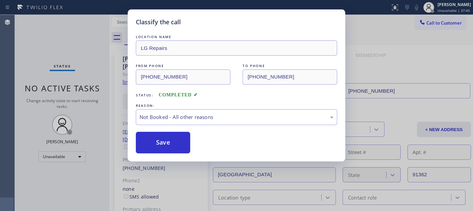
click at [154, 146] on button "Save" at bounding box center [163, 143] width 54 height 22
type input "[PHONE_NUMBER]"
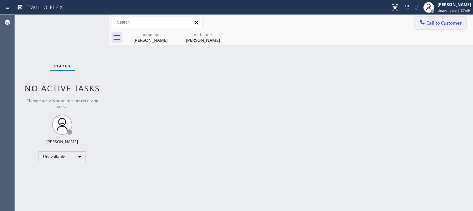
drag, startPoint x: 443, startPoint y: 23, endPoint x: 199, endPoint y: 137, distance: 269.5
click at [440, 26] on button "Call to Customer" at bounding box center [440, 23] width 52 height 13
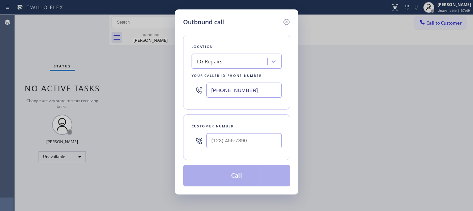
drag, startPoint x: 192, startPoint y: 142, endPoint x: 235, endPoint y: 139, distance: 43.0
click at [192, 143] on div at bounding box center [198, 141] width 15 height 22
click at [235, 139] on input "(___) ___-____" at bounding box center [243, 140] width 75 height 15
paste input "818) 484-1954"
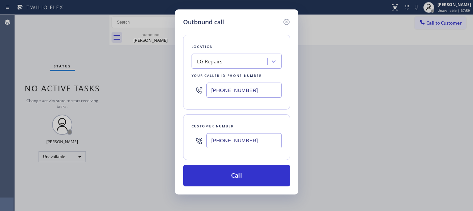
drag, startPoint x: 230, startPoint y: 147, endPoint x: 319, endPoint y: 52, distance: 129.9
click at [181, 146] on div "Outbound call Location LG Repairs Your caller id phone number (877) 748-5179 Cu…" at bounding box center [236, 101] width 123 height 185
paste input "562) 305-1986"
type input "(562) 305-1986"
drag, startPoint x: 237, startPoint y: 94, endPoint x: 192, endPoint y: 94, distance: 44.9
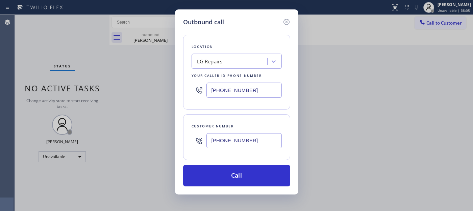
click at [192, 94] on div "[PHONE_NUMBER]" at bounding box center [236, 90] width 90 height 22
paste input "33) 558-1241"
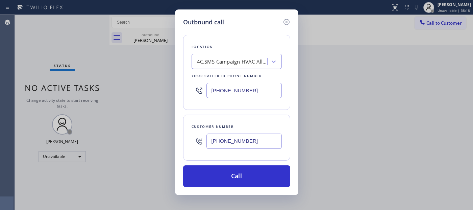
drag, startPoint x: 213, startPoint y: 90, endPoint x: 175, endPoint y: 95, distance: 38.4
click at [172, 93] on div "Outbound call Location 4C.SMS Campaign HVAC Alliance Experts Your caller id pho…" at bounding box center [236, 105] width 473 height 210
paste input "text"
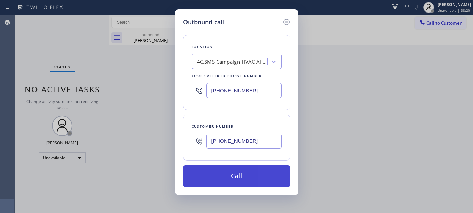
type input "(833) 558-1241"
click at [265, 174] on button "Call" at bounding box center [236, 176] width 107 height 22
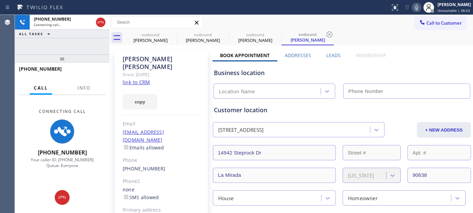
click at [416, 4] on icon at bounding box center [416, 7] width 8 height 8
type input "(833) 558-1241"
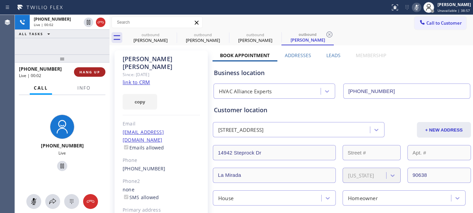
click at [90, 71] on span "HANG UP" at bounding box center [89, 72] width 21 height 5
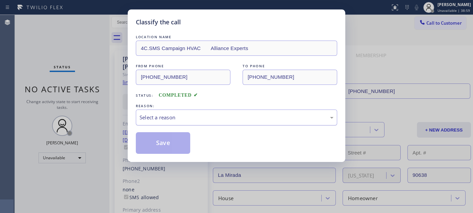
drag, startPoint x: 186, startPoint y: 109, endPoint x: 181, endPoint y: 121, distance: 12.7
click at [186, 110] on div "Select a reason" at bounding box center [236, 117] width 201 height 16
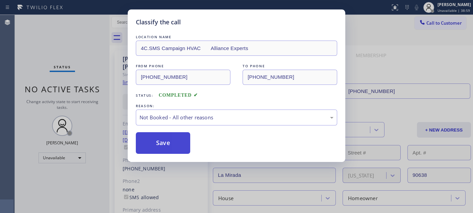
click at [165, 146] on button "Save" at bounding box center [163, 143] width 54 height 22
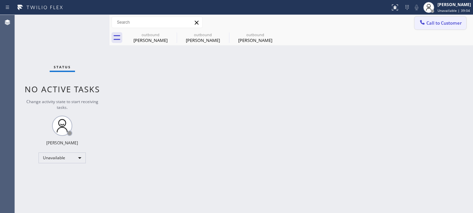
click at [427, 21] on span "Call to Customer" at bounding box center [443, 23] width 35 height 6
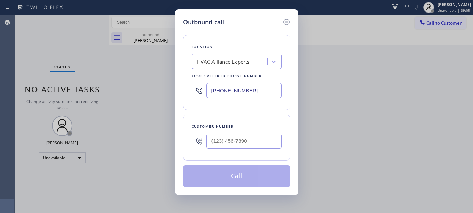
click at [236, 151] on div at bounding box center [243, 141] width 75 height 22
click at [236, 147] on input "(___) ___-____" at bounding box center [243, 140] width 75 height 15
paste input "714) 322-3435"
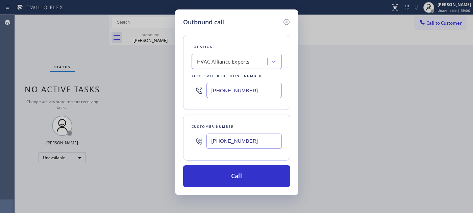
type input "(714) 322-3435"
drag, startPoint x: 237, startPoint y: 93, endPoint x: 149, endPoint y: 95, distance: 87.5
click at [149, 95] on div "Outbound call Location HVAC Alliance Experts Your caller id phone number (833) …" at bounding box center [236, 106] width 473 height 213
paste input "714) 710-1475"
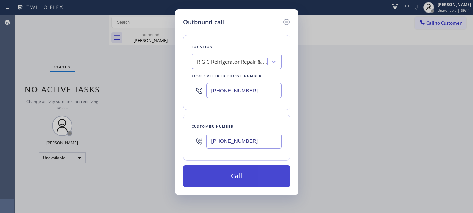
type input "(714) 710-1475"
click at [254, 173] on button "Call" at bounding box center [236, 176] width 107 height 22
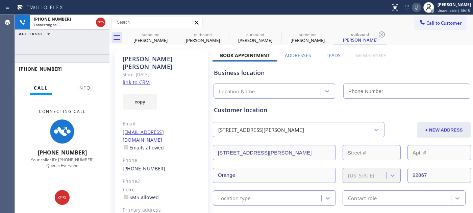
type input "(714) 710-1475"
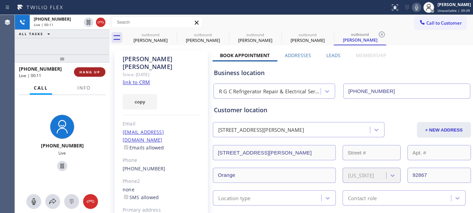
click at [86, 70] on span "HANG UP" at bounding box center [89, 72] width 21 height 5
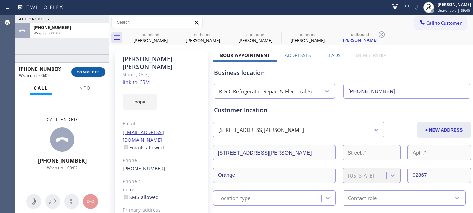
click at [87, 69] on button "COMPLETE" at bounding box center [88, 71] width 34 height 9
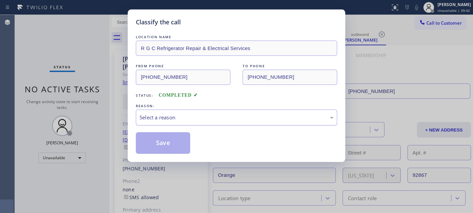
click at [161, 115] on div "Select a reason" at bounding box center [236, 117] width 194 height 8
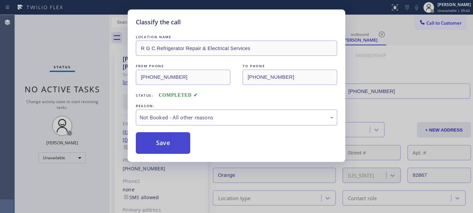
click at [170, 143] on button "Save" at bounding box center [163, 143] width 54 height 22
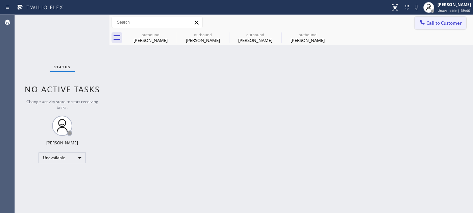
click at [439, 19] on button "Call to Customer" at bounding box center [440, 23] width 52 height 13
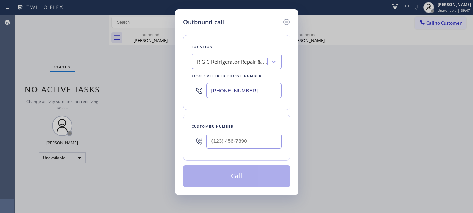
click at [261, 153] on div "Customer number" at bounding box center [236, 137] width 107 height 46
click at [261, 148] on input "(___) ___-____" at bounding box center [243, 140] width 75 height 15
paste input "310) 420-2919"
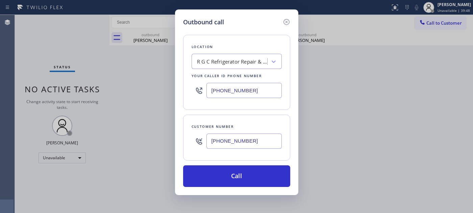
type input "(310) 420-2919"
click at [157, 90] on div "Outbound call Location R G C Refrigerator Repair & Electrical Services Your cal…" at bounding box center [236, 106] width 473 height 213
paste input "424) 231-6307"
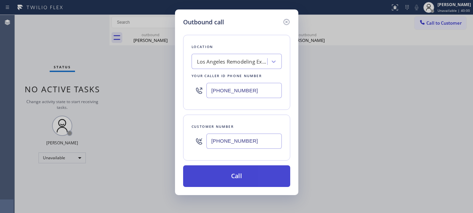
type input "(424) 231-6307"
click at [253, 170] on button "Call" at bounding box center [236, 176] width 107 height 22
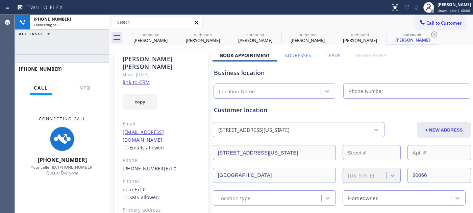
type input "(424) 231-6307"
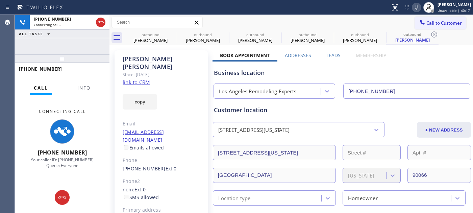
drag, startPoint x: 103, startPoint y: 56, endPoint x: 105, endPoint y: 34, distance: 22.0
click at [101, 37] on div "+13104202919 Connecting call… ALL TASKS ALL TASKS ACTIVE TASKS TASKS IN WRAP UP…" at bounding box center [62, 114] width 95 height 198
click at [98, 22] on icon at bounding box center [101, 22] width 8 height 8
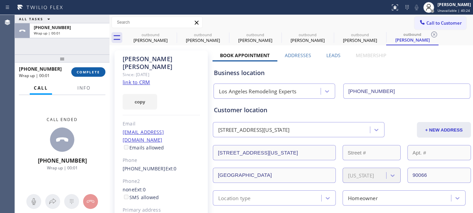
drag, startPoint x: 78, startPoint y: 72, endPoint x: 86, endPoint y: 68, distance: 8.3
click at [79, 72] on span "COMPLETE" at bounding box center [88, 72] width 23 height 5
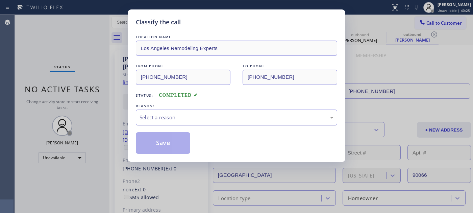
click at [198, 115] on div "Select a reason" at bounding box center [236, 117] width 194 height 8
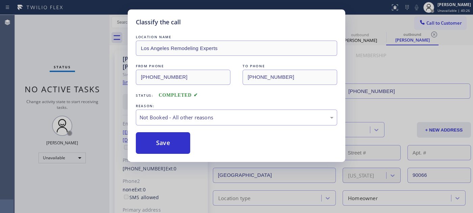
click at [156, 142] on button "Save" at bounding box center [163, 143] width 54 height 22
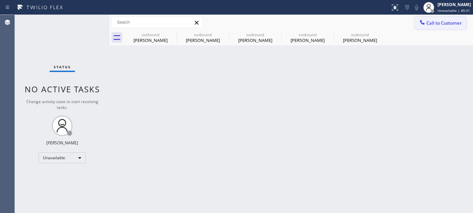
click at [444, 27] on button "Call to Customer" at bounding box center [440, 23] width 52 height 13
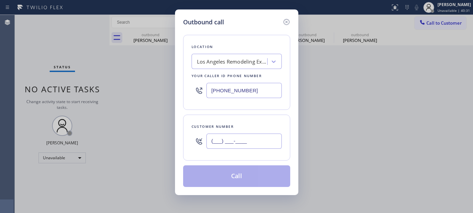
click at [235, 140] on input "(___) ___-____" at bounding box center [243, 140] width 75 height 15
paste input "818) 863-2838"
type input "(818) 863-2838"
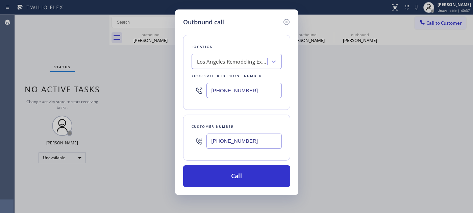
drag, startPoint x: 263, startPoint y: 95, endPoint x: 133, endPoint y: 94, distance: 130.7
click at [143, 94] on div "Outbound call Location Los Angeles Remodeling Experts Your caller id phone numb…" at bounding box center [236, 106] width 473 height 213
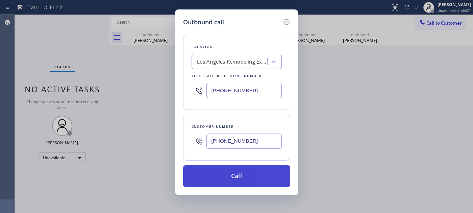
paste input "855) 731-4952"
type input "[PHONE_NUMBER]"
click at [259, 179] on button "Call" at bounding box center [236, 176] width 107 height 22
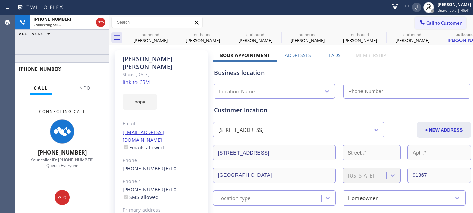
type input "(424) 231-6307"
drag, startPoint x: 71, startPoint y: 55, endPoint x: 76, endPoint y: 12, distance: 43.5
click at [72, 43] on div "+18188632838 Connecting call… ALL TASKS ALL TASKS ACTIVE TASKS TASKS IN WRAP UP…" at bounding box center [62, 114] width 95 height 198
click at [171, 34] on icon at bounding box center [172, 34] width 6 height 6
type input "[PHONE_NUMBER]"
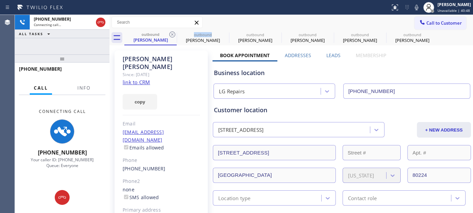
click at [171, 34] on icon at bounding box center [172, 34] width 6 height 6
type input "(714) 710-1475"
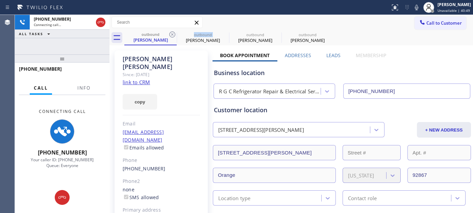
click at [171, 34] on icon at bounding box center [172, 34] width 6 height 6
type input "(424) 231-6307"
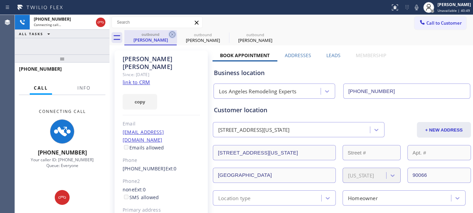
click at [174, 34] on icon at bounding box center [172, 34] width 8 height 8
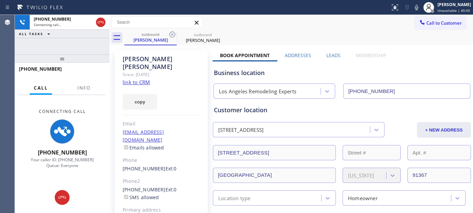
click at [345, 27] on div "Call to Customer Outbound call Location 5 Star Appliance Repair Your caller id …" at bounding box center [290, 23] width 363 height 12
click at [78, 57] on div "+18188632838 Connecting call… ALL TASKS ALL TASKS ACTIVE TASKS TASKS IN WRAP UP…" at bounding box center [62, 114] width 95 height 198
drag, startPoint x: 78, startPoint y: 57, endPoint x: 82, endPoint y: 50, distance: 8.3
click at [78, 42] on div "+18188632838 Connecting call… ALL TASKS ALL TASKS ACTIVE TASKS TASKS IN WRAP UP…" at bounding box center [62, 114] width 95 height 198
click at [86, 54] on div at bounding box center [62, 58] width 95 height 8
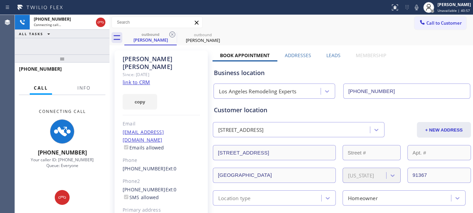
drag, startPoint x: 85, startPoint y: 62, endPoint x: 88, endPoint y: 44, distance: 18.4
click at [88, 44] on div "+18188632838 Connecting call… ALL TASKS ALL TASKS ACTIVE TASKS TASKS IN WRAP UP…" at bounding box center [62, 114] width 95 height 198
click at [99, 23] on icon at bounding box center [101, 22] width 8 height 8
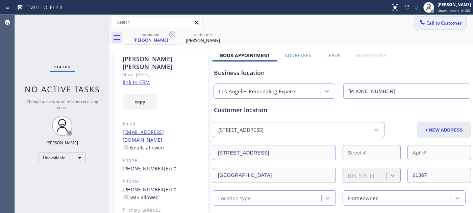
click at [426, 22] on span "Call to Customer" at bounding box center [443, 23] width 35 height 6
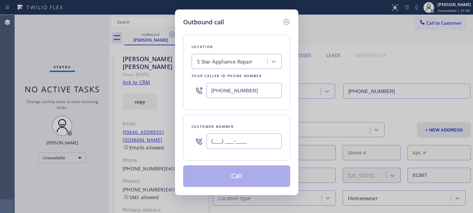
click at [241, 137] on input "(___) ___-____" at bounding box center [243, 140] width 75 height 15
paste input "206) 769-0903"
type input "(206) 769-0903"
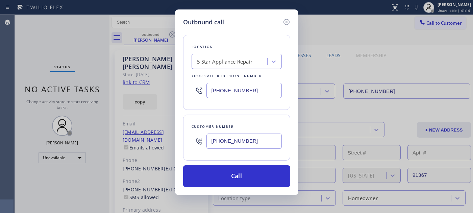
drag, startPoint x: 256, startPoint y: 95, endPoint x: 126, endPoint y: 93, distance: 129.3
click at [138, 93] on div "Outbound call Location 5 Star Appliance Repair Your caller id phone number (855…" at bounding box center [236, 106] width 473 height 213
paste input "425) 516-7810"
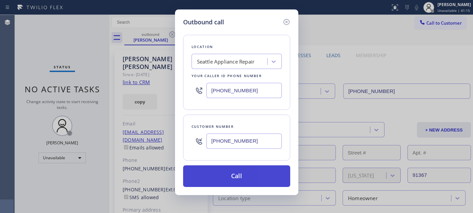
type input "(425) 516-7810"
click at [257, 174] on button "Call" at bounding box center [236, 176] width 107 height 22
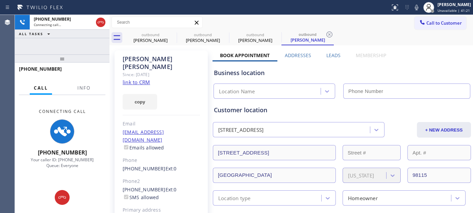
type input "(425) 516-7810"
drag, startPoint x: 94, startPoint y: 58, endPoint x: 97, endPoint y: 46, distance: 12.9
click at [92, 54] on div at bounding box center [62, 58] width 95 height 8
drag, startPoint x: 70, startPoint y: 57, endPoint x: 70, endPoint y: 43, distance: 14.2
click at [70, 45] on div "+12067690903 Connecting call… ALL TASKS ALL TASKS ACTIVE TASKS TASKS IN WRAP UP…" at bounding box center [62, 114] width 95 height 198
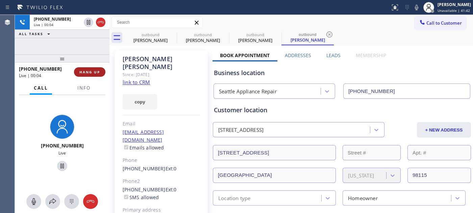
click at [89, 78] on div "+12067690903 Live | 00:04 HANG UP" at bounding box center [62, 72] width 86 height 18
click at [89, 76] on button "HANG UP" at bounding box center [89, 71] width 31 height 9
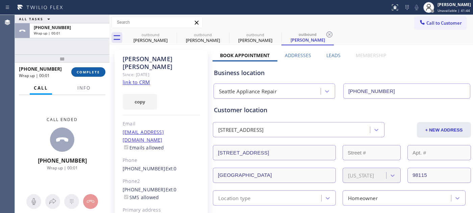
click at [89, 76] on button "COMPLETE" at bounding box center [88, 71] width 34 height 9
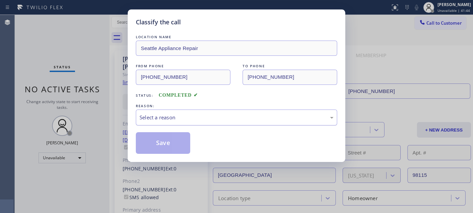
click at [214, 120] on div "Select a reason" at bounding box center [236, 117] width 194 height 8
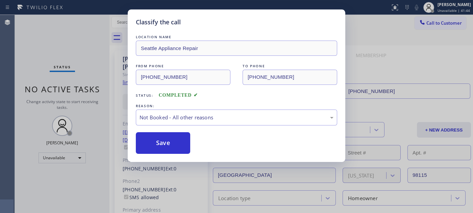
click at [148, 144] on button "Save" at bounding box center [163, 143] width 54 height 22
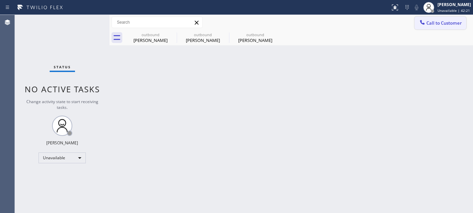
click at [458, 24] on span "Call to Customer" at bounding box center [443, 23] width 35 height 6
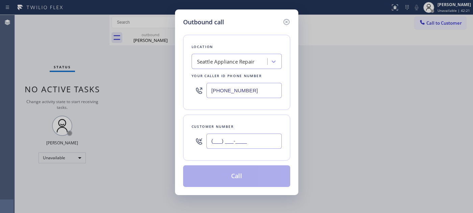
click at [269, 142] on input "(___) ___-____" at bounding box center [243, 140] width 75 height 15
paste input "714) 206-8207"
type input "(714) 206-8207"
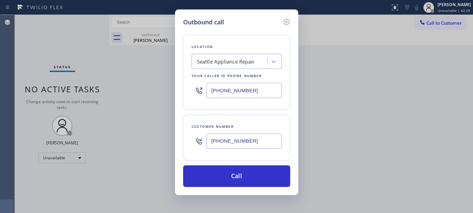
drag, startPoint x: 247, startPoint y: 88, endPoint x: 153, endPoint y: 93, distance: 95.0
click at [149, 93] on div "Outbound call Location Seattle Appliance Repair Your caller id phone number (42…" at bounding box center [236, 106] width 473 height 213
paste input "855) 213-9318"
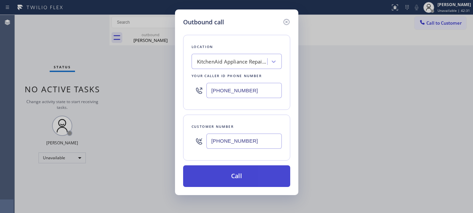
type input "(855) 213-9318"
click at [244, 173] on button "Call" at bounding box center [236, 176] width 107 height 22
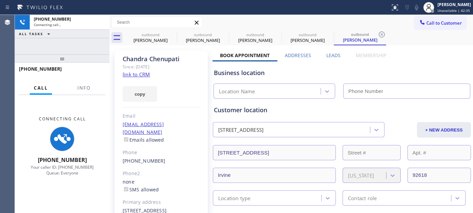
type input "(855) 213-9318"
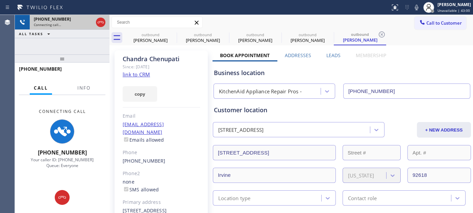
click at [106, 27] on div at bounding box center [101, 22] width 12 height 15
drag, startPoint x: 103, startPoint y: 26, endPoint x: 123, endPoint y: 31, distance: 20.0
click at [103, 26] on icon at bounding box center [101, 22] width 8 height 8
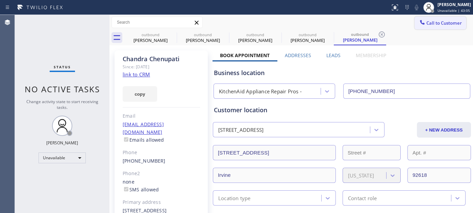
click at [430, 26] on button "Call to Customer" at bounding box center [440, 23] width 52 height 13
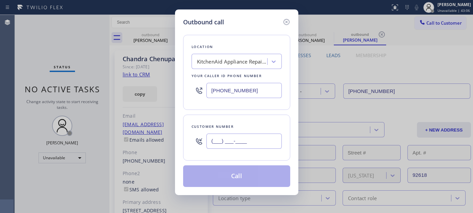
click at [242, 137] on input "(___) ___-____" at bounding box center [243, 140] width 75 height 15
paste input "347) 684-1601"
type input "(347) 684-1601"
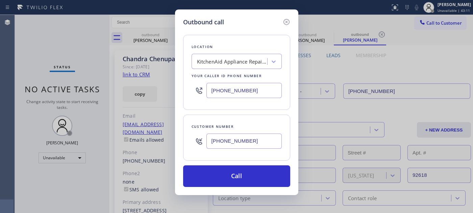
drag, startPoint x: 235, startPoint y: 89, endPoint x: 169, endPoint y: 92, distance: 66.6
click at [169, 92] on div "Outbound call Location KitchenAid Appliance Repair Pros - Your caller id phone …" at bounding box center [236, 106] width 473 height 213
paste input "347) 284-6179"
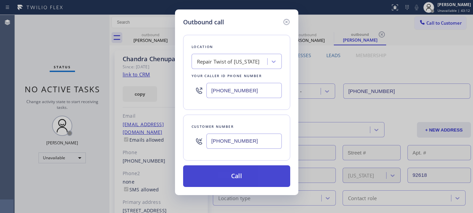
type input "(347) 284-6179"
click at [263, 178] on button "Call" at bounding box center [236, 176] width 107 height 22
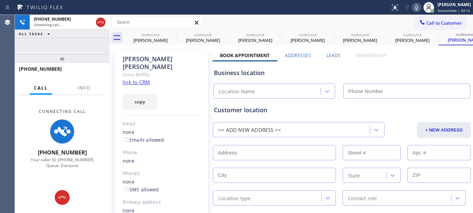
click at [412, 6] on icon at bounding box center [416, 7] width 8 height 8
type input "(347) 284-6179"
drag, startPoint x: 104, startPoint y: 22, endPoint x: 115, endPoint y: 14, distance: 14.2
click at [104, 22] on icon at bounding box center [101, 22] width 8 height 8
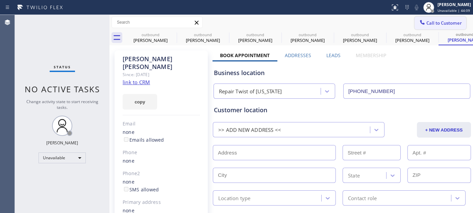
click at [437, 22] on span "Call to Customer" at bounding box center [443, 23] width 35 height 6
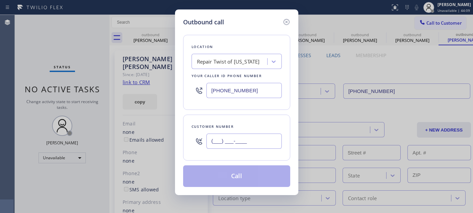
click at [225, 145] on input "(___) ___-____" at bounding box center [243, 140] width 75 height 15
paste input "714) 294-6883"
type input "(714) 294-6883"
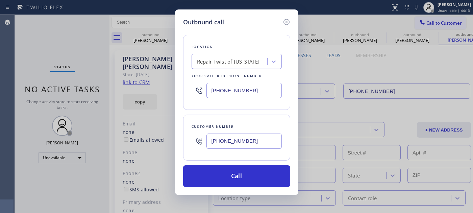
drag, startPoint x: 253, startPoint y: 92, endPoint x: 179, endPoint y: 90, distance: 73.3
click at [176, 90] on div "Outbound call Location Repair Twist of New York Your caller id phone number (34…" at bounding box center [236, 101] width 123 height 185
paste input "888) 996-4606"
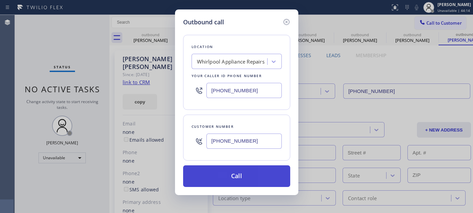
type input "(888) 996-4606"
click at [264, 171] on button "Call" at bounding box center [236, 176] width 107 height 22
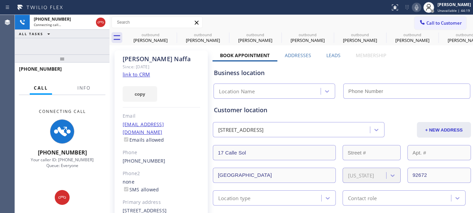
type input "(888) 996-4606"
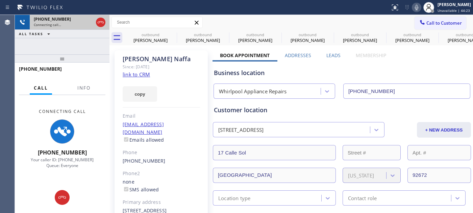
drag, startPoint x: 72, startPoint y: 57, endPoint x: 84, endPoint y: 19, distance: 39.5
click at [72, 46] on div "+17142946883 Connecting call… ALL TASKS ALL TASKS ACTIVE TASKS TASKS IN WRAP UP…" at bounding box center [62, 114] width 95 height 198
drag, startPoint x: 89, startPoint y: 51, endPoint x: 91, endPoint y: 31, distance: 20.1
click at [88, 47] on div "+17142946883 Connecting call… ALL TASKS ALL TASKS ACTIVE TASKS TASKS IN WRAP UP…" at bounding box center [62, 114] width 95 height 198
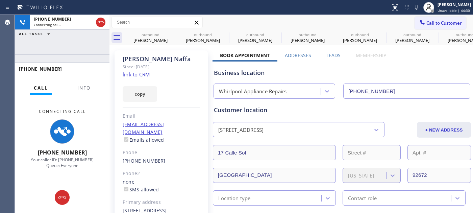
click at [412, 5] on icon at bounding box center [416, 7] width 8 height 8
click at [101, 24] on icon at bounding box center [101, 22] width 8 height 8
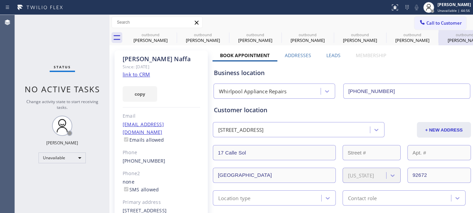
click at [439, 32] on div "outbound" at bounding box center [464, 34] width 51 height 5
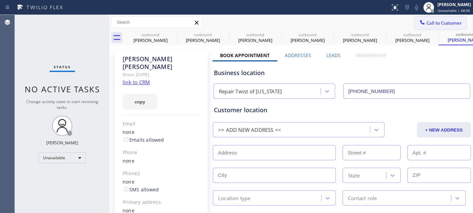
click at [419, 21] on icon at bounding box center [422, 22] width 7 height 7
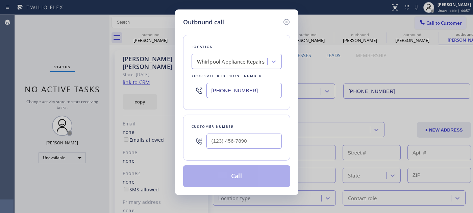
click at [252, 132] on div at bounding box center [243, 141] width 75 height 22
click at [231, 140] on input "(___) ___-____" at bounding box center [243, 140] width 75 height 15
paste input "480) 313-9339"
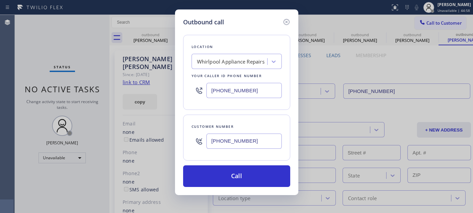
type input "(480) 313-9339"
drag, startPoint x: 159, startPoint y: 90, endPoint x: 149, endPoint y: 91, distance: 10.2
click at [150, 90] on div "Outbound call Location Whirlpool Appliance Repairs Your caller id phone number …" at bounding box center [236, 106] width 473 height 213
paste input "55) 666-9755"
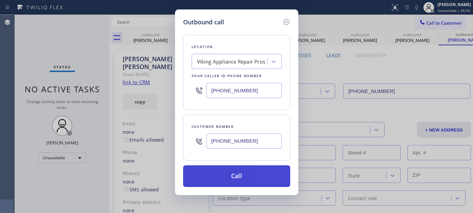
type input "(855) 666-9755"
click at [241, 166] on button "Call" at bounding box center [236, 176] width 107 height 22
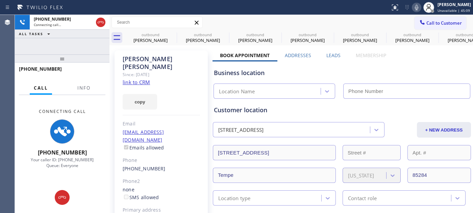
type input "(855) 666-9755"
click at [413, 8] on icon at bounding box center [416, 7] width 8 height 8
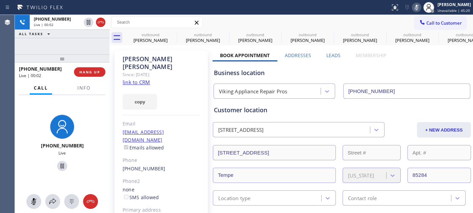
click at [87, 61] on div at bounding box center [62, 58] width 95 height 8
click at [86, 67] on div "+14803139339 Live | 00:02 HANG UP" at bounding box center [62, 72] width 86 height 18
click at [87, 74] on span "HANG UP" at bounding box center [89, 72] width 21 height 5
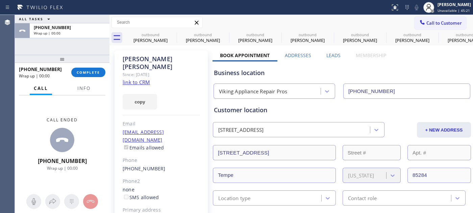
drag, startPoint x: 83, startPoint y: 55, endPoint x: 73, endPoint y: 25, distance: 31.9
click at [74, 28] on div "ALL TASKS ALL TASKS ACTIVE TASKS TASKS IN WRAP UP +14803139339 Wrap up | 00:00 …" at bounding box center [62, 114] width 95 height 198
click at [84, 74] on span "COMPLETE" at bounding box center [88, 72] width 23 height 5
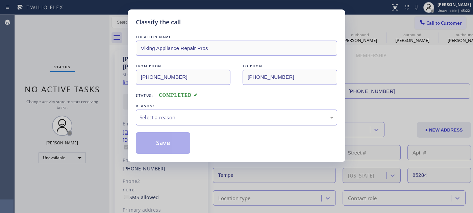
click at [156, 118] on div "Select a reason" at bounding box center [236, 117] width 194 height 8
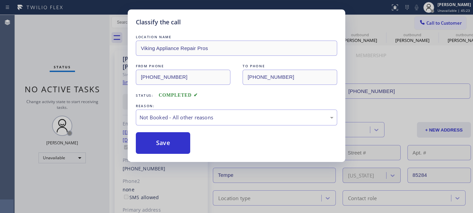
click at [160, 140] on button "Save" at bounding box center [163, 143] width 54 height 22
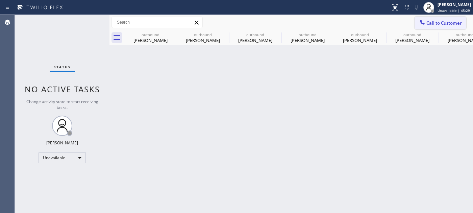
click at [431, 20] on span "Call to Customer" at bounding box center [443, 23] width 35 height 6
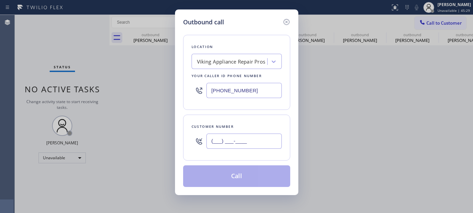
click at [268, 139] on input "(___) ___-____" at bounding box center [243, 140] width 75 height 15
paste input "914) 582-6490"
type input "(914) 582-6490"
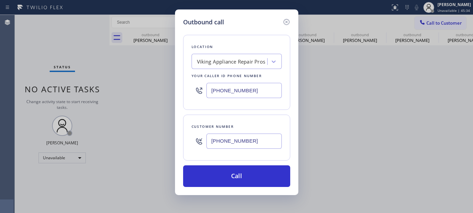
drag, startPoint x: 258, startPoint y: 90, endPoint x: 166, endPoint y: 93, distance: 91.5
click at [160, 91] on div "Outbound call Location Viking Appliance Repair Pros Your caller id phone number…" at bounding box center [236, 106] width 473 height 213
paste input "602) 755-6017"
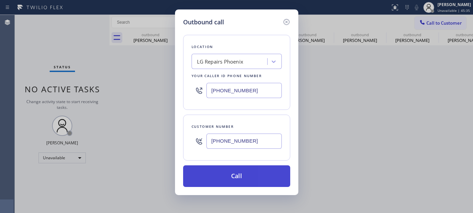
type input "[PHONE_NUMBER]"
click at [263, 174] on button "Call" at bounding box center [236, 176] width 107 height 22
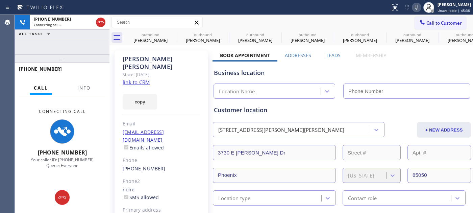
click at [414, 10] on icon at bounding box center [416, 7] width 8 height 8
type input "[PHONE_NUMBER]"
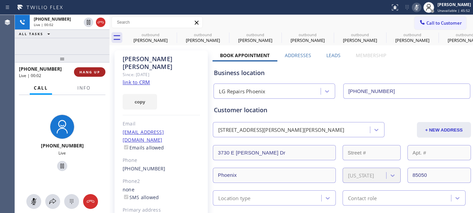
click at [100, 71] on button "HANG UP" at bounding box center [89, 71] width 31 height 9
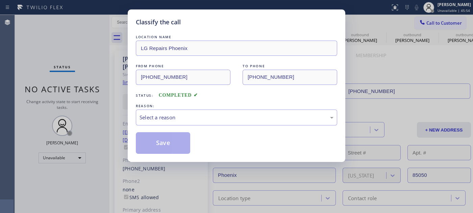
click at [205, 126] on div "LOCATION NAME LG Repairs Phoenix FROM PHONE (602) 755-6017 TO PHONE (914) 582-6…" at bounding box center [236, 93] width 201 height 120
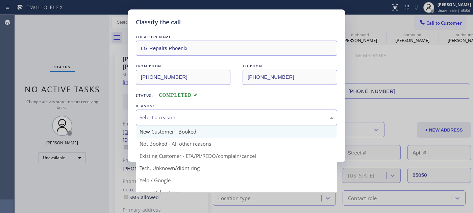
drag, startPoint x: 203, startPoint y: 120, endPoint x: 155, endPoint y: 134, distance: 50.3
click at [199, 125] on div "Select a reason New Customer - Booked Not Booked - All other reasons Existing C…" at bounding box center [236, 117] width 201 height 16
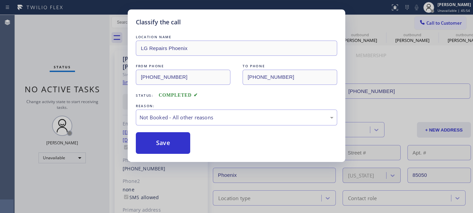
click at [153, 143] on button "Save" at bounding box center [163, 143] width 54 height 22
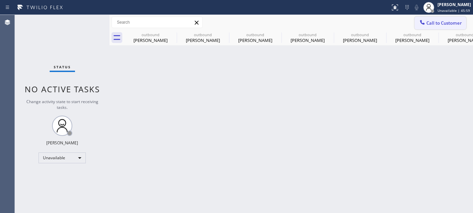
click at [433, 22] on span "Call to Customer" at bounding box center [443, 23] width 35 height 6
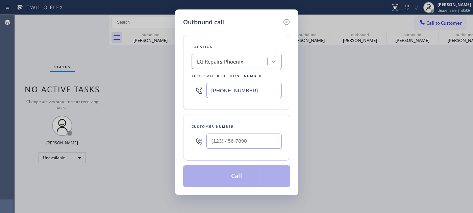
click at [202, 136] on div at bounding box center [198, 141] width 15 height 22
click at [242, 142] on input "(___) ___-____" at bounding box center [243, 140] width 75 height 15
paste input "602) 882-5356"
type input "(602) 882-5356"
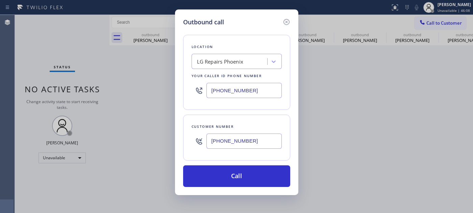
drag, startPoint x: 254, startPoint y: 88, endPoint x: 169, endPoint y: 95, distance: 85.1
click at [169, 95] on div "Outbound call Location LG Repairs Phoenix Your caller id phone number (602) 755…" at bounding box center [236, 106] width 473 height 213
paste input "398"
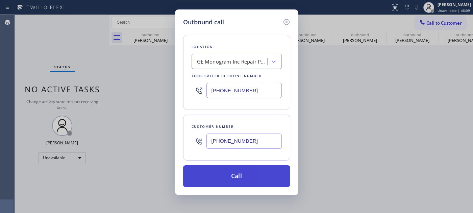
type input "(602) 755-6398"
click at [264, 174] on button "Call" at bounding box center [236, 176] width 107 height 22
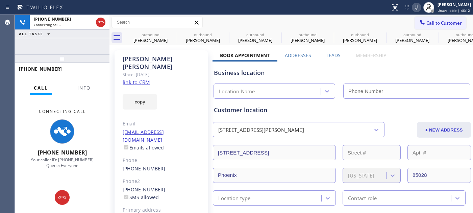
click at [414, 5] on icon at bounding box center [416, 7] width 8 height 8
type input "(602) 755-6398"
drag, startPoint x: 95, startPoint y: 59, endPoint x: 109, endPoint y: 30, distance: 32.0
click at [95, 30] on div "+16028825356 Connecting call… ALL TASKS ALL TASKS ACTIVE TASKS TASKS IN WRAP UP…" at bounding box center [62, 114] width 95 height 198
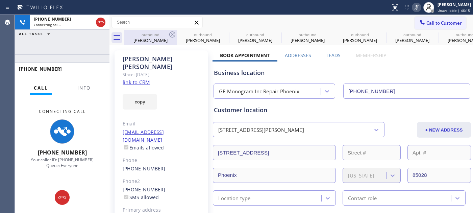
click at [175, 35] on icon at bounding box center [172, 34] width 6 height 6
click at [0, 0] on icon at bounding box center [0, 0] width 0 height 0
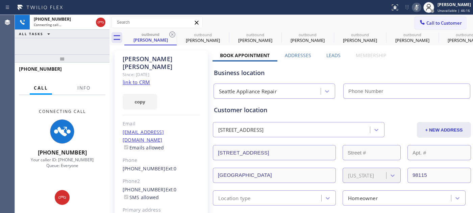
type input "(425) 516-7810"
click at [174, 35] on icon at bounding box center [172, 34] width 8 height 8
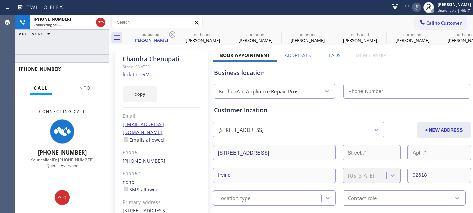
click at [174, 35] on icon at bounding box center [172, 34] width 8 height 8
click at [0, 0] on icon at bounding box center [0, 0] width 0 height 0
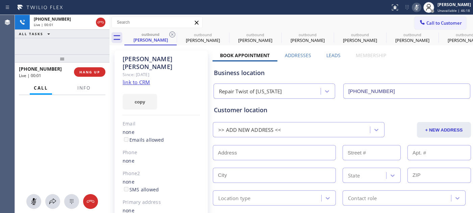
click at [174, 35] on icon at bounding box center [172, 34] width 8 height 8
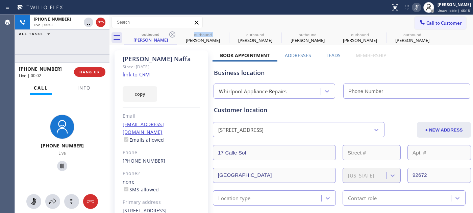
click at [174, 35] on icon at bounding box center [172, 34] width 8 height 8
type input "(855) 666-9755"
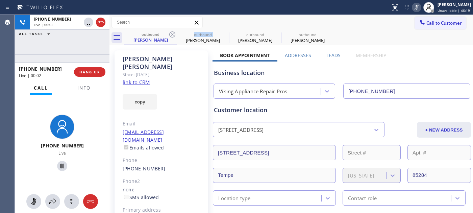
click at [174, 35] on icon at bounding box center [172, 34] width 8 height 8
type input "[PHONE_NUMBER]"
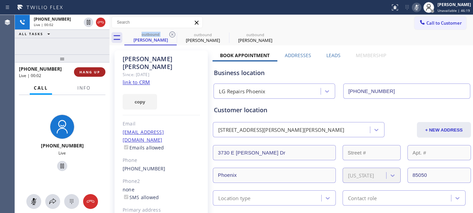
click at [97, 75] on button "HANG UP" at bounding box center [89, 71] width 31 height 9
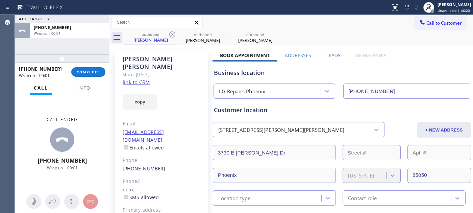
drag, startPoint x: 170, startPoint y: 36, endPoint x: 124, endPoint y: 40, distance: 46.4
click at [170, 36] on icon at bounding box center [172, 34] width 6 height 6
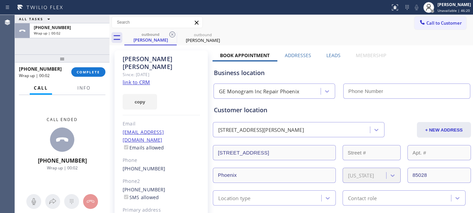
type input "(602) 755-6398"
click at [100, 69] on button "COMPLETE" at bounding box center [88, 71] width 34 height 9
click at [190, 109] on div "Mike Lytle Since: 20 may 2020 link to CRM copy Email eltylekim@yahoo.com Emails…" at bounding box center [160, 158] width 93 height 216
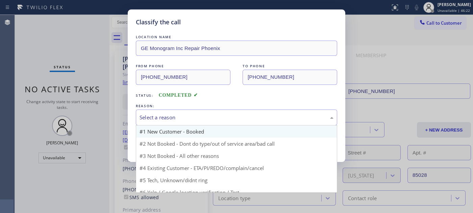
drag, startPoint x: 203, startPoint y: 112, endPoint x: 191, endPoint y: 130, distance: 22.0
click at [203, 112] on div "Select a reason" at bounding box center [236, 117] width 201 height 16
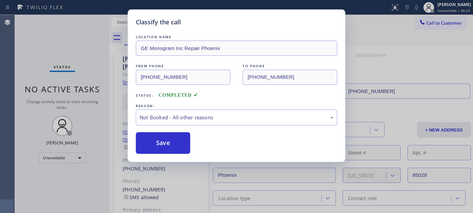
click at [174, 140] on button "Save" at bounding box center [163, 143] width 54 height 22
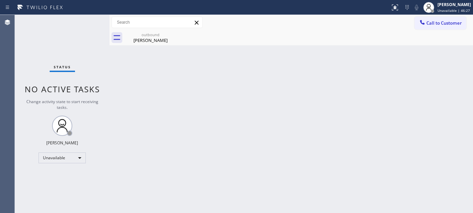
drag, startPoint x: 441, startPoint y: 20, endPoint x: 378, endPoint y: 68, distance: 79.2
click at [441, 21] on span "Call to Customer" at bounding box center [443, 23] width 35 height 6
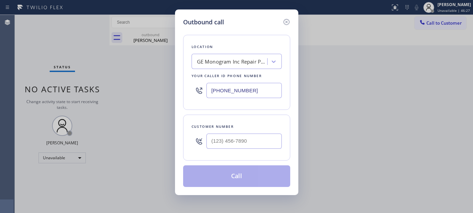
click at [227, 133] on div at bounding box center [243, 141] width 75 height 22
click at [251, 137] on input "(___) ___-____" at bounding box center [243, 140] width 75 height 15
paste input "312) 446-7917"
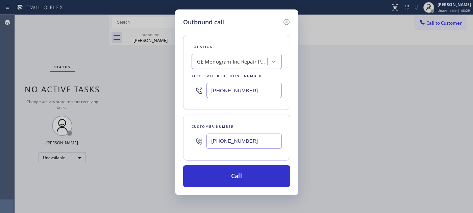
type input "(312) 446-7917"
drag, startPoint x: 259, startPoint y: 88, endPoint x: 158, endPoint y: 95, distance: 101.5
click at [158, 95] on div "Outbound call Location GE Monogram Inc Repair Phoenix Your caller id phone numb…" at bounding box center [236, 106] width 473 height 213
paste input "877) 215-4065"
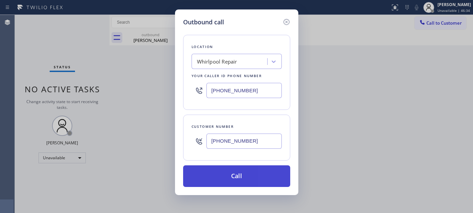
type input "(877) 215-4065"
click at [261, 172] on button "Call" at bounding box center [236, 176] width 107 height 22
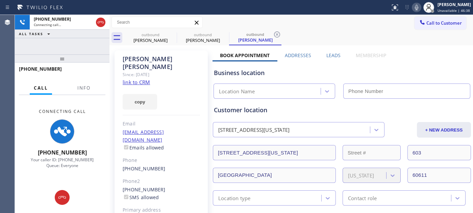
type input "(877) 215-4065"
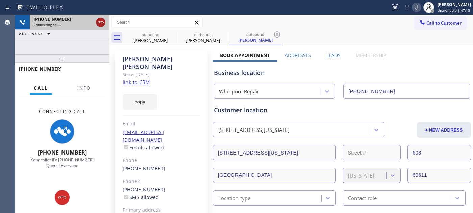
drag, startPoint x: 107, startPoint y: 22, endPoint x: 103, endPoint y: 23, distance: 4.9
click at [109, 22] on div at bounding box center [109, 114] width 0 height 198
click at [103, 23] on icon at bounding box center [101, 22] width 8 height 8
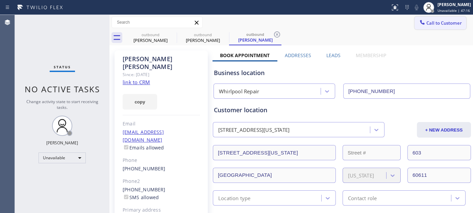
drag, startPoint x: 434, startPoint y: 21, endPoint x: 214, endPoint y: 169, distance: 265.1
click at [434, 21] on span "Call to Customer" at bounding box center [443, 23] width 35 height 6
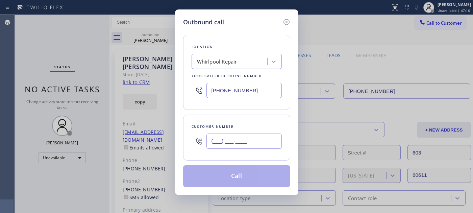
click at [223, 147] on input "(___) ___-____" at bounding box center [243, 140] width 75 height 15
paste input "347) 824-3296"
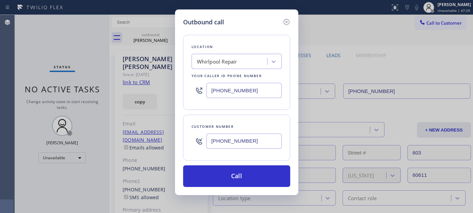
drag, startPoint x: 248, startPoint y: 151, endPoint x: 187, endPoint y: 147, distance: 60.9
click at [187, 147] on div "Customer number (347) 824-3296" at bounding box center [236, 137] width 107 height 46
click at [273, 129] on div "Customer number" at bounding box center [236, 126] width 90 height 7
drag, startPoint x: 265, startPoint y: 140, endPoint x: 227, endPoint y: 110, distance: 48.5
click at [186, 142] on div "Customer number (347) 824-3296" at bounding box center [236, 137] width 107 height 46
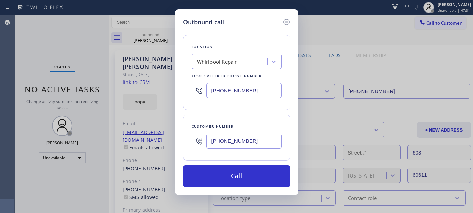
paste input "23) 422-2"
click at [286, 18] on icon at bounding box center [286, 22] width 8 height 8
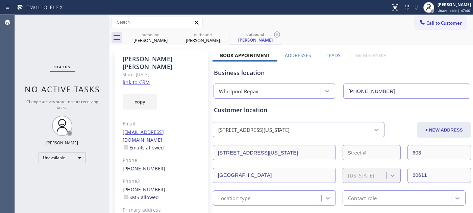
click at [438, 25] on span "Call to Customer" at bounding box center [443, 23] width 35 height 6
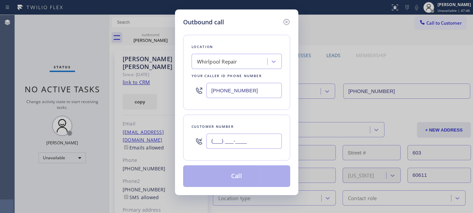
drag, startPoint x: 265, startPoint y: 140, endPoint x: 180, endPoint y: 138, distance: 85.1
click at [185, 138] on div "Customer number (___) ___-____" at bounding box center [236, 137] width 107 height 46
paste input "347) 824-3296"
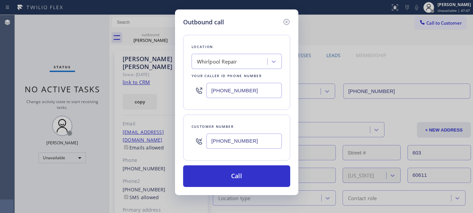
type input "(347) 824-3296"
drag, startPoint x: 245, startPoint y: 95, endPoint x: 140, endPoint y: 95, distance: 104.3
click at [149, 95] on div "Outbound call Location Whirlpool Repair Your caller id phone number (877) 215-4…" at bounding box center [236, 106] width 473 height 213
paste input "347) 284-6179"
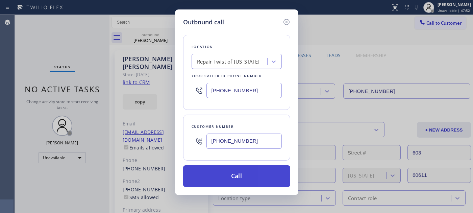
type input "(347) 284-6179"
click at [244, 170] on button "Call" at bounding box center [236, 176] width 107 height 22
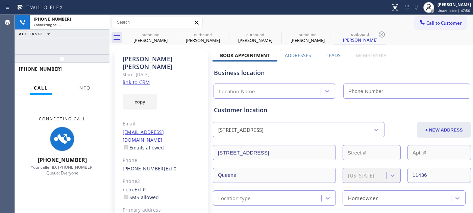
type input "(347) 284-6179"
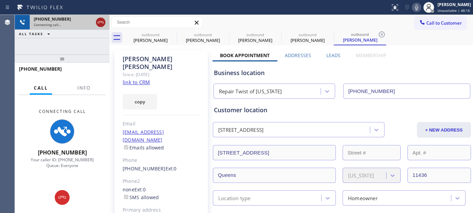
drag, startPoint x: 93, startPoint y: 58, endPoint x: 100, endPoint y: 24, distance: 35.4
click at [93, 48] on div "+13478243296 Connecting call… ALL TASKS ALL TASKS ACTIVE TASKS TASKS IN WRAP UP…" at bounding box center [62, 114] width 95 height 198
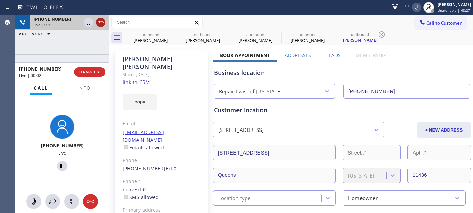
click at [100, 19] on icon at bounding box center [101, 22] width 8 height 8
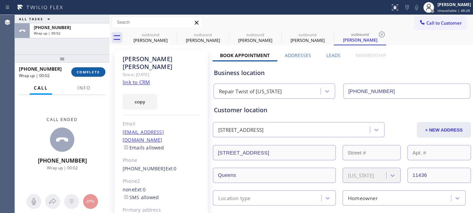
click at [93, 68] on button "COMPLETE" at bounding box center [88, 71] width 34 height 9
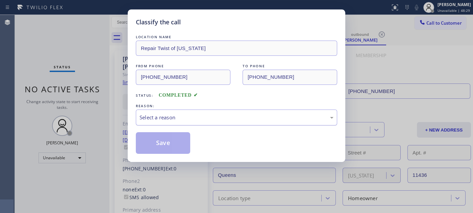
click at [173, 120] on div "Select a reason" at bounding box center [236, 117] width 194 height 8
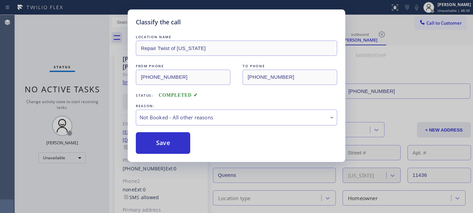
click at [173, 140] on button "Save" at bounding box center [163, 143] width 54 height 22
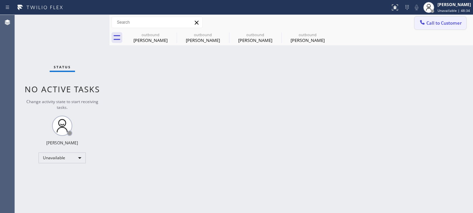
click at [431, 23] on span "Call to Customer" at bounding box center [443, 23] width 35 height 6
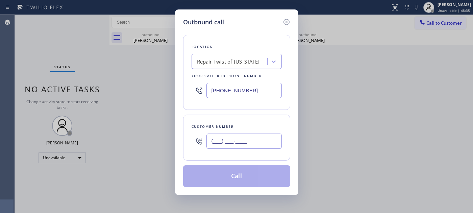
click at [225, 146] on input "(___) ___-____" at bounding box center [243, 140] width 75 height 15
paste input "323) 422-2296"
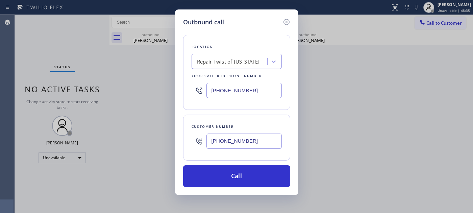
type input "(323) 422-2296"
drag, startPoint x: 267, startPoint y: 91, endPoint x: 173, endPoint y: 90, distance: 93.5
click at [173, 90] on div "Outbound call Location Repair Twist of New York Your caller id phone number (34…" at bounding box center [236, 106] width 473 height 213
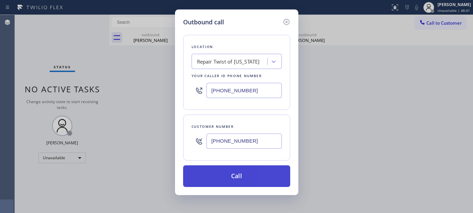
paste input "844) 735-4685"
type input "(844) 735-4685"
click at [261, 177] on button "Call" at bounding box center [236, 176] width 107 height 22
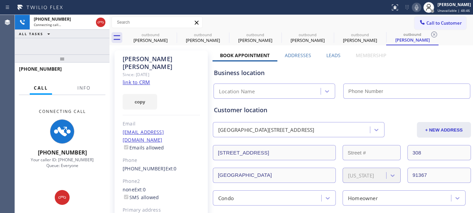
type input "(844) 735-4685"
click at [172, 33] on icon at bounding box center [172, 34] width 8 height 8
type input "(877) 215-4065"
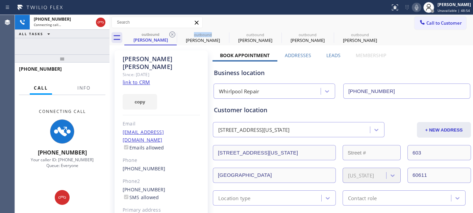
click at [172, 33] on icon at bounding box center [172, 34] width 8 height 8
click at [0, 0] on icon at bounding box center [0, 0] width 0 height 0
type input "(844) 735-4685"
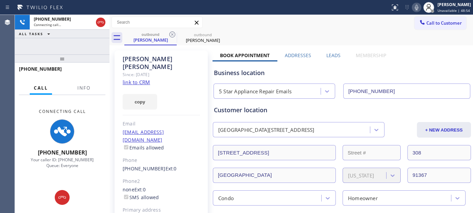
click at [291, 28] on div "Call to Customer Outbound call Location 5 Star Appliance Repair Emails Your cal…" at bounding box center [290, 23] width 363 height 12
click at [103, 50] on div "+13234222296 Connecting call… ALL TASKS ALL TASKS ACTIVE TASKS TASKS IN WRAP UP" at bounding box center [62, 35] width 95 height 40
drag, startPoint x: 87, startPoint y: 43, endPoint x: 207, endPoint y: 29, distance: 121.0
click at [94, 31] on div "+13234222296 Connecting call… ALL TASKS ALL TASKS ACTIVE TASKS TASKS IN WRAP UP…" at bounding box center [62, 114] width 95 height 198
click at [268, 27] on div "Call to Customer Outbound call Location 5 Star Appliance Repair Emails Your cal…" at bounding box center [290, 23] width 363 height 12
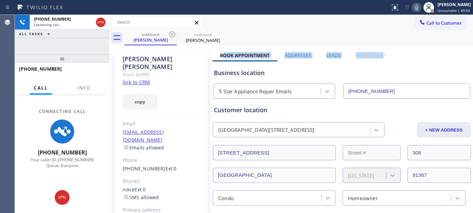
drag, startPoint x: 224, startPoint y: 55, endPoint x: 379, endPoint y: 55, distance: 156.0
click at [379, 55] on div "Book Appointment Addresses Leads Membership" at bounding box center [302, 56] width 181 height 9
click at [290, 32] on div "outbound Laura Jacobs outbound Laura Jacobs" at bounding box center [298, 37] width 348 height 15
drag, startPoint x: 223, startPoint y: 53, endPoint x: 382, endPoint y: 56, distance: 158.7
click at [382, 56] on div "Book Appointment Addresses Leads Membership" at bounding box center [302, 56] width 181 height 9
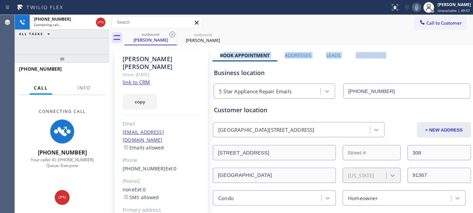
click at [382, 56] on label "Membership" at bounding box center [371, 55] width 30 height 6
click at [298, 34] on div "outbound Laura Jacobs outbound Laura Jacobs" at bounding box center [298, 37] width 348 height 15
drag, startPoint x: 221, startPoint y: 55, endPoint x: 336, endPoint y: 34, distance: 116.7
click at [379, 56] on div "Book Appointment Addresses Leads Membership" at bounding box center [302, 56] width 181 height 9
click at [326, 31] on div "outbound Laura Jacobs outbound Laura Jacobs" at bounding box center [298, 37] width 348 height 15
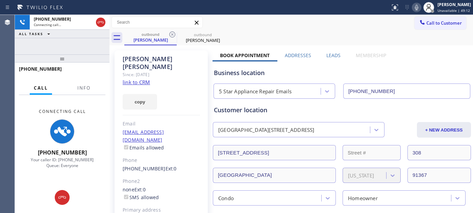
drag, startPoint x: 97, startPoint y: 56, endPoint x: 96, endPoint y: 46, distance: 10.3
click at [96, 46] on div "+13234222296 Connecting call… ALL TASKS ALL TASKS ACTIVE TASKS TASKS IN WRAP UP…" at bounding box center [62, 114] width 95 height 198
click at [100, 22] on icon at bounding box center [101, 22] width 6 height 2
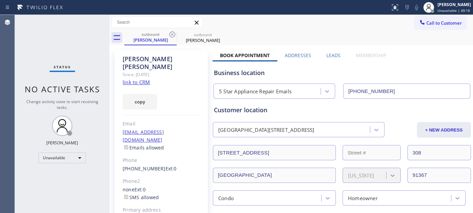
click at [419, 25] on icon at bounding box center [422, 22] width 7 height 7
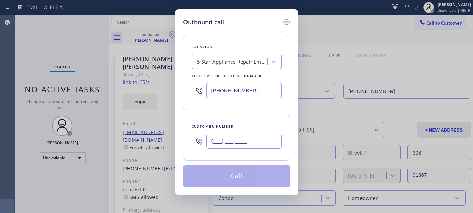
click at [256, 135] on input "(___) ___-____" at bounding box center [243, 140] width 75 height 15
paste input "303) 589-6468"
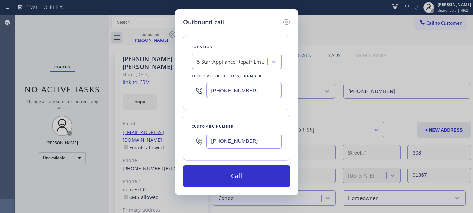
type input "(303) 589-6468"
drag, startPoint x: 239, startPoint y: 91, endPoint x: 170, endPoint y: 87, distance: 69.0
click at [172, 87] on div "Outbound call Location 5 Star Appliance Repair Emails Your caller id phone numb…" at bounding box center [236, 106] width 473 height 213
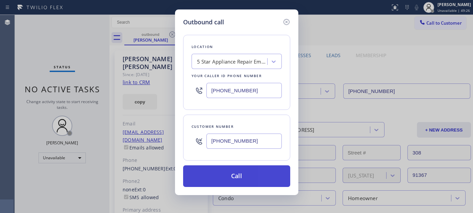
paste input "720) 594-4117"
type input "(720) 594-4117"
click at [269, 178] on button "Call" at bounding box center [236, 176] width 107 height 22
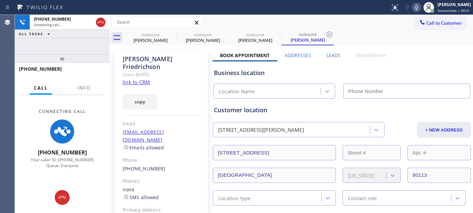
type input "(720) 594-4117"
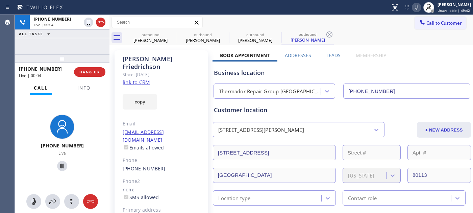
click at [170, 71] on div "Since: [DATE]" at bounding box center [161, 75] width 77 height 8
drag, startPoint x: 77, startPoint y: 56, endPoint x: 78, endPoint y: 34, distance: 22.3
click at [74, 47] on div "+13035896468 Live | 01:03 ALL TASKS ALL TASKS ACTIVE TASKS TASKS IN WRAP UP +13…" at bounding box center [62, 114] width 95 height 198
click at [94, 74] on span "HANG UP" at bounding box center [89, 72] width 21 height 5
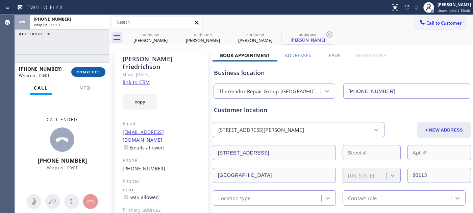
click at [94, 74] on span "COMPLETE" at bounding box center [88, 72] width 23 height 5
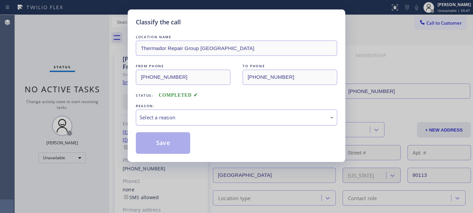
click at [178, 123] on div "Select a reason" at bounding box center [236, 117] width 201 height 16
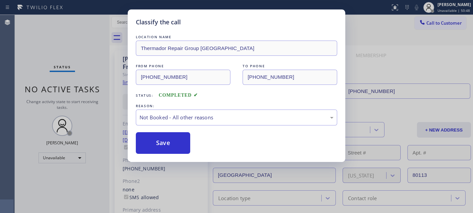
drag, startPoint x: 160, startPoint y: 146, endPoint x: 281, endPoint y: 62, distance: 147.1
click at [160, 145] on button "Save" at bounding box center [163, 143] width 54 height 22
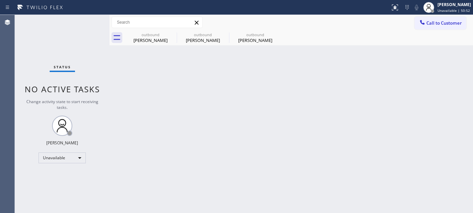
drag, startPoint x: 437, startPoint y: 25, endPoint x: 353, endPoint y: 90, distance: 105.4
click at [437, 25] on span "Call to Customer" at bounding box center [443, 23] width 35 height 6
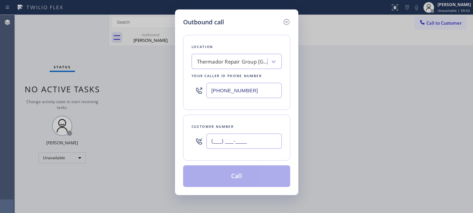
drag, startPoint x: 239, startPoint y: 135, endPoint x: 252, endPoint y: 127, distance: 15.1
click at [240, 135] on input "(___) ___-____" at bounding box center [243, 140] width 75 height 15
paste input "310) 895-1824"
type input "(310) 895-1824"
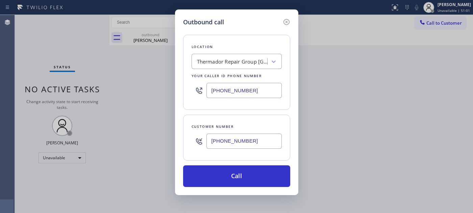
drag, startPoint x: 264, startPoint y: 96, endPoint x: 159, endPoint y: 89, distance: 105.6
click at [155, 85] on div "Outbound call Location Thermador Repair Group Boulder Your caller id phone numb…" at bounding box center [236, 106] width 473 height 213
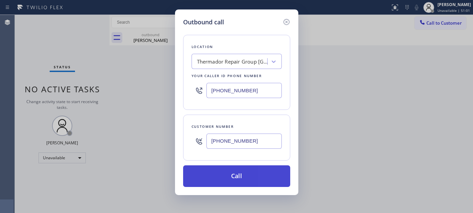
paste input "310) 400-5899"
type input "(310) 400-5899"
click at [247, 181] on button "Call" at bounding box center [236, 176] width 107 height 22
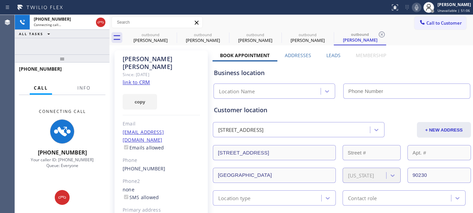
type input "(310) 400-5899"
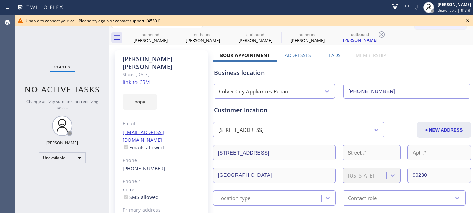
click at [470, 18] on icon at bounding box center [467, 21] width 8 height 8
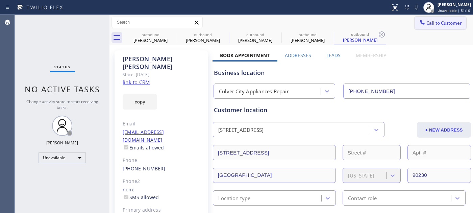
click at [426, 21] on span "Call to Customer" at bounding box center [443, 23] width 35 height 6
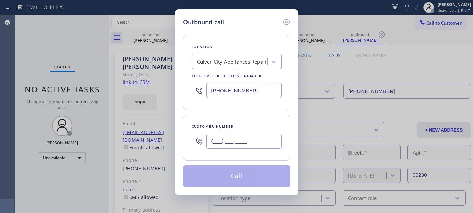
click at [260, 139] on input "(___) ___-____" at bounding box center [243, 140] width 75 height 15
paste input "925) 487-6093"
type input "(925) 487-6093"
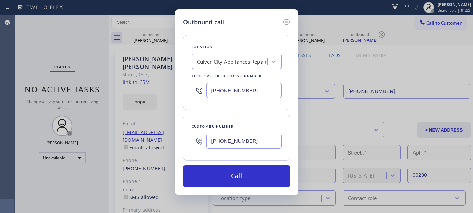
drag, startPoint x: 263, startPoint y: 95, endPoint x: 95, endPoint y: 90, distance: 167.5
click at [96, 89] on div "Outbound call Location Culver City Appliances Repair Your caller id phone numbe…" at bounding box center [236, 106] width 473 height 213
paste input "877) 748-517"
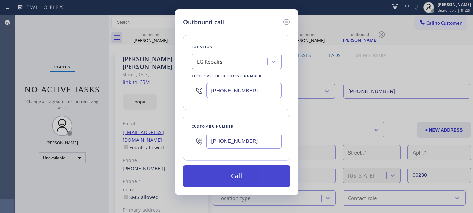
type input "[PHONE_NUMBER]"
click at [243, 177] on button "Call" at bounding box center [236, 176] width 107 height 22
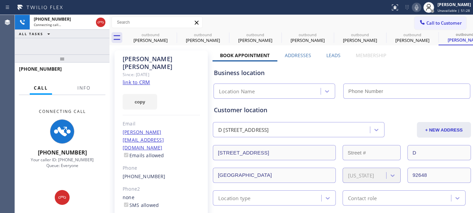
type input "[PHONE_NUMBER]"
click at [172, 34] on icon at bounding box center [172, 34] width 6 height 6
click at [0, 0] on icon at bounding box center [0, 0] width 0 height 0
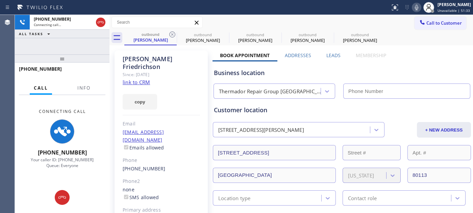
click at [172, 34] on icon at bounding box center [172, 34] width 6 height 6
type input "(310) 400-5899"
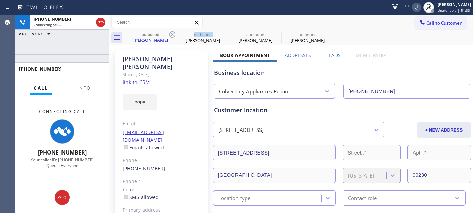
click at [172, 34] on icon at bounding box center [172, 34] width 6 height 6
click at [0, 0] on icon at bounding box center [0, 0] width 0 height 0
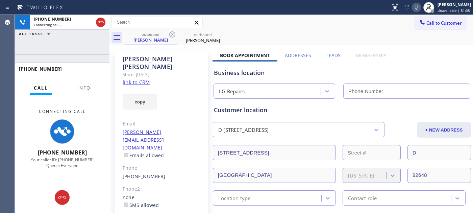
type input "[PHONE_NUMBER]"
click at [172, 34] on icon at bounding box center [172, 34] width 6 height 6
click at [307, 37] on div "outbound Alan Robertson" at bounding box center [298, 37] width 348 height 15
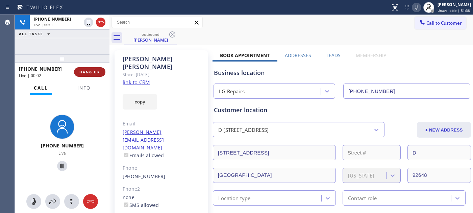
click at [88, 72] on span "HANG UP" at bounding box center [89, 72] width 21 height 5
click at [87, 72] on span "HANG UP" at bounding box center [89, 72] width 21 height 5
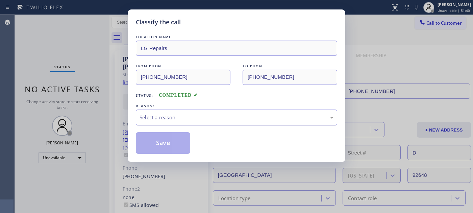
click at [186, 119] on div "Select a reason" at bounding box center [236, 117] width 194 height 8
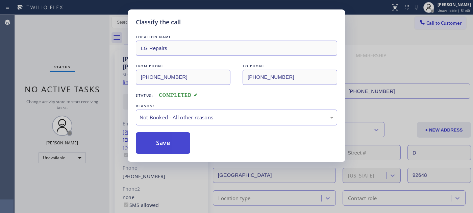
click at [160, 147] on button "Save" at bounding box center [163, 143] width 54 height 22
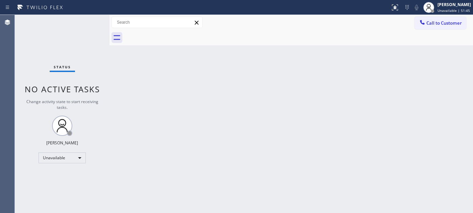
drag, startPoint x: 442, startPoint y: 30, endPoint x: 415, endPoint y: 39, distance: 28.4
click at [443, 30] on div at bounding box center [298, 37] width 348 height 15
click at [436, 23] on span "Call to Customer" at bounding box center [443, 23] width 35 height 6
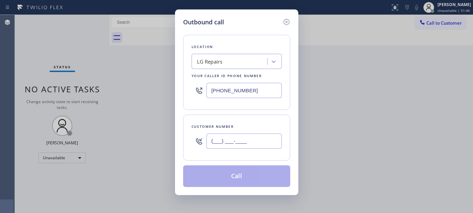
click at [234, 137] on input "(___) ___-____" at bounding box center [243, 140] width 75 height 15
paste input "801) 512-4214"
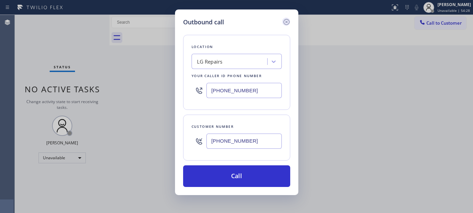
click at [285, 22] on icon at bounding box center [286, 22] width 8 height 8
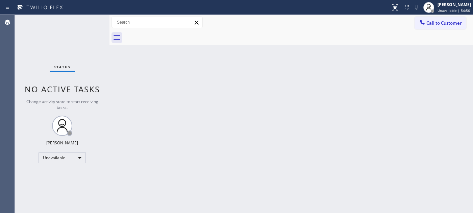
click at [150, 58] on div "Back to Dashboard Change Sender ID Customers Technicians Select a contact Outbo…" at bounding box center [290, 114] width 363 height 198
drag, startPoint x: 129, startPoint y: 83, endPoint x: 244, endPoint y: 26, distance: 128.2
click at [129, 83] on div "Back to Dashboard Change Sender ID Customers Technicians Select a contact Outbo…" at bounding box center [290, 114] width 363 height 198
click at [111, 88] on div "Back to Dashboard Change Sender ID Customers Technicians Select a contact Outbo…" at bounding box center [290, 114] width 363 height 198
click at [117, 75] on div "Back to Dashboard Change Sender ID Customers Technicians Select a contact Outbo…" at bounding box center [290, 114] width 363 height 198
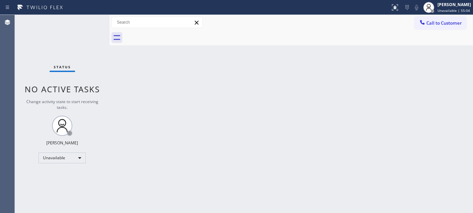
click at [80, 94] on span "No active tasks" at bounding box center [62, 88] width 75 height 11
drag, startPoint x: 151, startPoint y: 62, endPoint x: 290, endPoint y: 5, distance: 150.2
click at [151, 62] on div "Back to Dashboard Change Sender ID Customers Technicians Select a contact Outbo…" at bounding box center [290, 114] width 363 height 198
drag, startPoint x: 467, startPoint y: 91, endPoint x: 470, endPoint y: 94, distance: 4.4
click at [467, 92] on div "Back to Dashboard Change Sender ID Customers Technicians Select a contact Outbo…" at bounding box center [290, 114] width 363 height 198
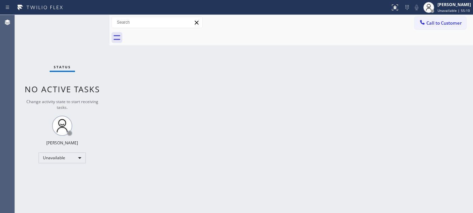
drag, startPoint x: 160, startPoint y: 76, endPoint x: 281, endPoint y: 10, distance: 137.0
click at [160, 76] on div "Back to Dashboard Change Sender ID Customers Technicians Select a contact Outbo…" at bounding box center [290, 114] width 363 height 198
click at [146, 50] on div "Back to Dashboard Change Sender ID Customers Technicians Select a contact Outbo…" at bounding box center [290, 114] width 363 height 198
click at [435, 23] on span "Call to Customer" at bounding box center [443, 23] width 35 height 6
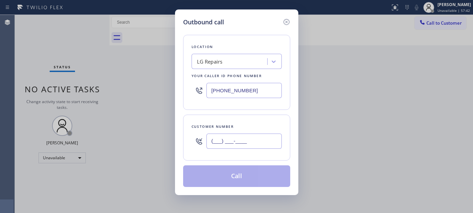
click at [242, 137] on input "(___) ___-____" at bounding box center [243, 140] width 75 height 15
paste input "818) 312-2045"
type input "(818) 312-2045"
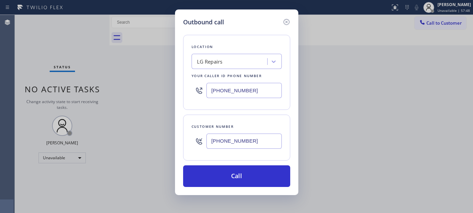
drag, startPoint x: 252, startPoint y: 89, endPoint x: 186, endPoint y: 98, distance: 66.1
click at [186, 98] on div "Location LG Repairs Your caller id phone number (877) 748-5179" at bounding box center [236, 72] width 107 height 75
paste input "55) 731-4952"
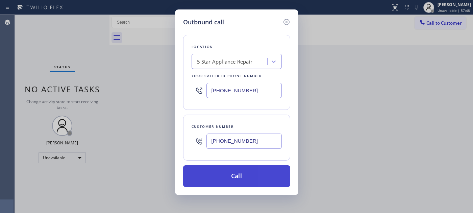
type input "[PHONE_NUMBER]"
click at [251, 171] on button "Call" at bounding box center [236, 176] width 107 height 22
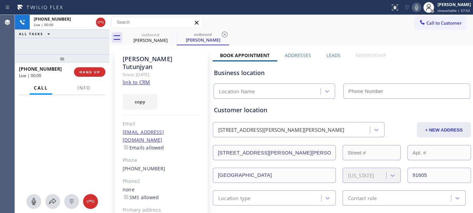
type input "[PHONE_NUMBER]"
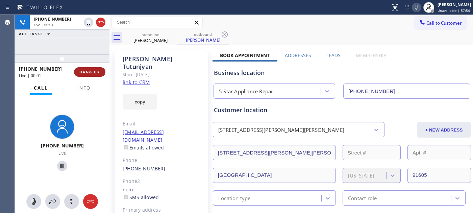
click at [87, 73] on span "HANG UP" at bounding box center [89, 72] width 21 height 5
drag, startPoint x: 95, startPoint y: 56, endPoint x: 91, endPoint y: 66, distance: 10.3
click at [63, 10] on div "Status report No issues detected If you experience an issue, please download th…" at bounding box center [236, 106] width 473 height 213
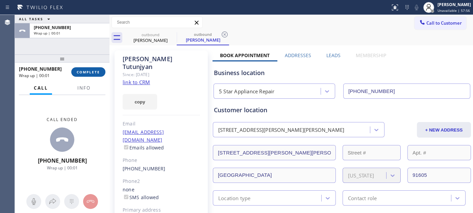
click at [101, 72] on button "COMPLETE" at bounding box center [88, 71] width 34 height 9
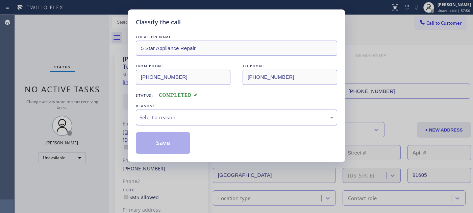
drag, startPoint x: 170, startPoint y: 113, endPoint x: 170, endPoint y: 117, distance: 4.7
click at [170, 113] on div "Select a reason" at bounding box center [236, 117] width 201 height 16
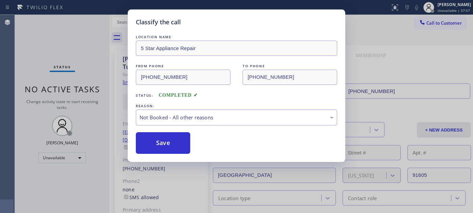
click at [183, 126] on div "LOCATION NAME 5 Star Appliance Repair FROM PHONE (855) 731-4952 TO PHONE (818) …" at bounding box center [236, 93] width 201 height 120
click at [180, 133] on button "Save" at bounding box center [163, 143] width 54 height 22
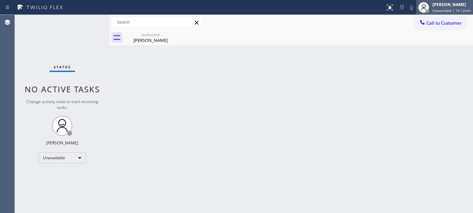
click at [439, 11] on span "Unavailable | 1h 12min" at bounding box center [451, 10] width 38 height 5
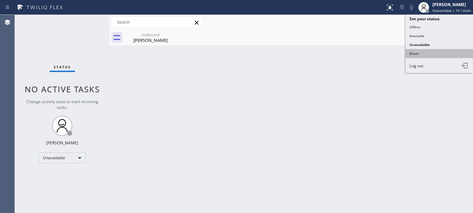
click at [414, 54] on button "Break" at bounding box center [439, 53] width 68 height 9
